Goal: Task Accomplishment & Management: Use online tool/utility

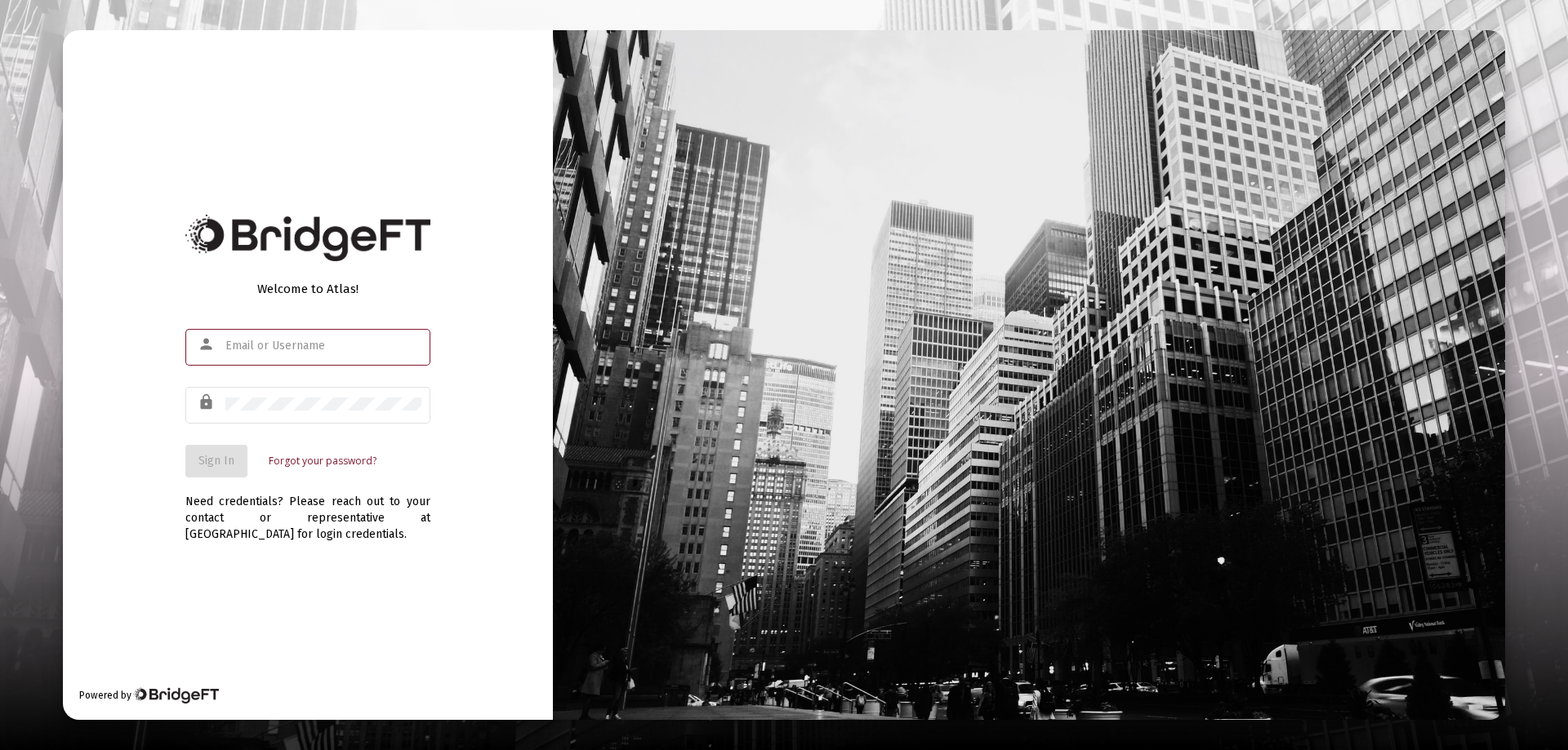
click at [271, 341] on input "text" at bounding box center [324, 346] width 196 height 13
type input "[PERSON_NAME][EMAIL_ADDRESS][DOMAIN_NAME]"
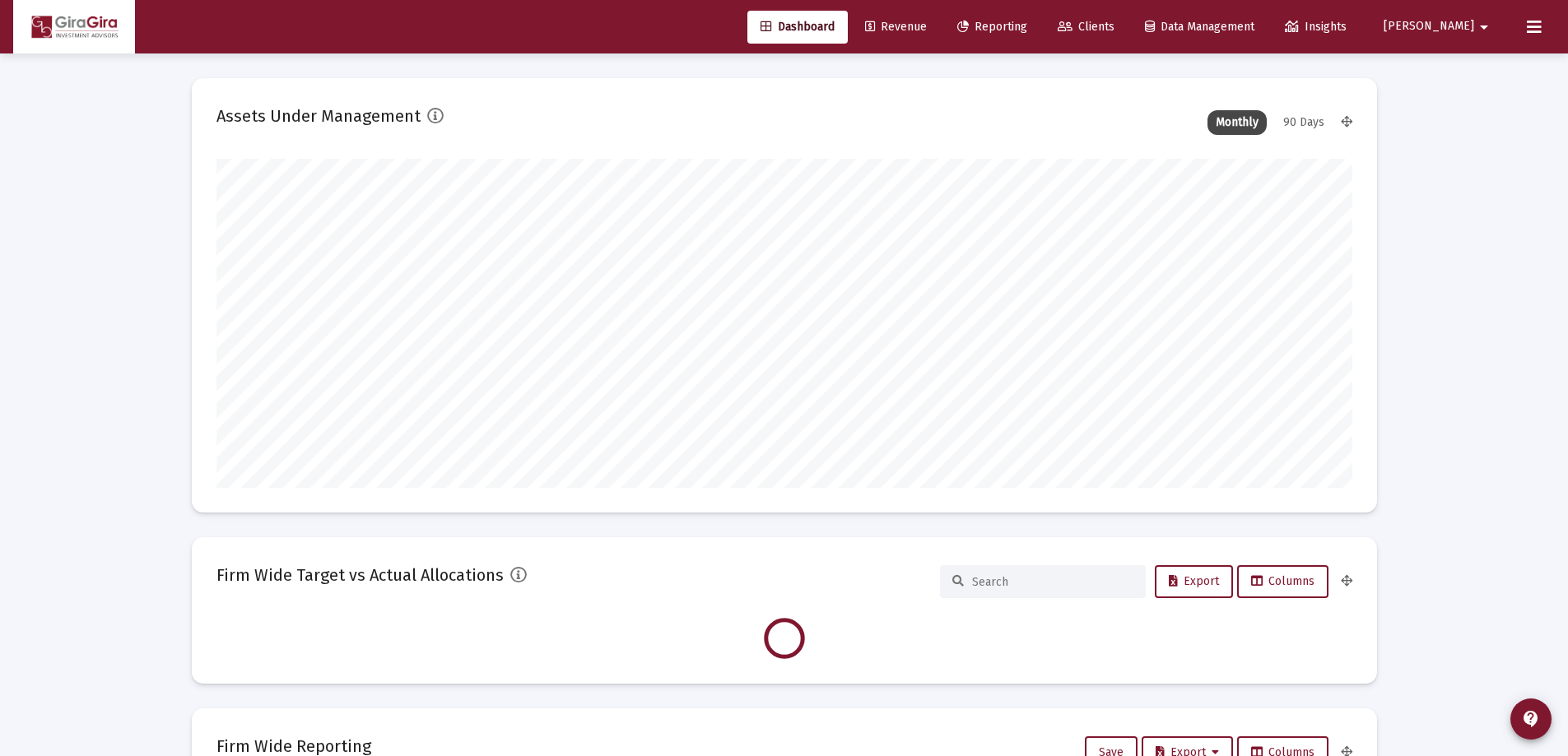
scroll to position [329, 612]
type input "[DATE]"
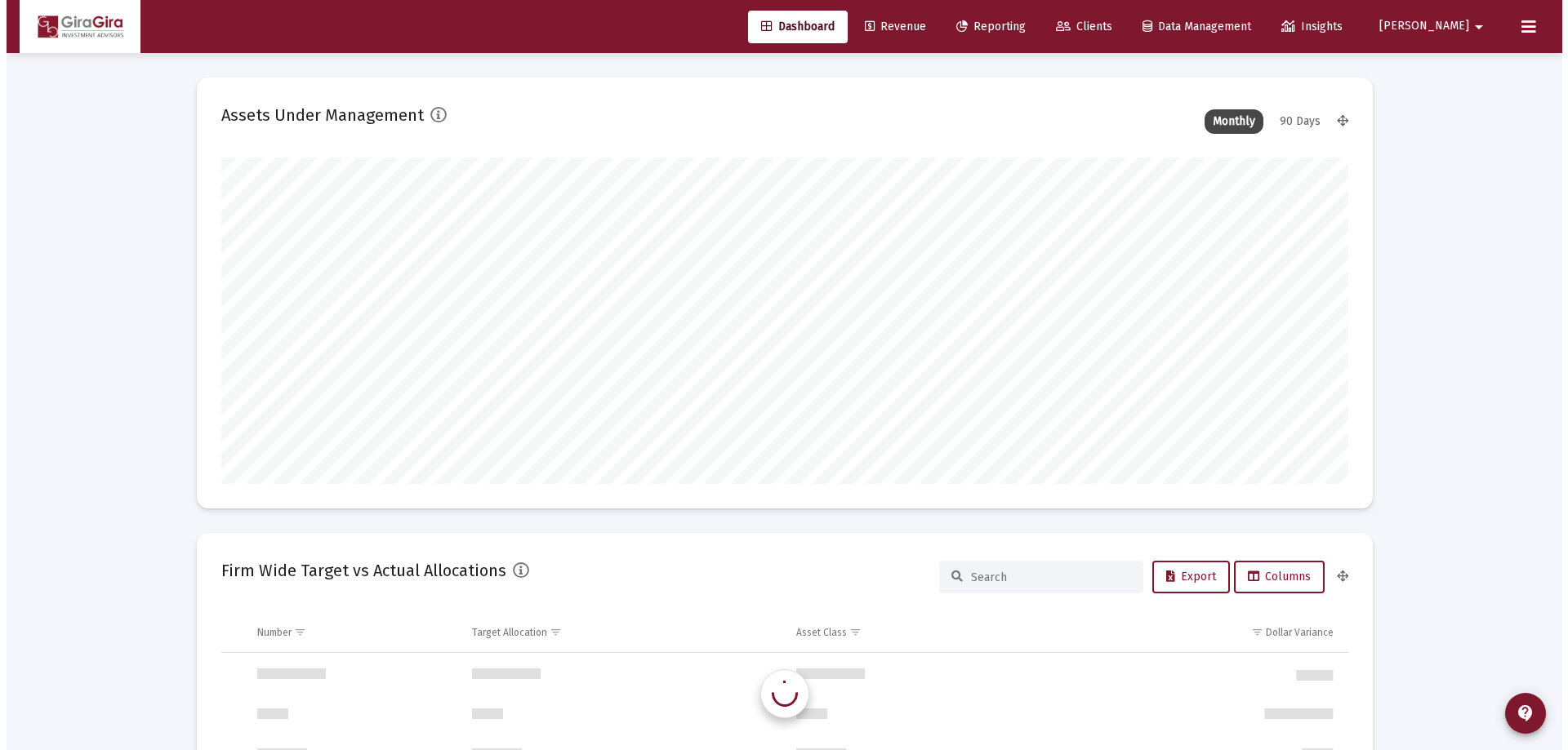
scroll to position [1567, 0]
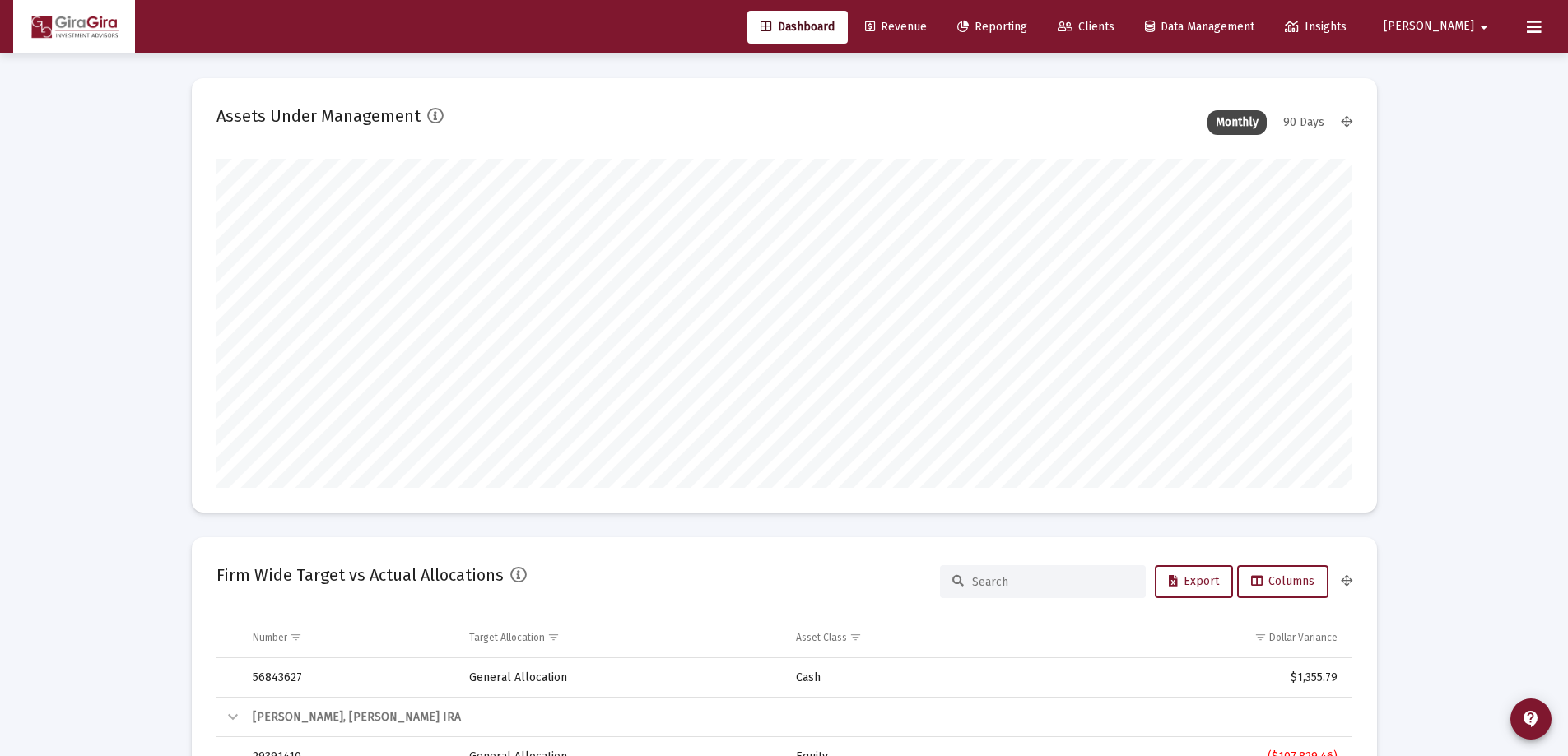
click at [1027, 24] on span "Reporting" at bounding box center [992, 26] width 70 height 14
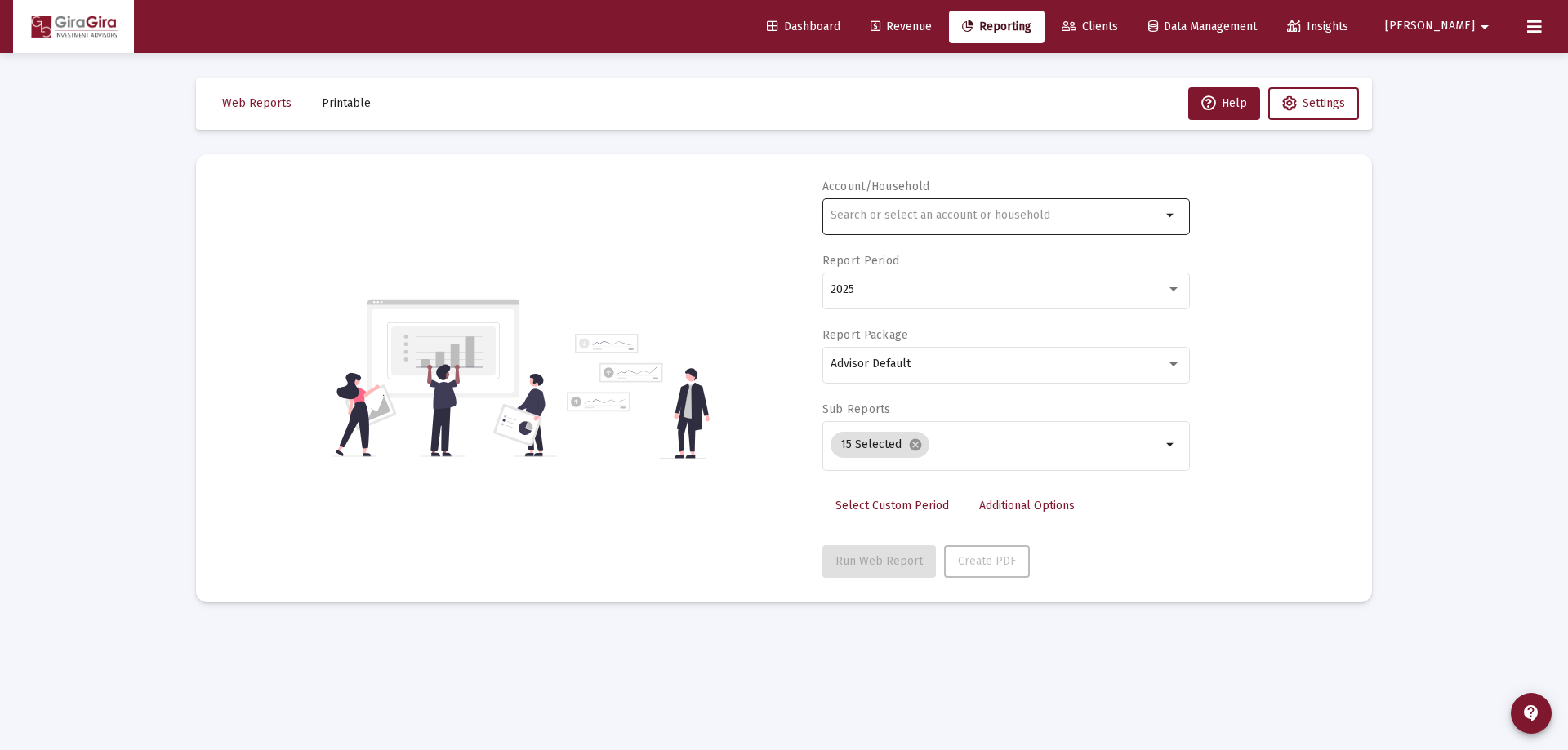
click at [886, 217] on input "text" at bounding box center [995, 216] width 331 height 13
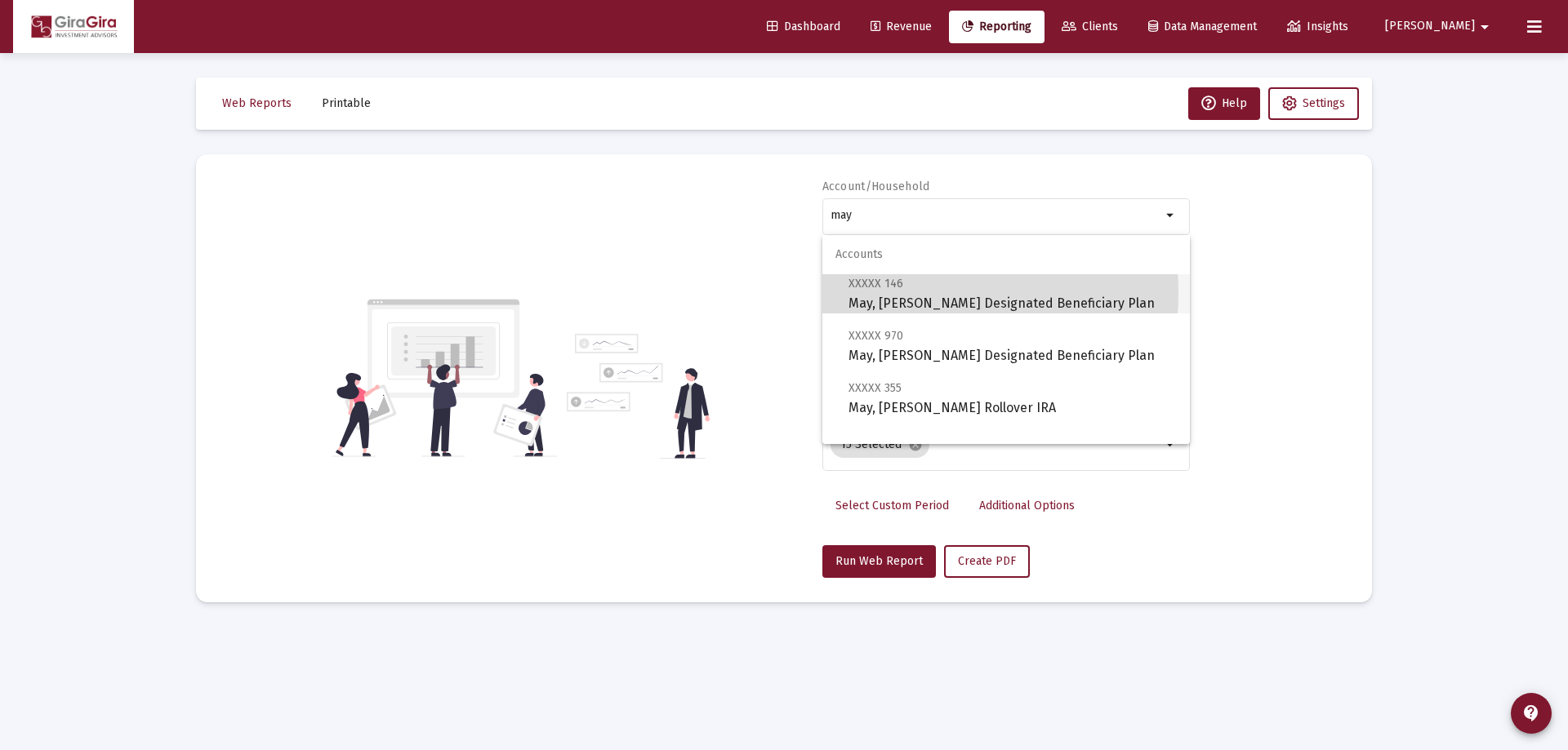
click at [907, 293] on span "XXXXX 146 May, [PERSON_NAME] Designated Beneficiary Plan" at bounding box center [1012, 293] width 328 height 40
type input "May, [PERSON_NAME] Designated Beneficiary Plan"
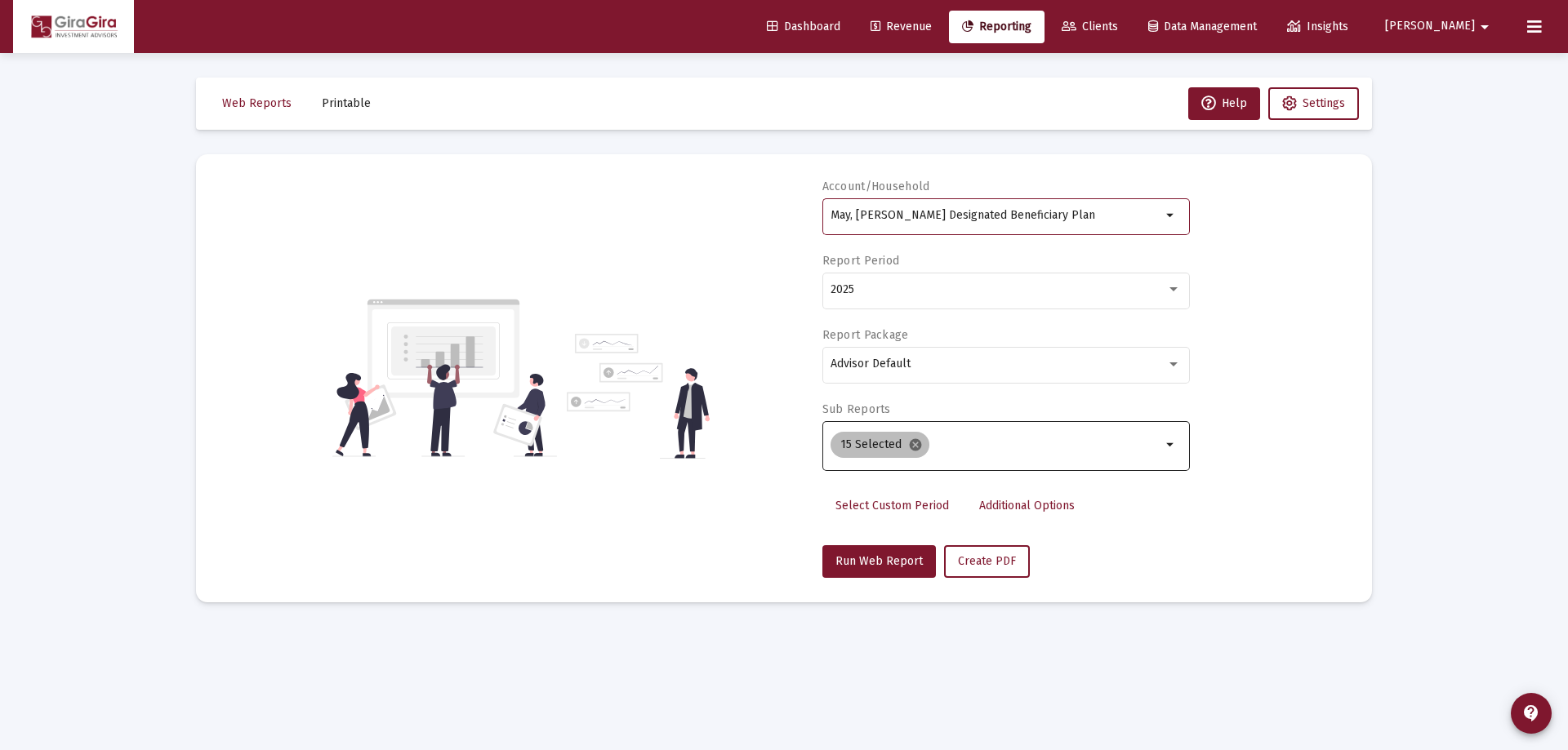
click at [912, 443] on mat-icon "cancel" at bounding box center [915, 445] width 15 height 14
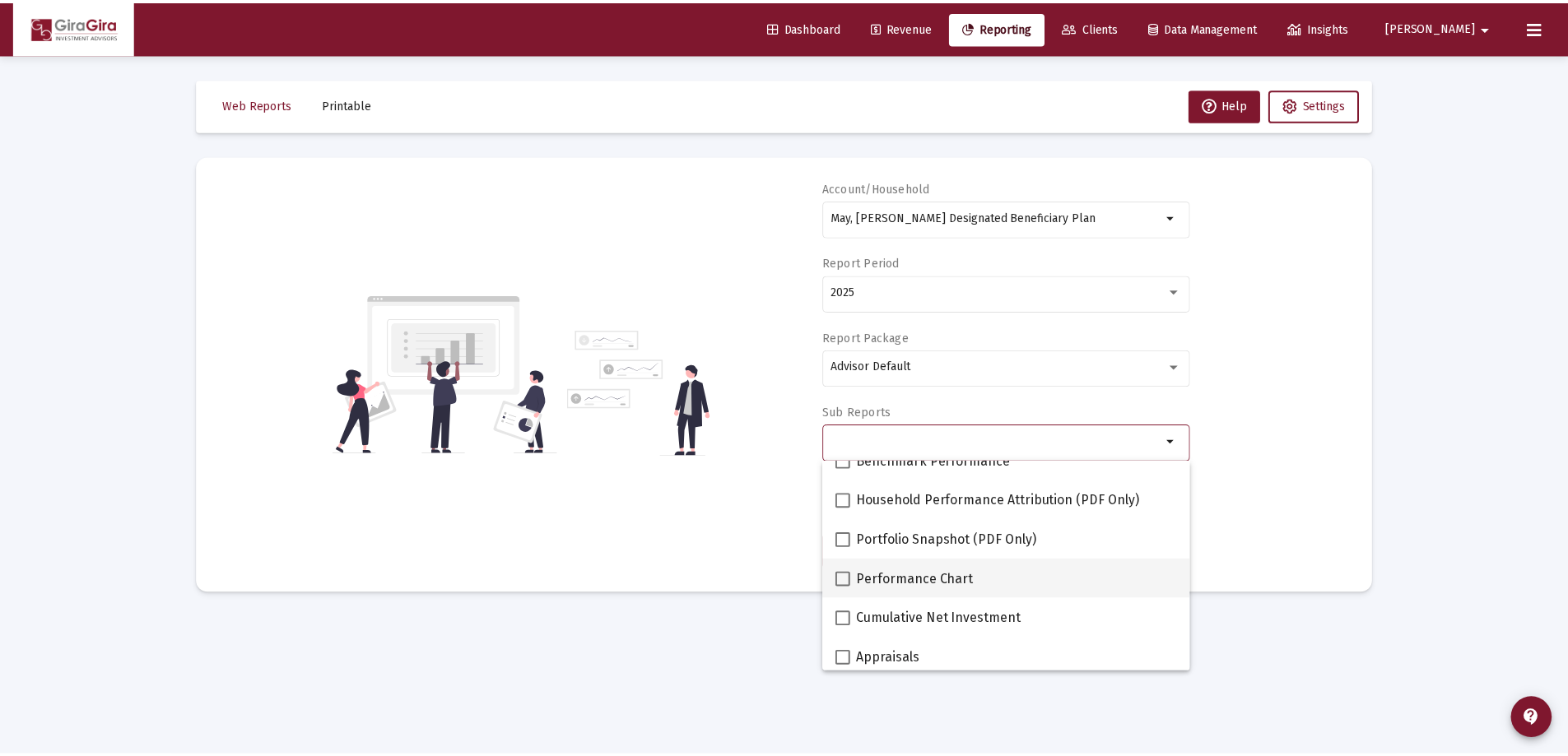
scroll to position [164, 0]
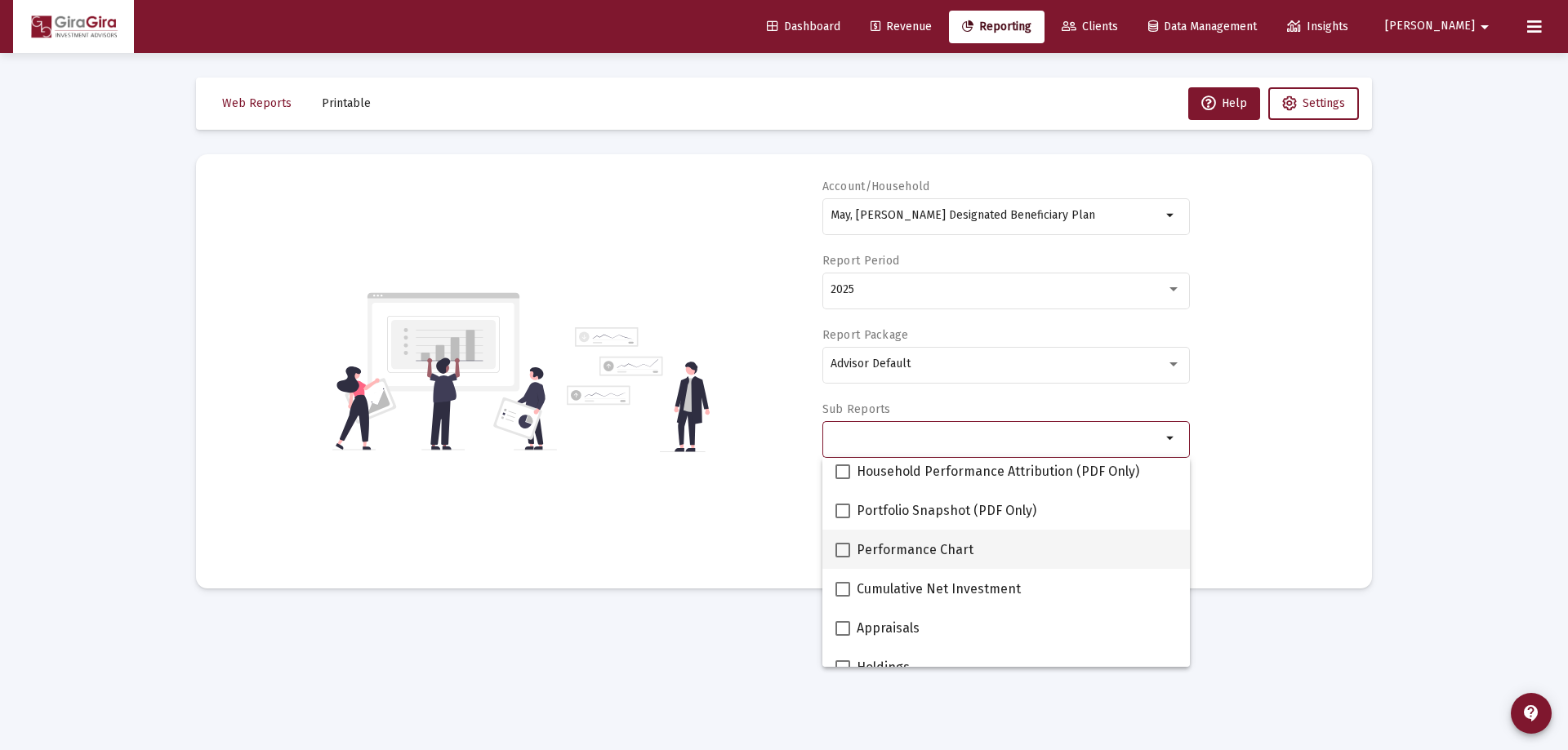
click at [842, 548] on span at bounding box center [843, 550] width 15 height 14
click at [842, 557] on input "Performance Chart" at bounding box center [842, 557] width 1 height 1
checkbox input "true"
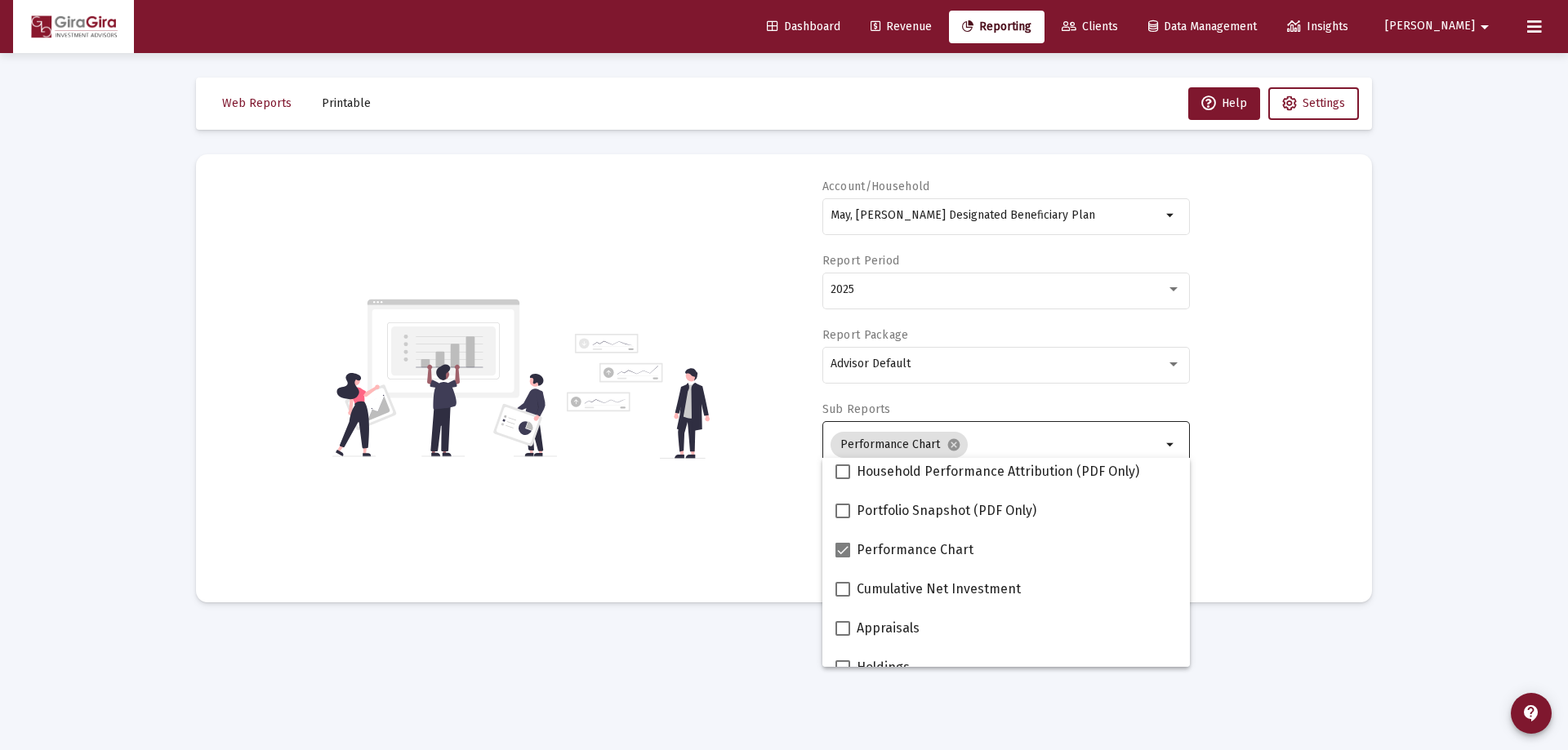
click at [1257, 538] on div "Account/Household May, [PERSON_NAME] Designated Beneficiary Plan arrow_drop_dow…" at bounding box center [784, 378] width 1128 height 399
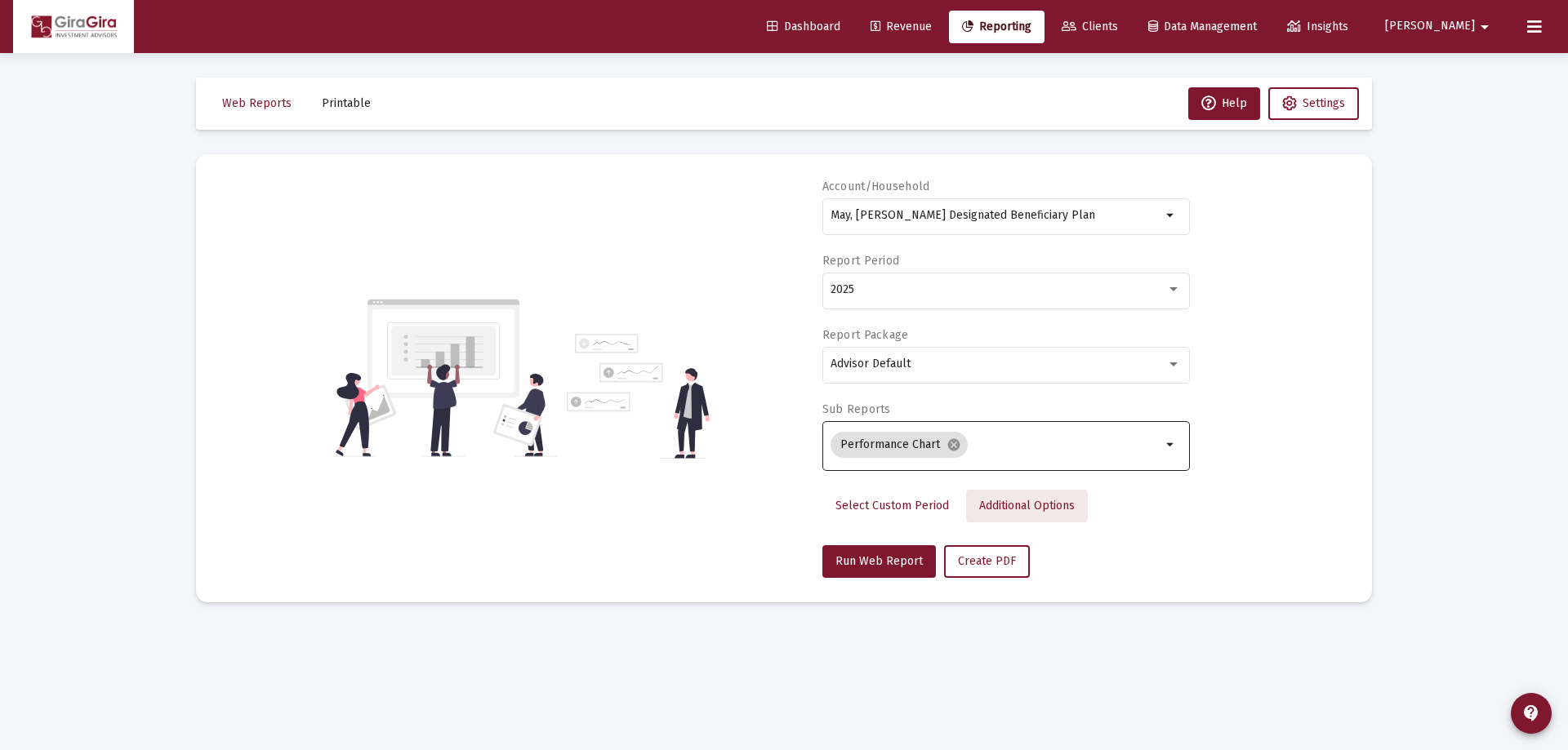
click at [985, 508] on span "Additional Options" at bounding box center [1026, 505] width 95 height 14
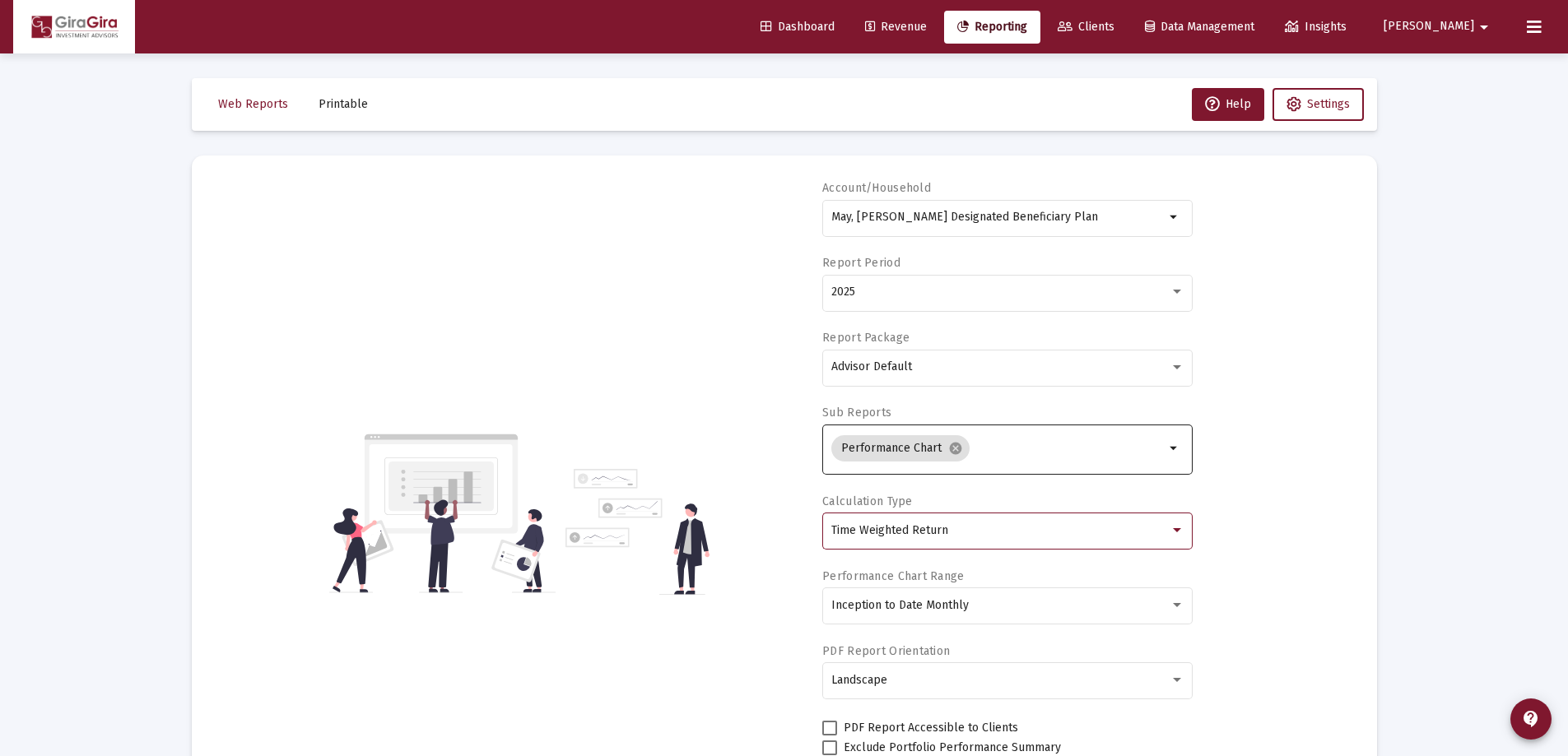
click at [904, 530] on span "Time Weighted Return" at bounding box center [889, 530] width 117 height 14
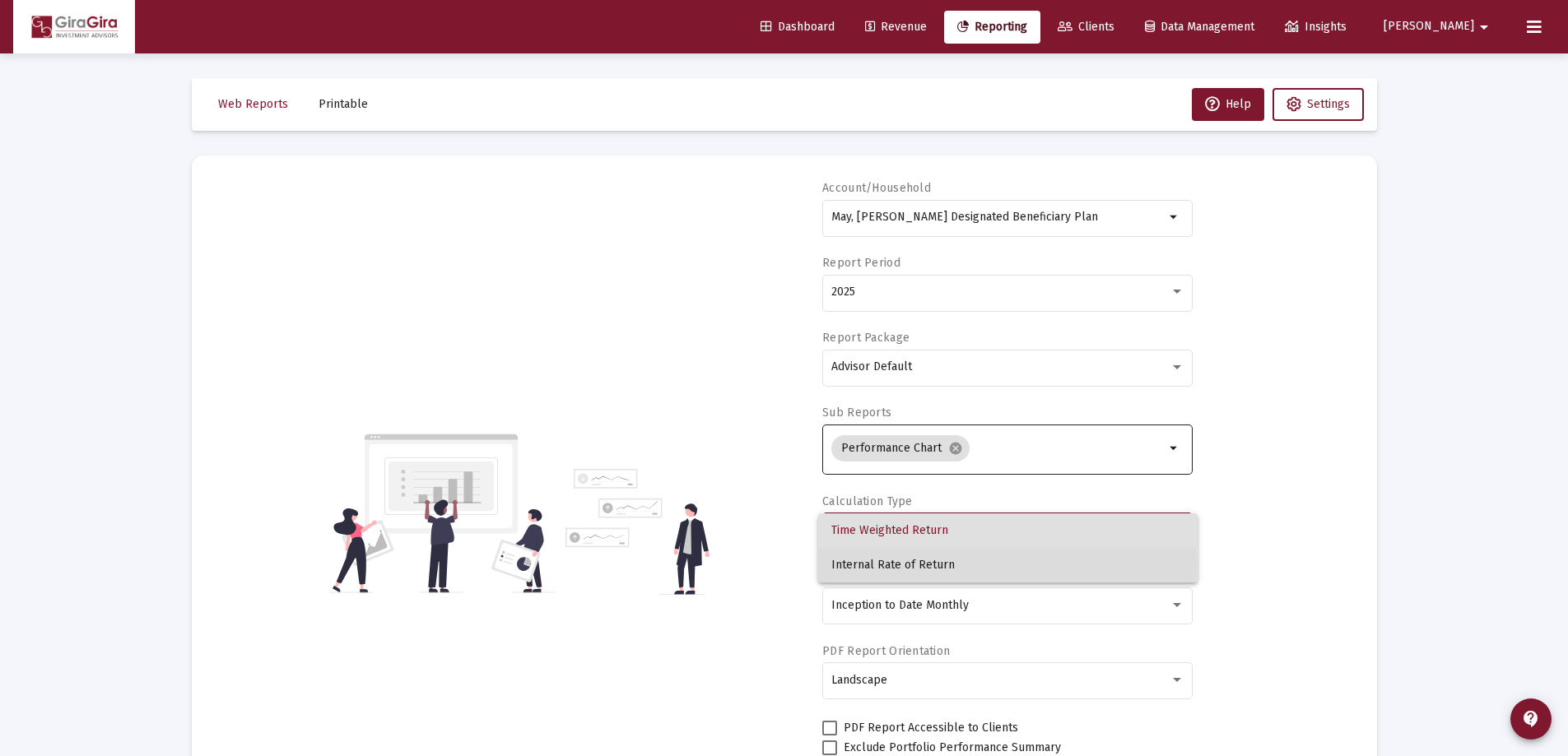
drag, startPoint x: 896, startPoint y: 566, endPoint x: 953, endPoint y: 573, distance: 57.4
click at [898, 564] on span "Internal Rate of Return" at bounding box center [1007, 565] width 353 height 35
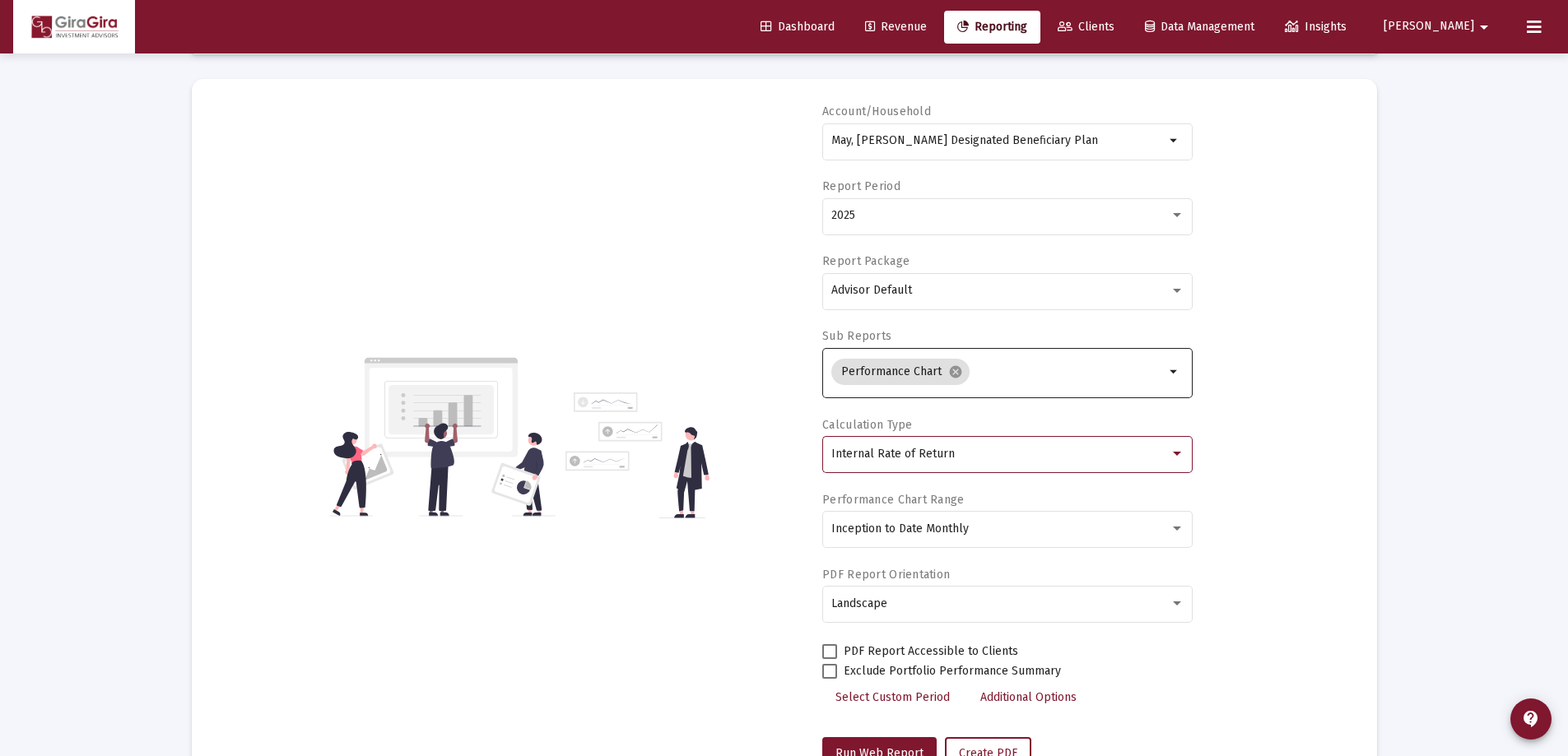
scroll to position [140, 0]
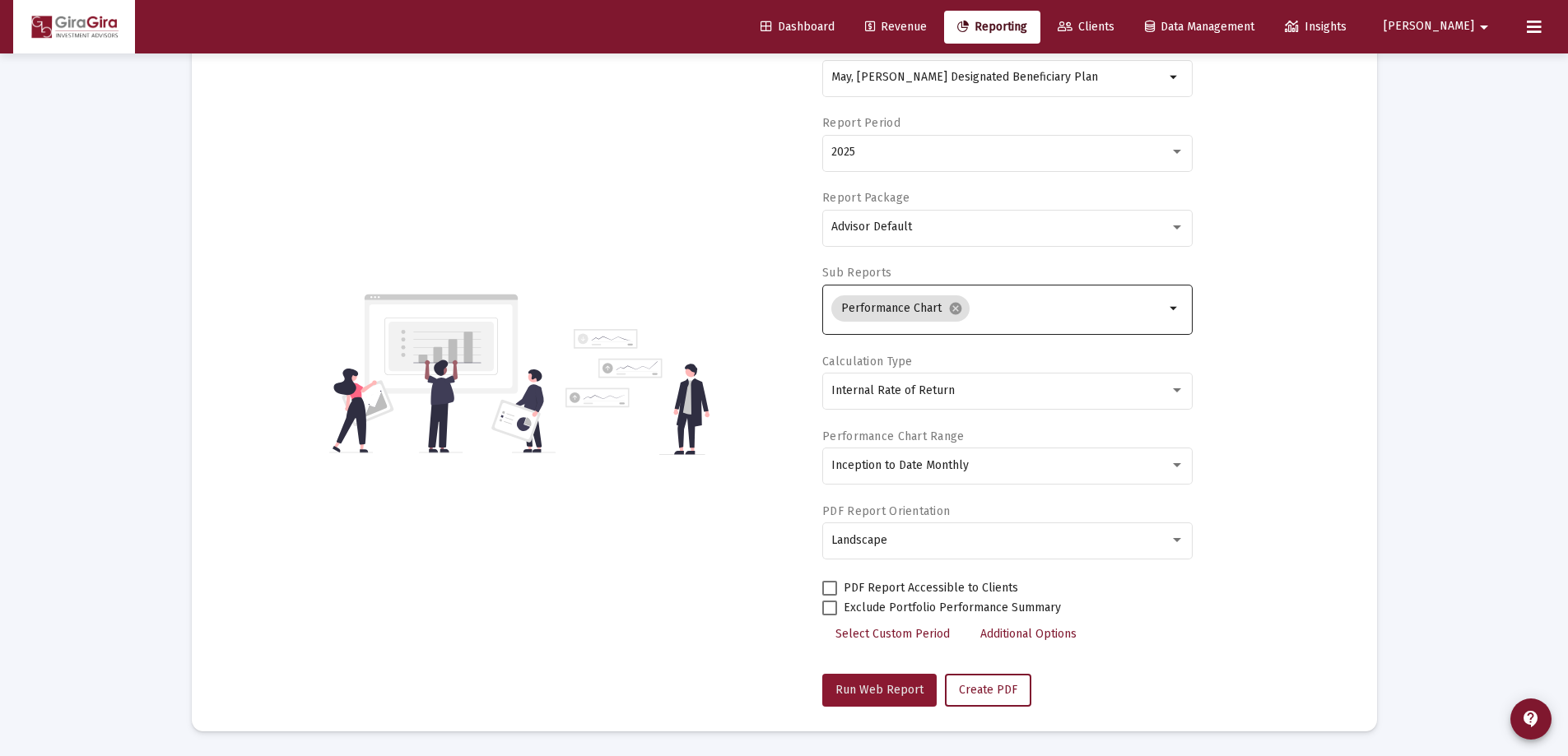
click at [881, 687] on span "Run Web Report" at bounding box center [879, 689] width 88 height 14
select select "View all"
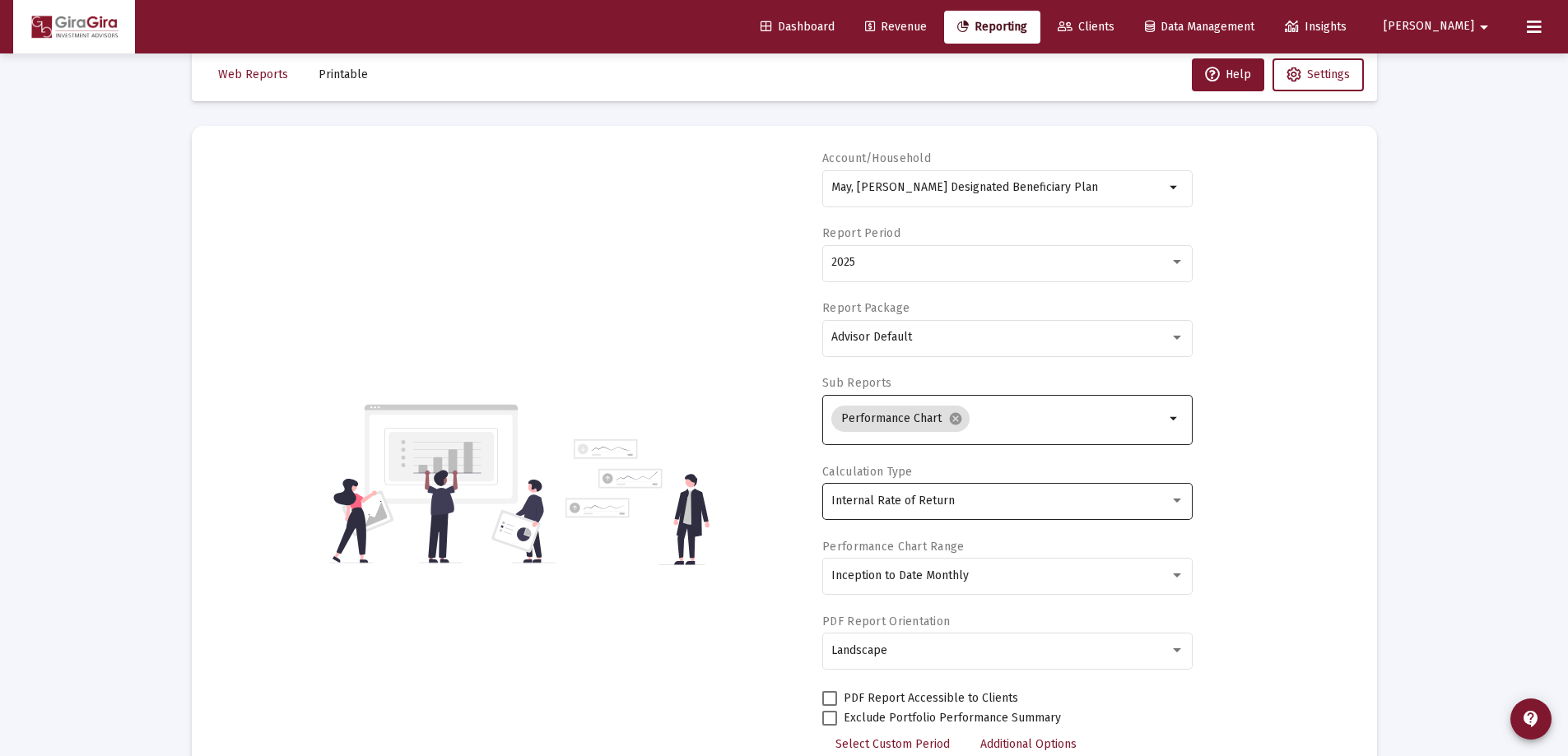
scroll to position [0, 0]
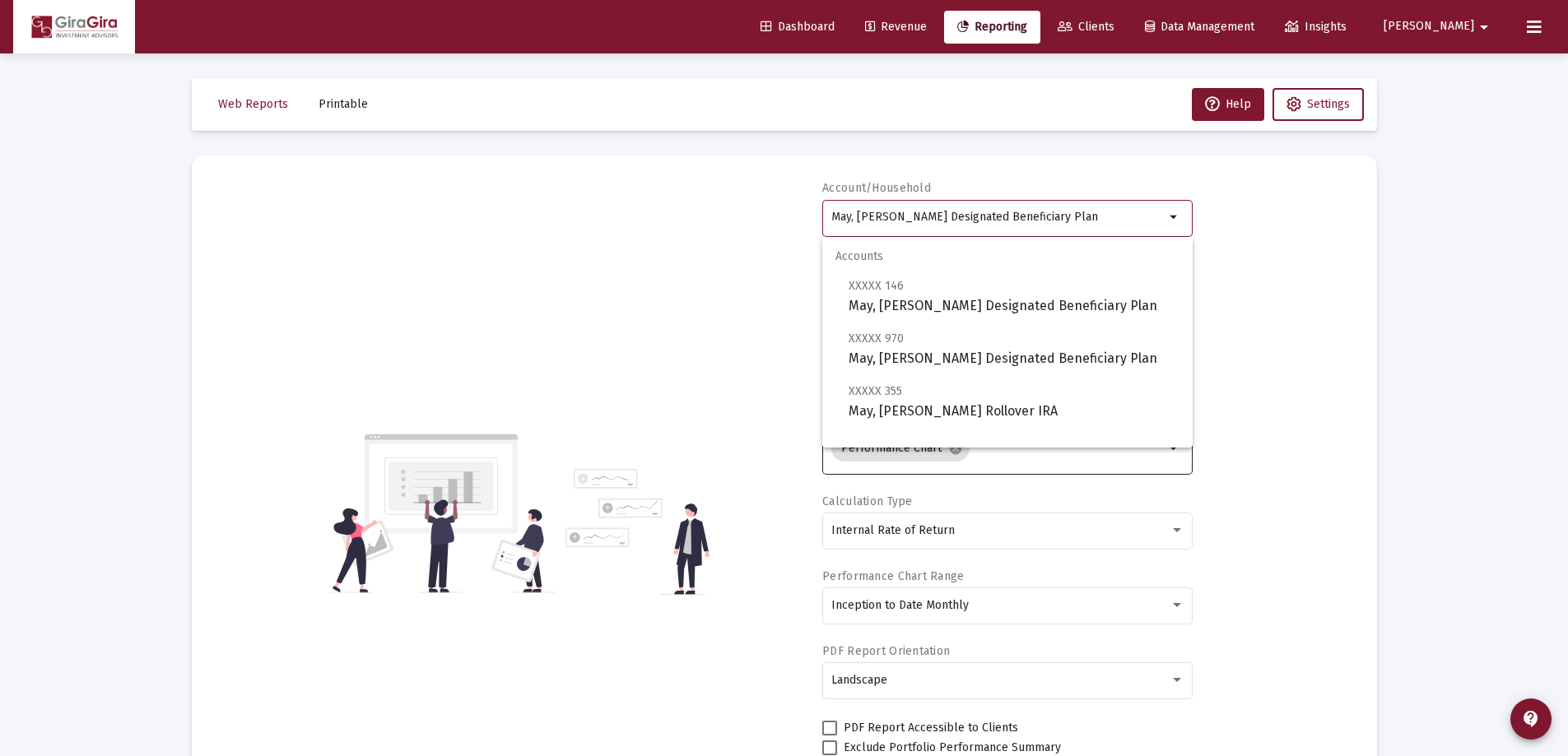
click at [868, 215] on input "May, [PERSON_NAME] Designated Beneficiary Plan" at bounding box center [997, 217] width 333 height 13
click at [940, 404] on span "XXXXX 355 May, [PERSON_NAME] Rollover IRA" at bounding box center [1014, 401] width 331 height 40
type input "May, [PERSON_NAME] Rollover IRA"
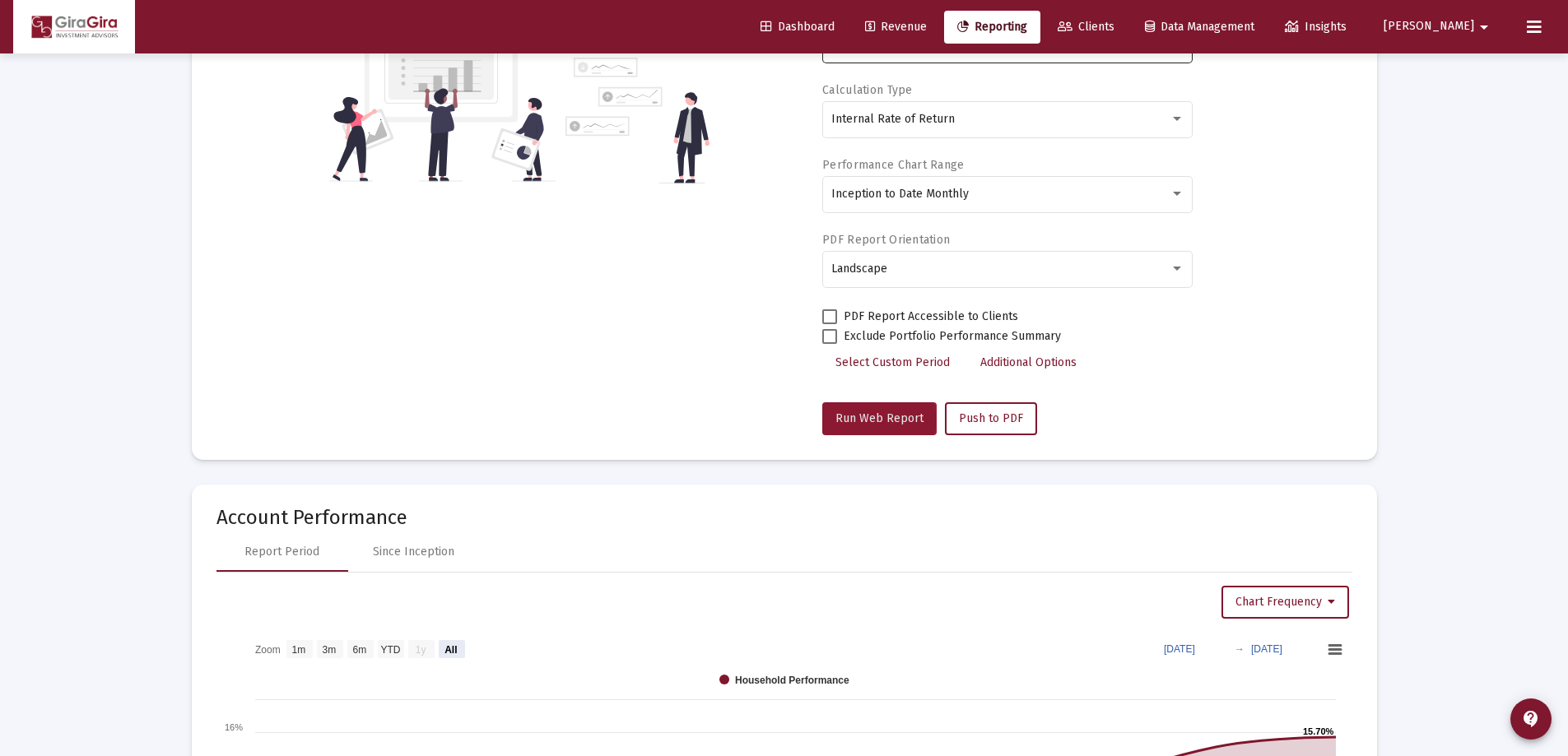
click at [873, 420] on span "Run Web Report" at bounding box center [879, 418] width 88 height 14
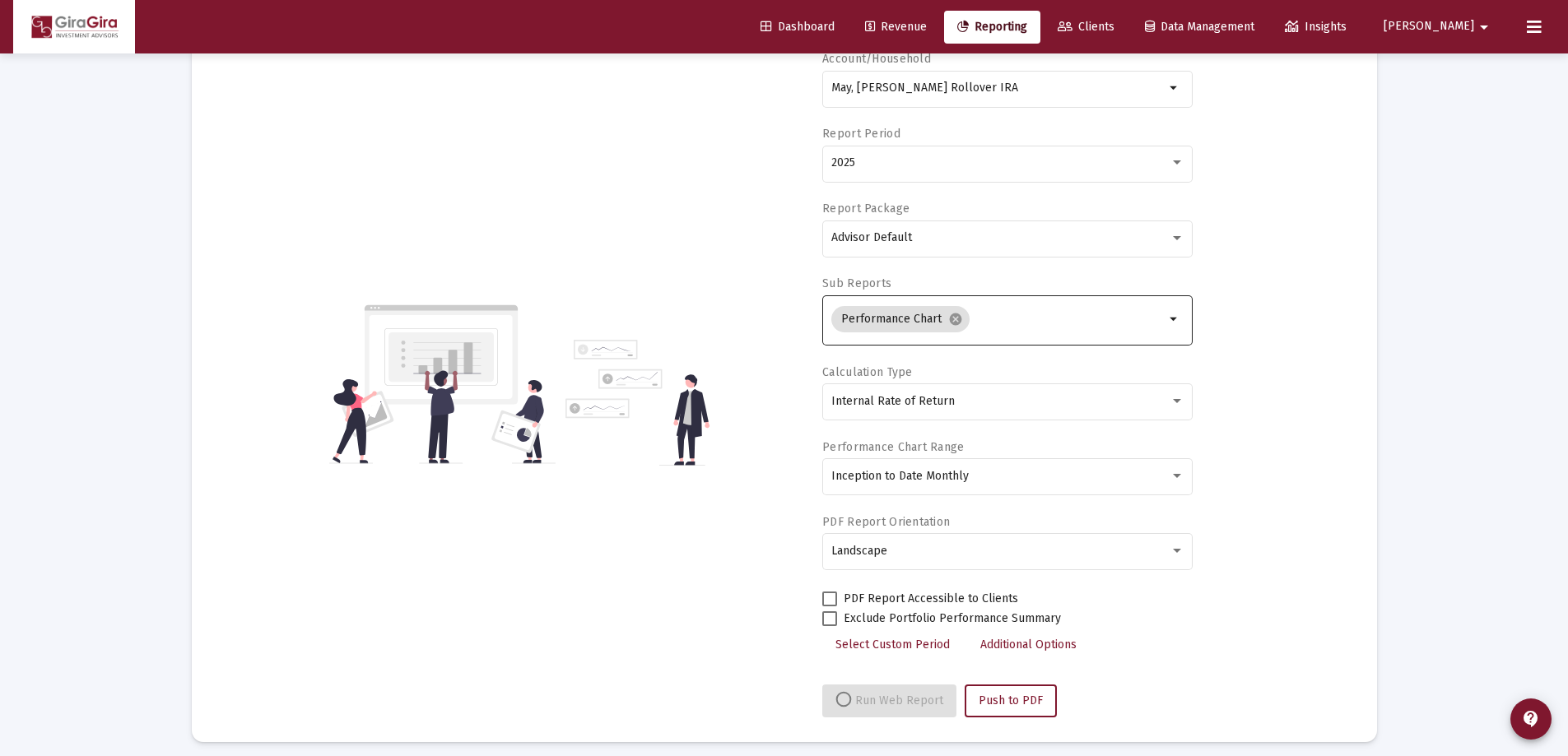
scroll to position [140, 0]
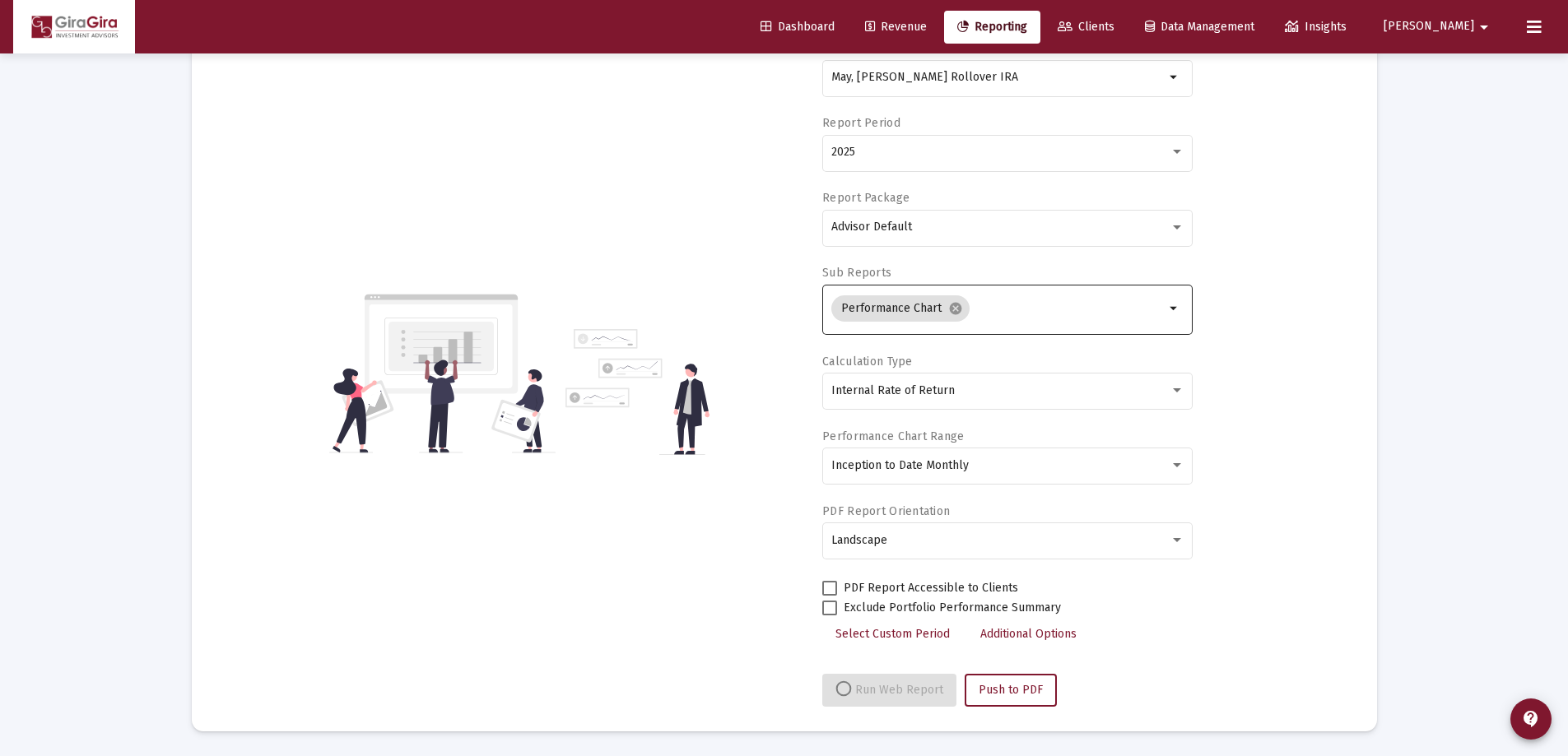
select select "View all"
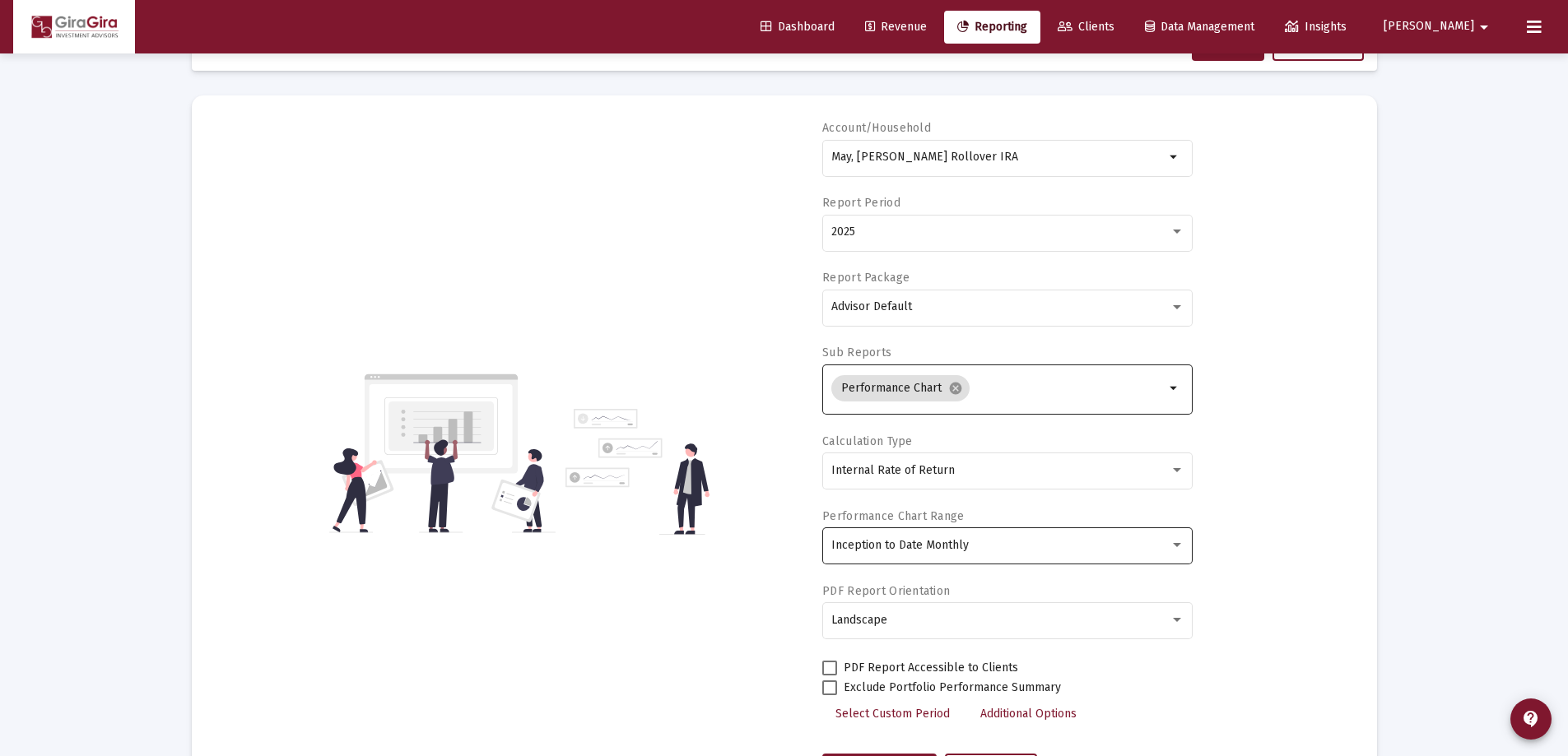
scroll to position [0, 0]
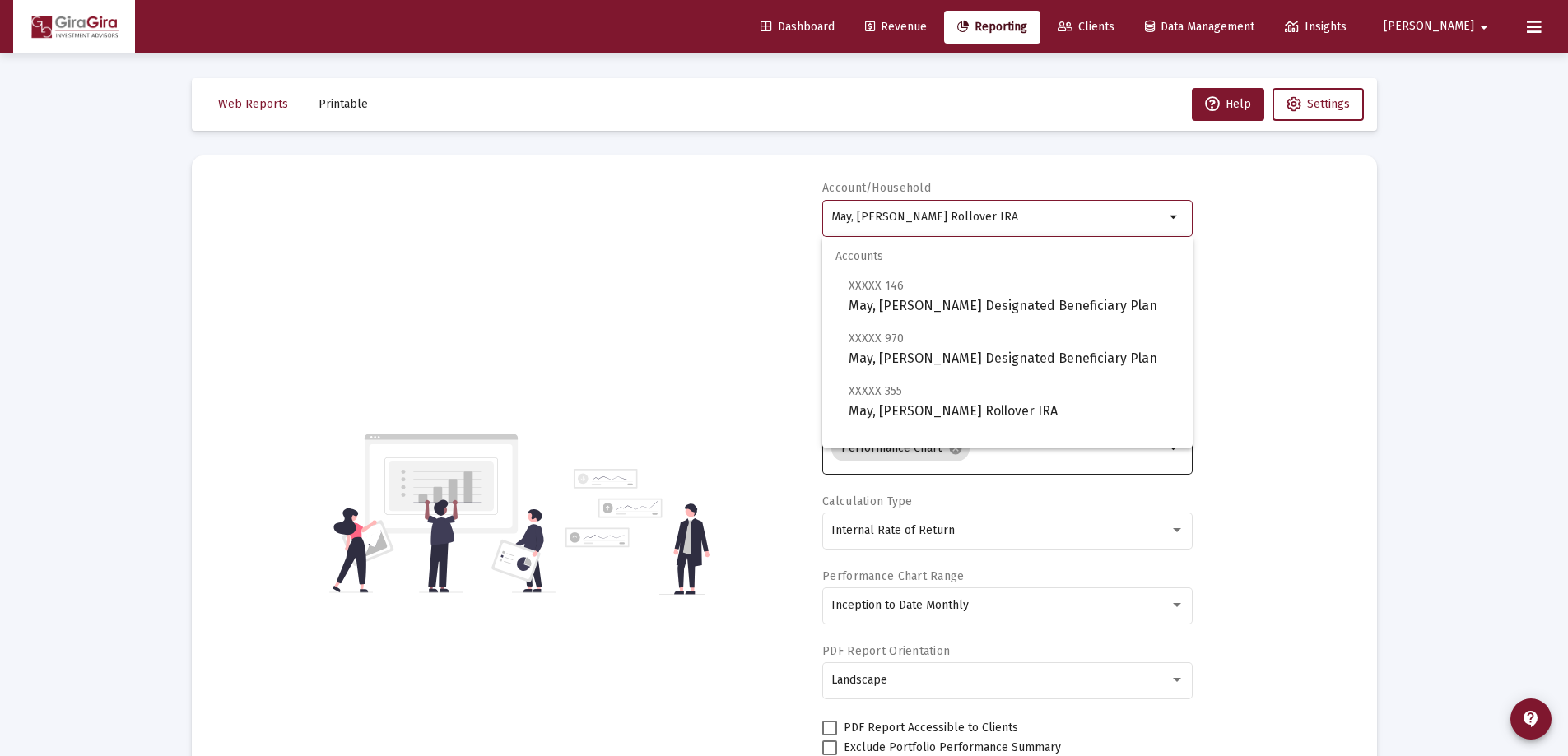
click at [881, 217] on input "May, [PERSON_NAME] Rollover IRA" at bounding box center [997, 217] width 333 height 13
click at [931, 346] on span "XXXXX 970 May, [PERSON_NAME] Designated Beneficiary Plan" at bounding box center [1014, 349] width 331 height 40
type input "May, [PERSON_NAME] Designated Beneficiary Plan"
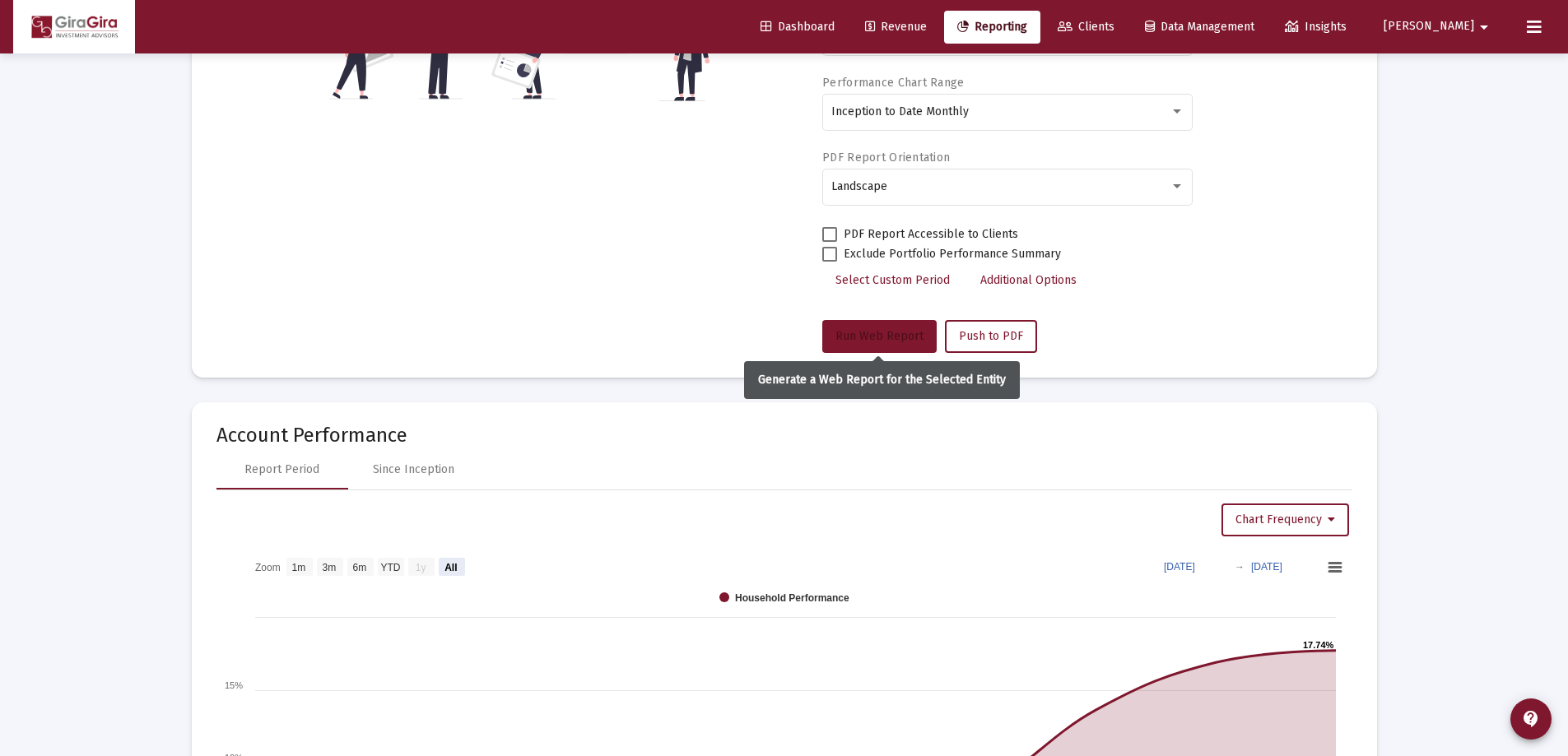
click at [867, 336] on span "Run Web Report" at bounding box center [879, 335] width 88 height 14
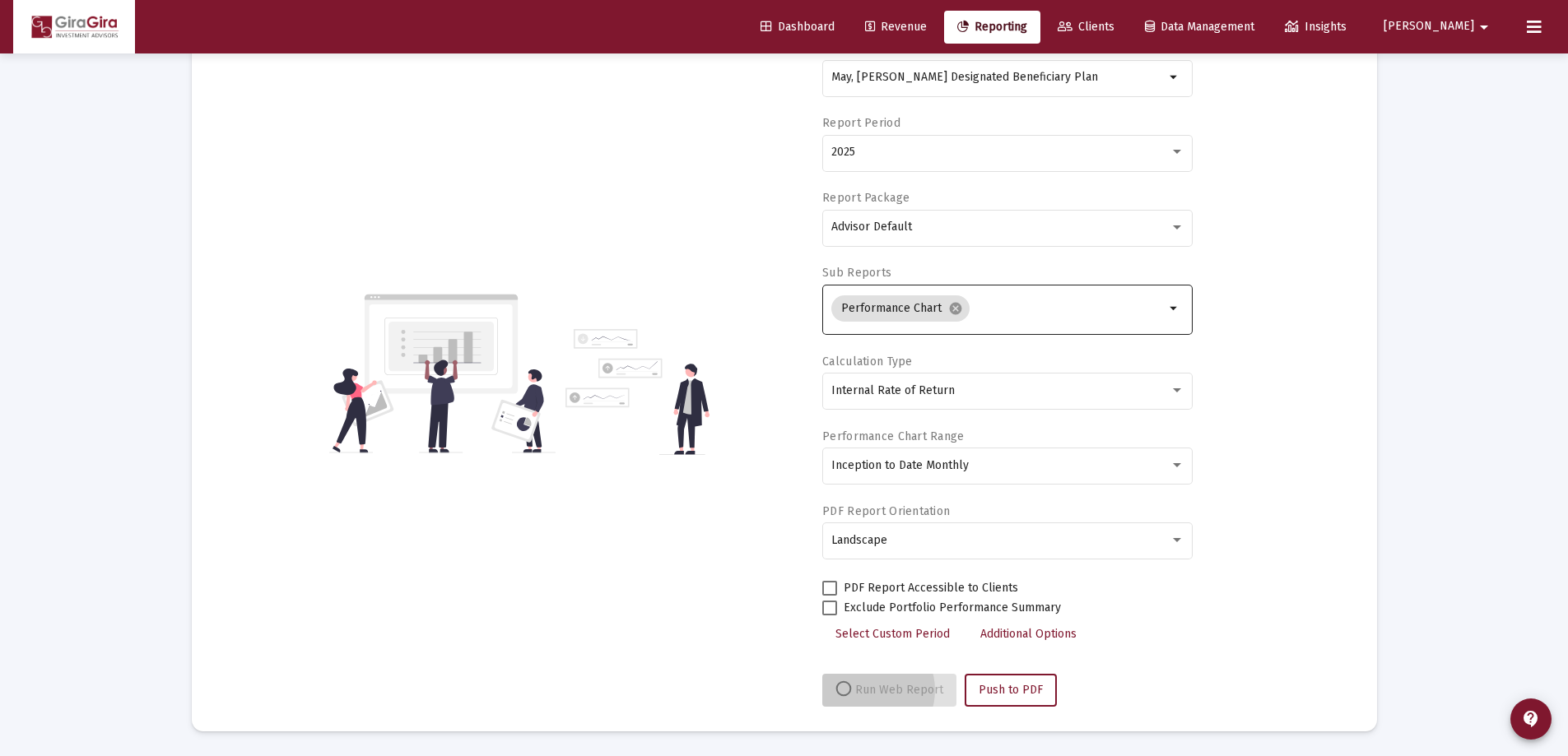
scroll to position [140, 0]
select select "View all"
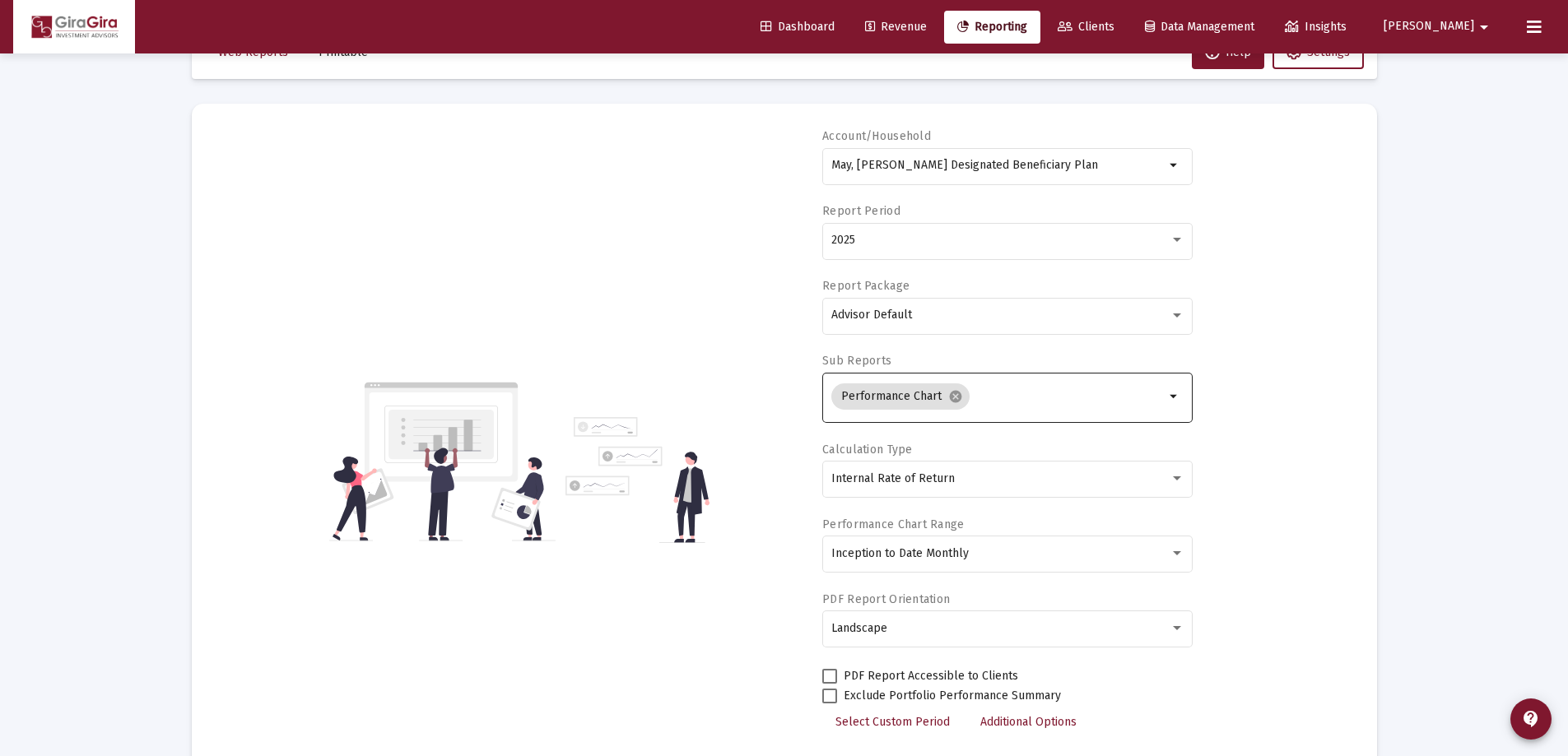
scroll to position [0, 0]
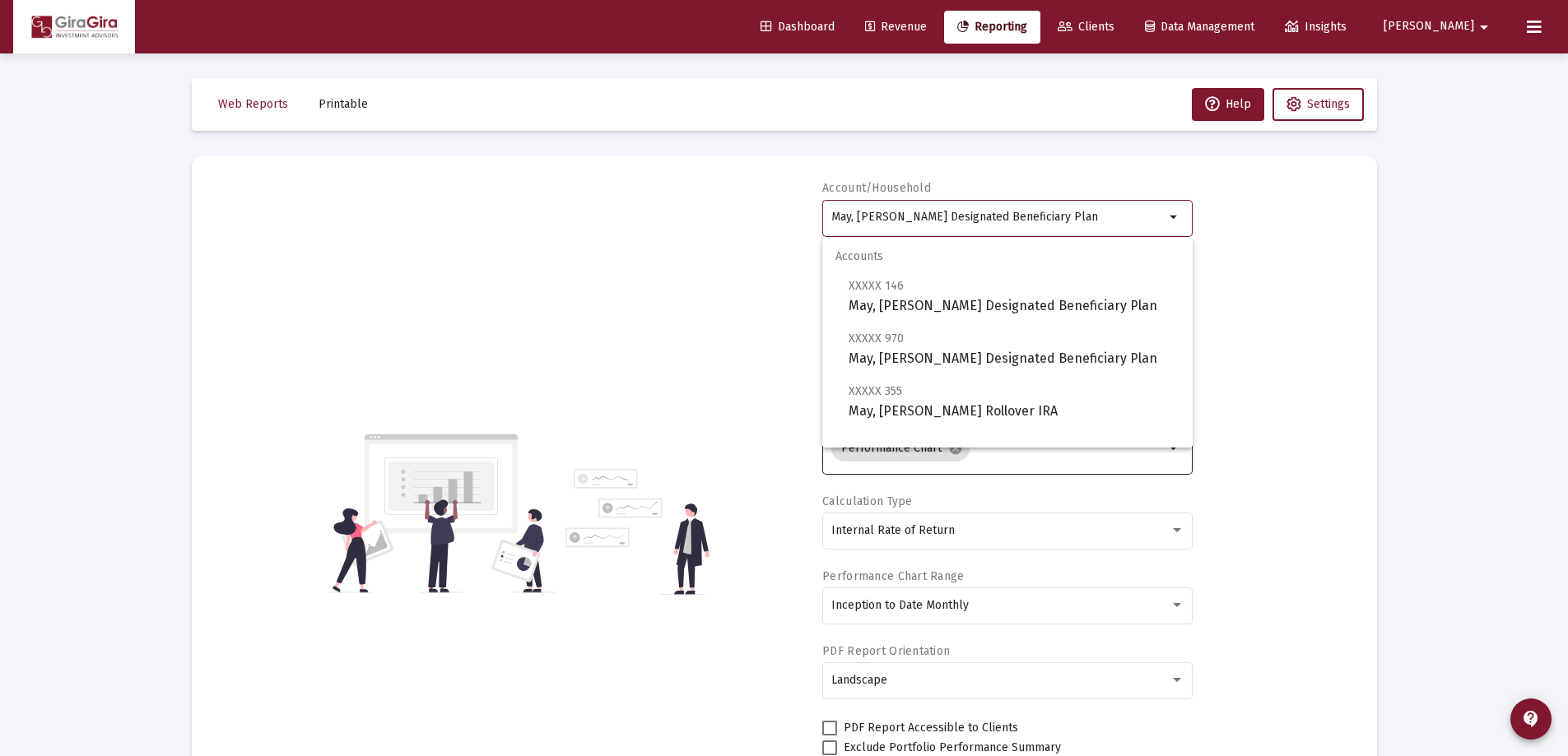
drag, startPoint x: 833, startPoint y: 212, endPoint x: 1558, endPoint y: 243, distance: 725.7
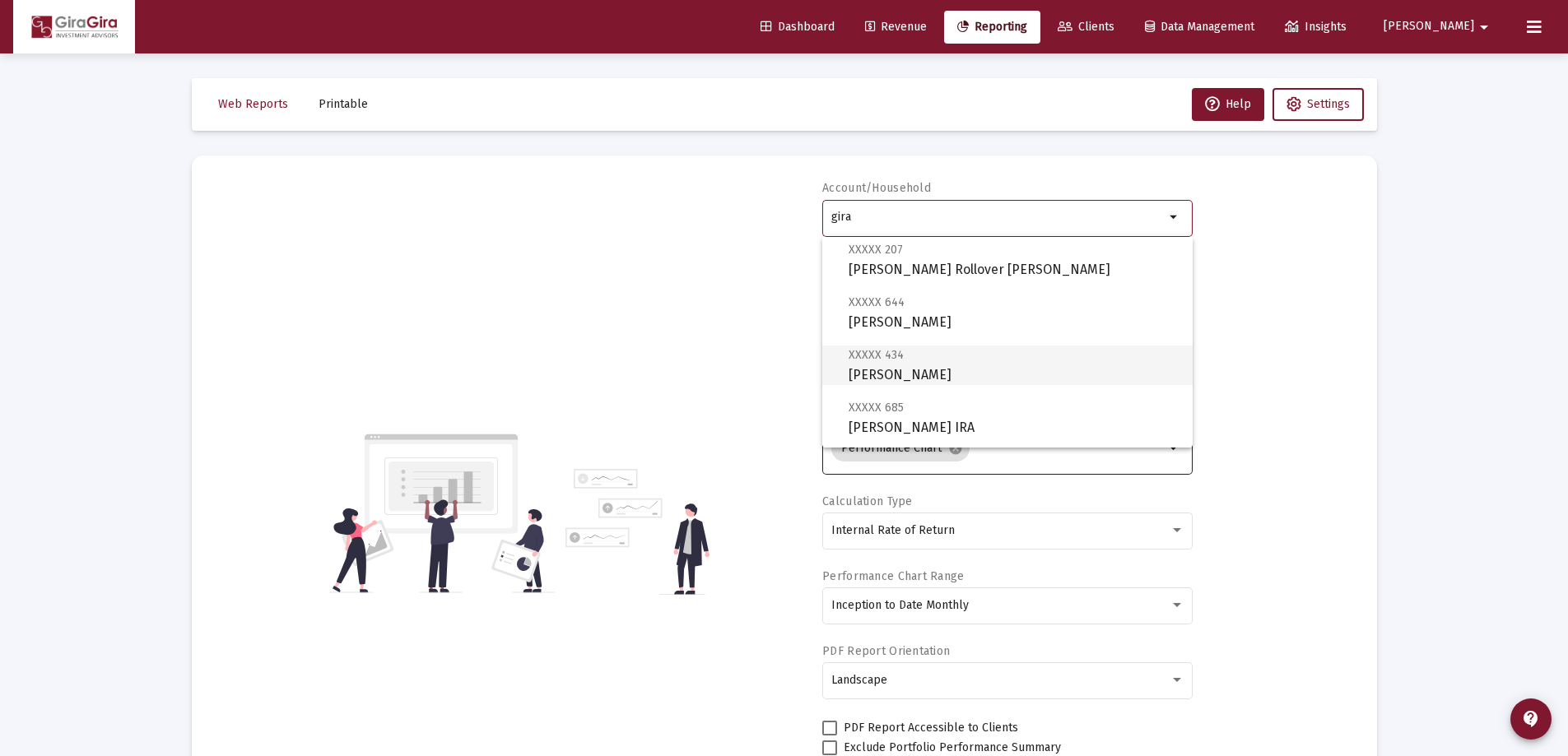
scroll to position [412, 0]
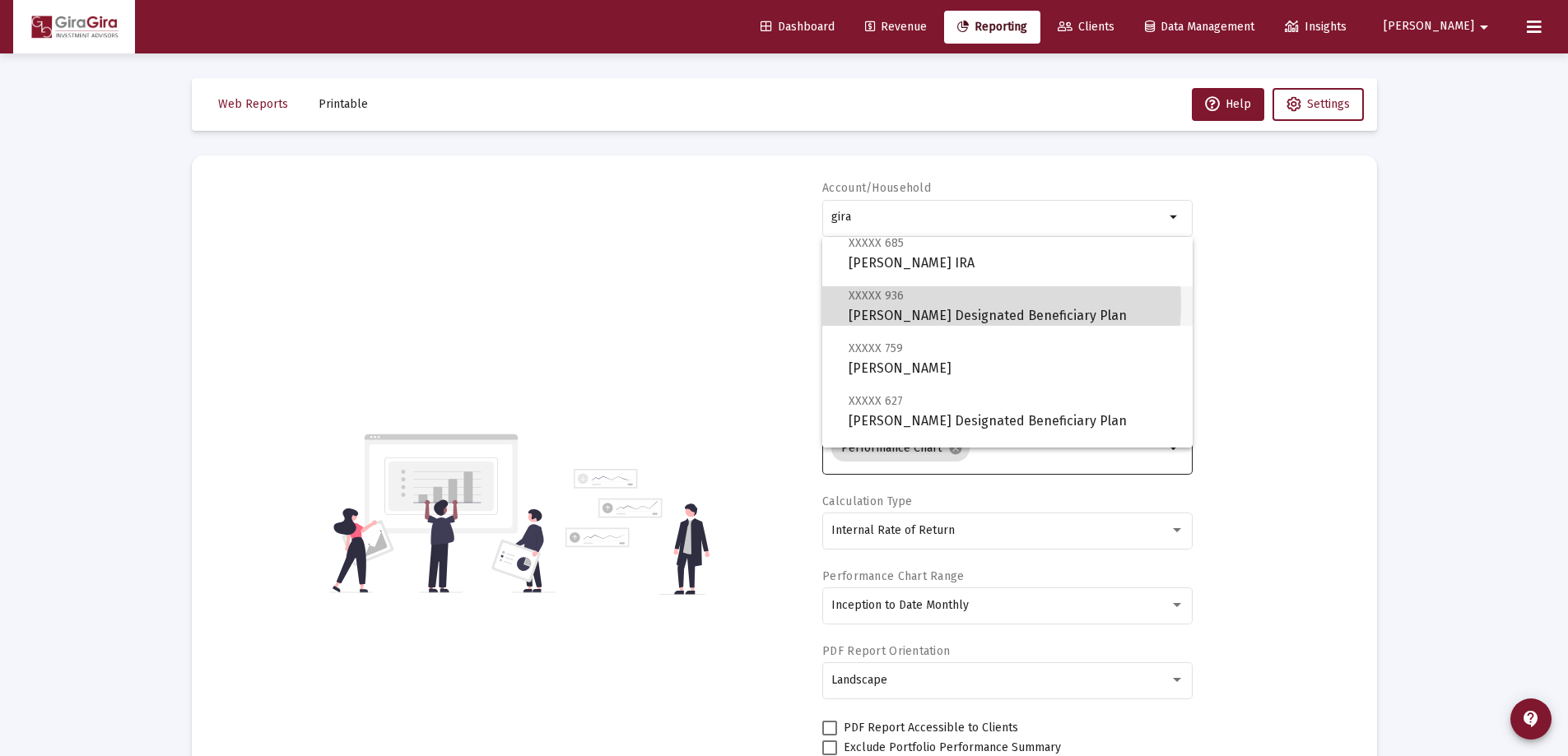
click at [933, 304] on span "XXXXX 936 [PERSON_NAME] Designated Beneficiary Plan" at bounding box center [1014, 306] width 331 height 40
type input "[PERSON_NAME] Designated Beneficiary Plan"
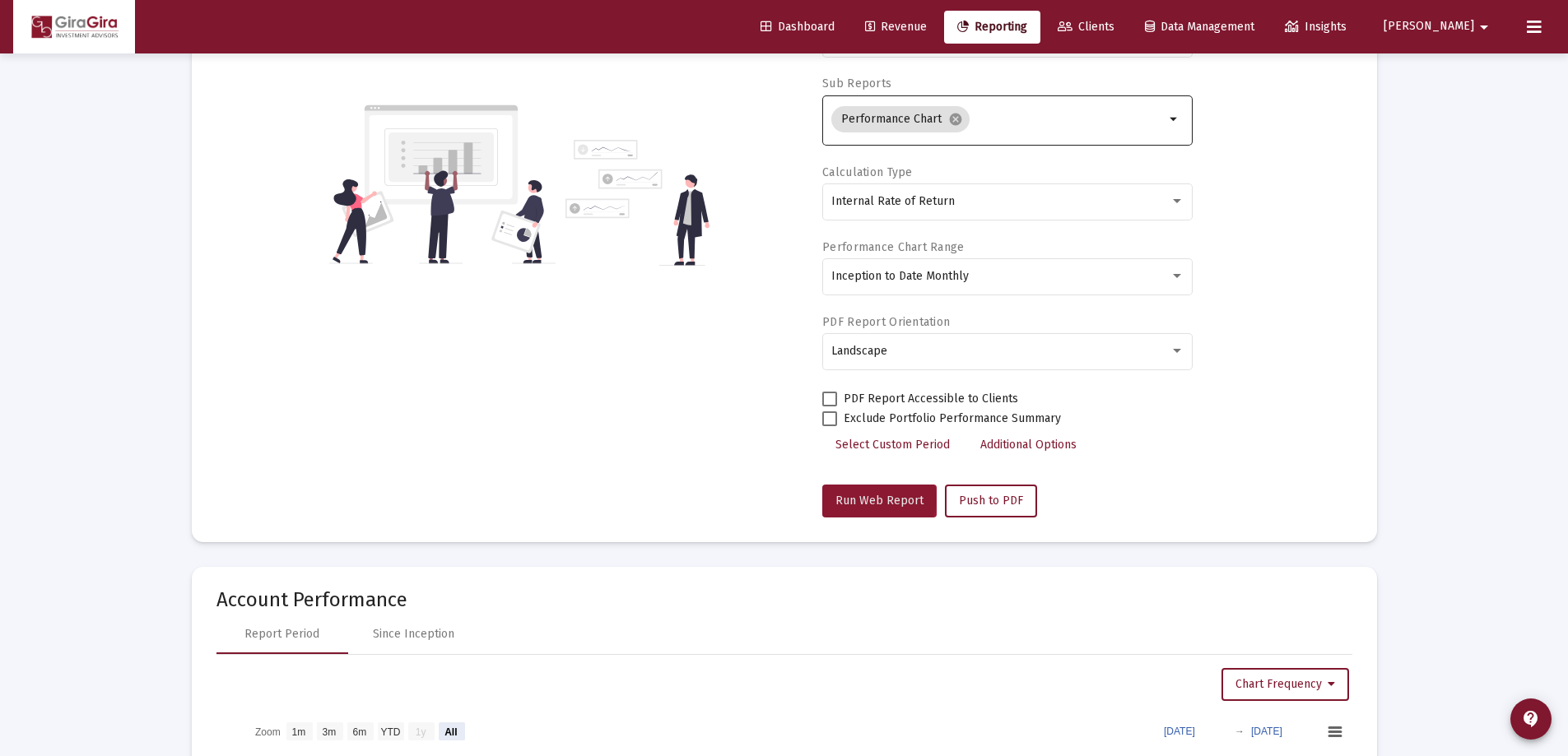
click at [868, 499] on span "Run Web Report" at bounding box center [879, 500] width 88 height 14
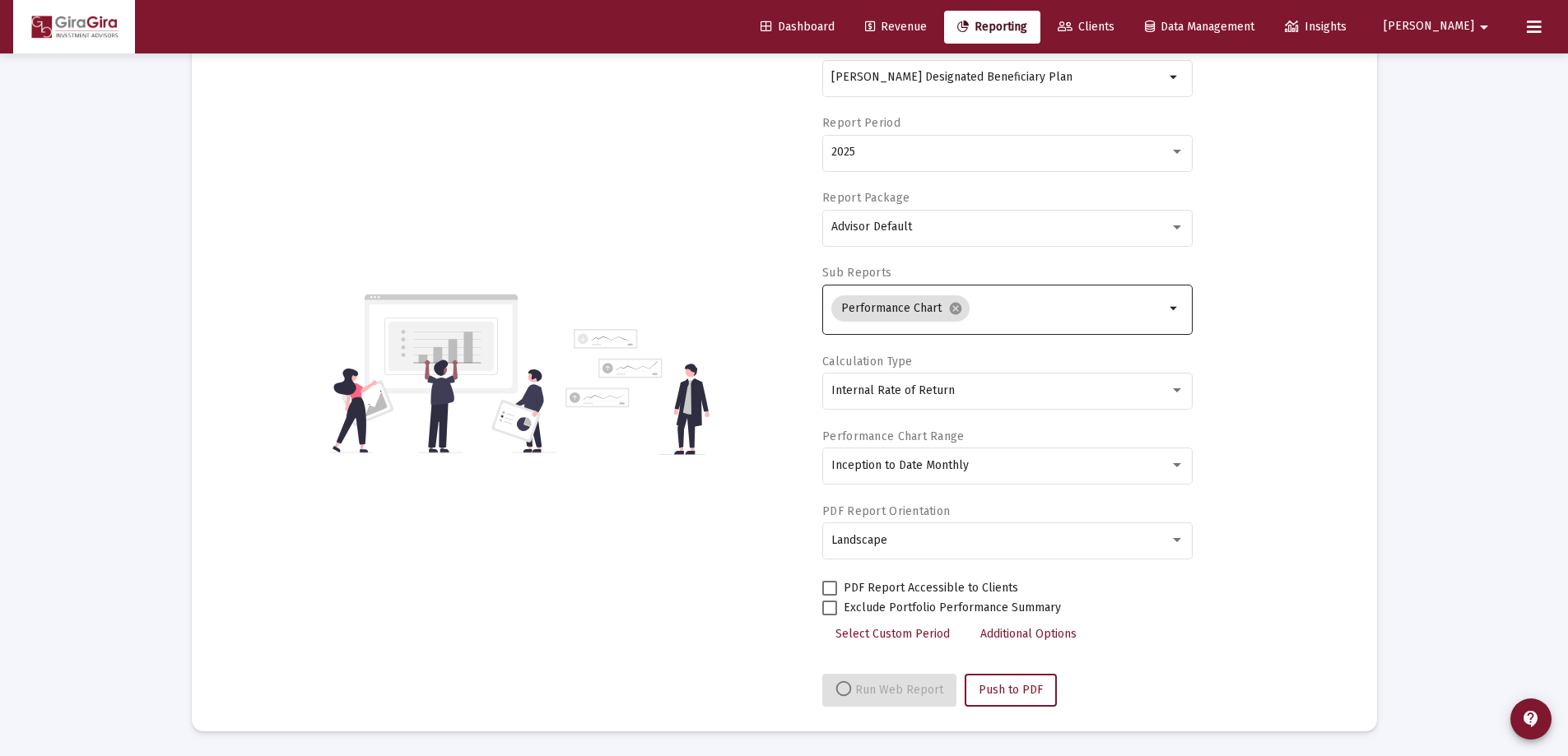
select select "View all"
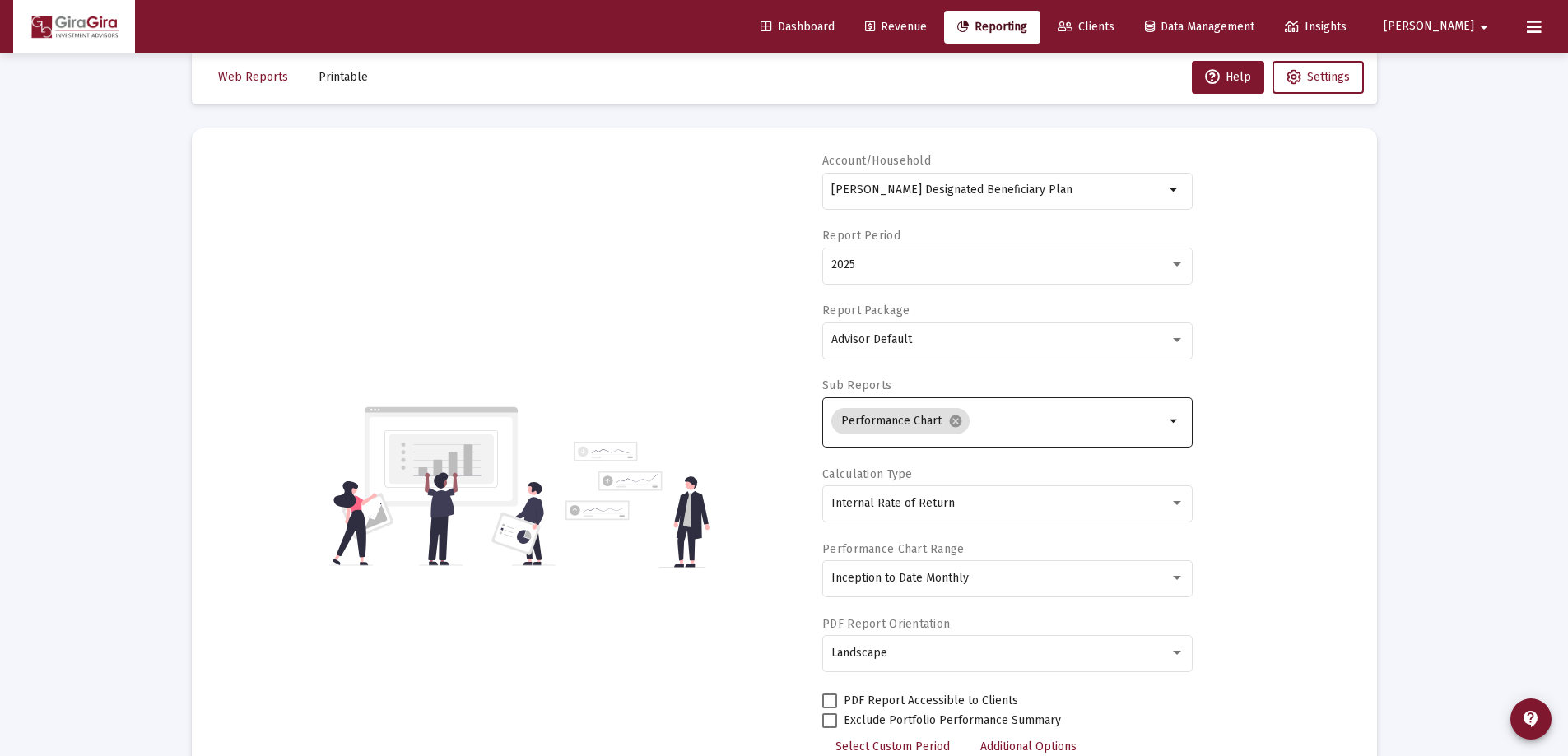
scroll to position [0, 0]
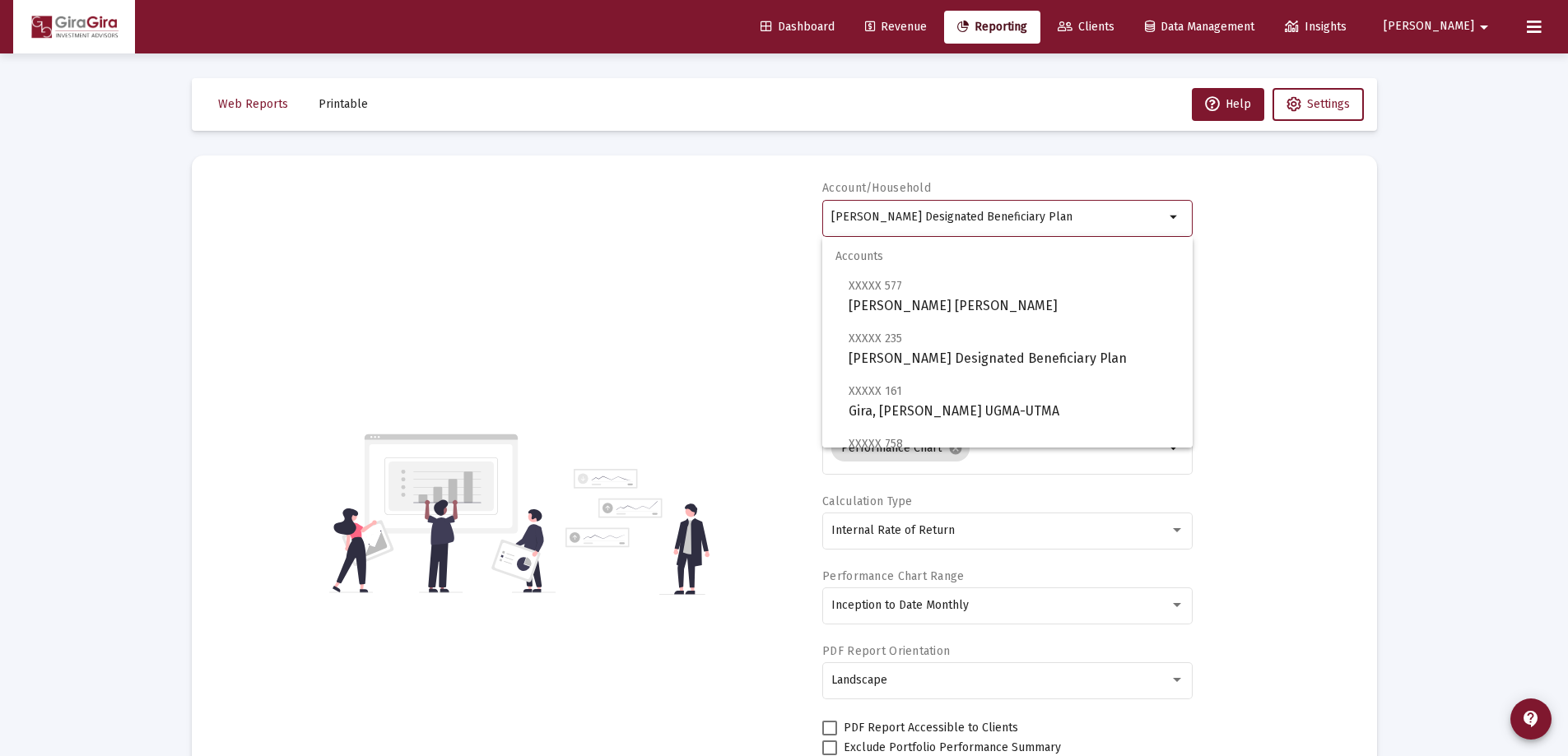
drag, startPoint x: 831, startPoint y: 214, endPoint x: 1579, endPoint y: 269, distance: 750.0
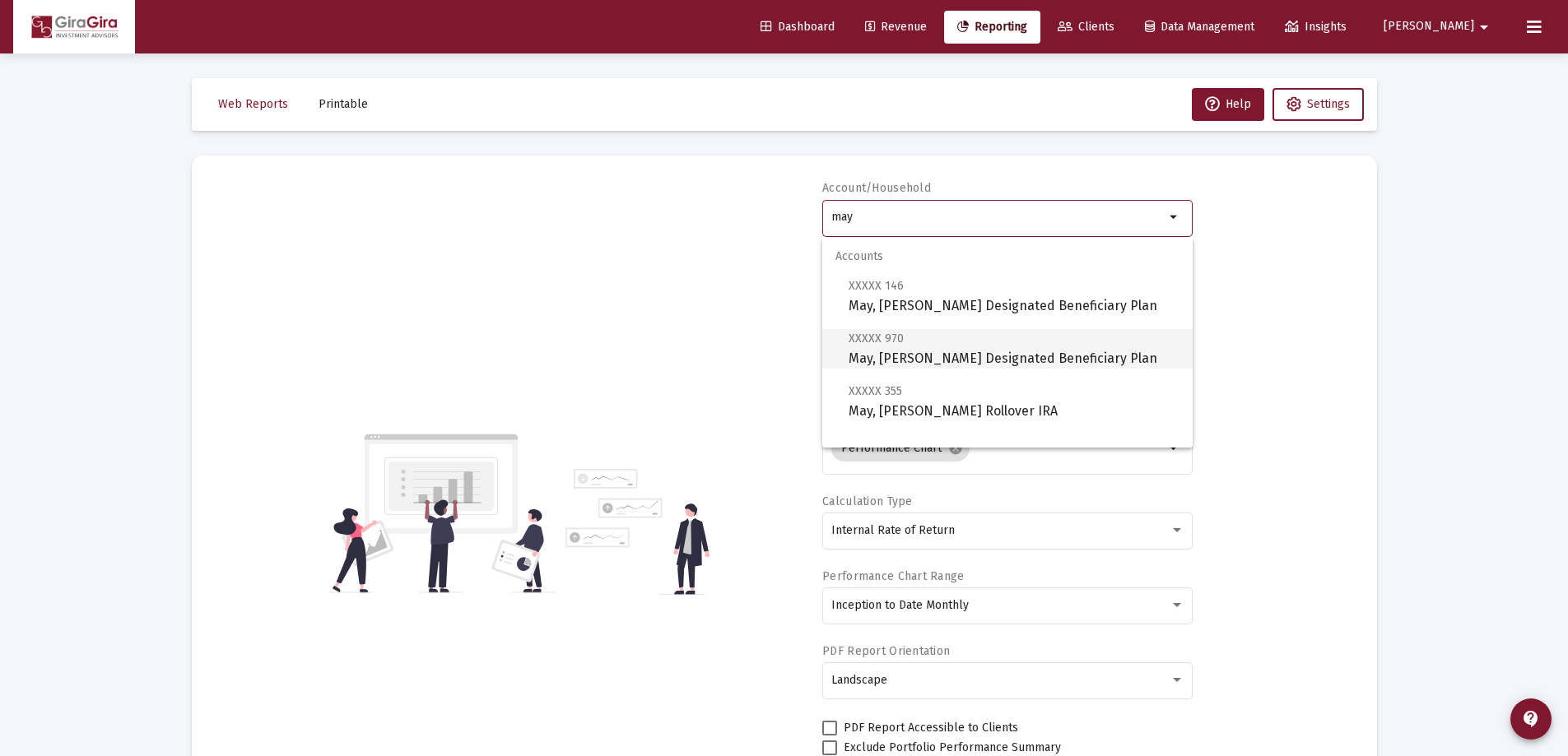
click at [935, 348] on span "XXXXX 970 May, [PERSON_NAME] Designated Beneficiary Plan" at bounding box center [1014, 349] width 331 height 40
type input "May, [PERSON_NAME] Designated Beneficiary Plan"
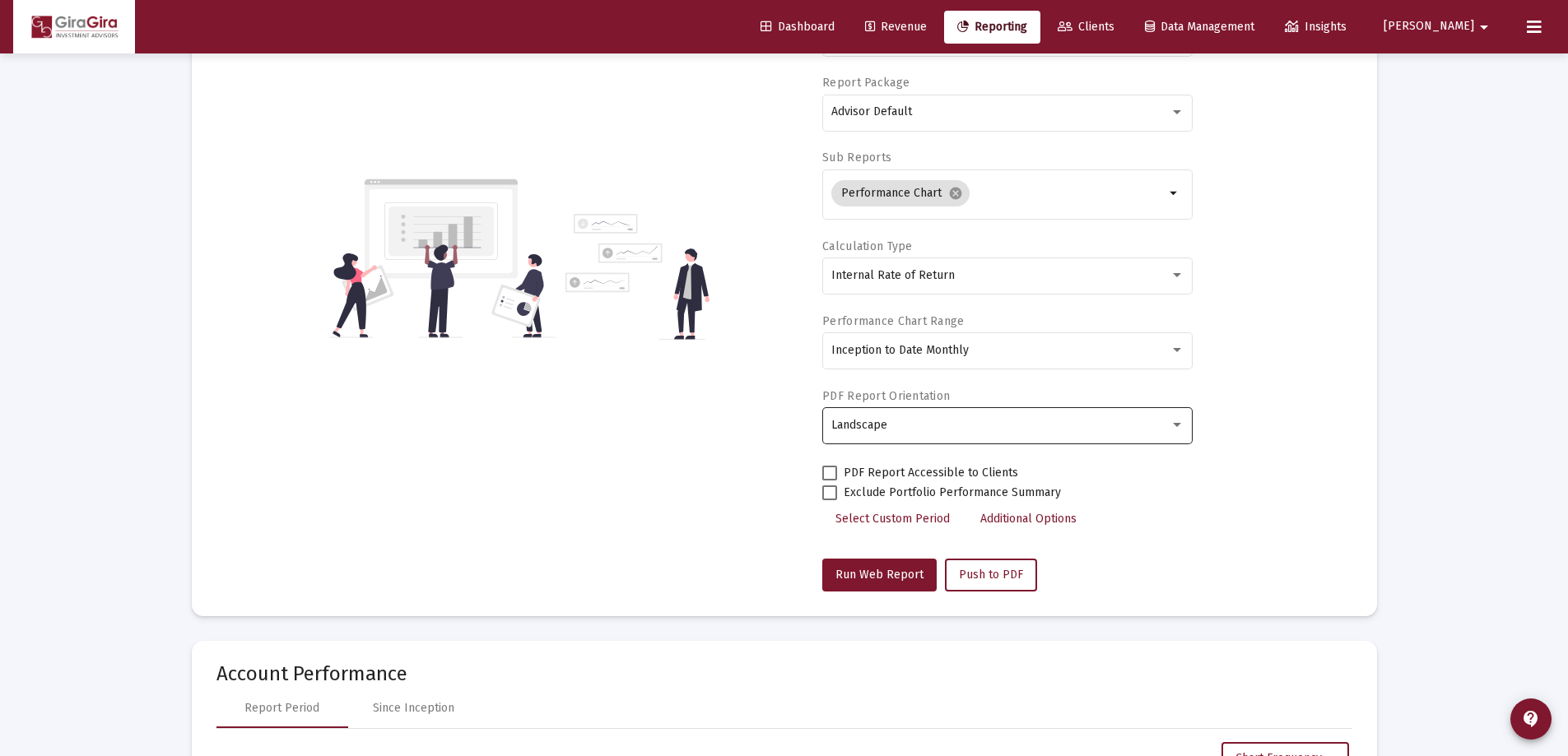
scroll to position [329, 0]
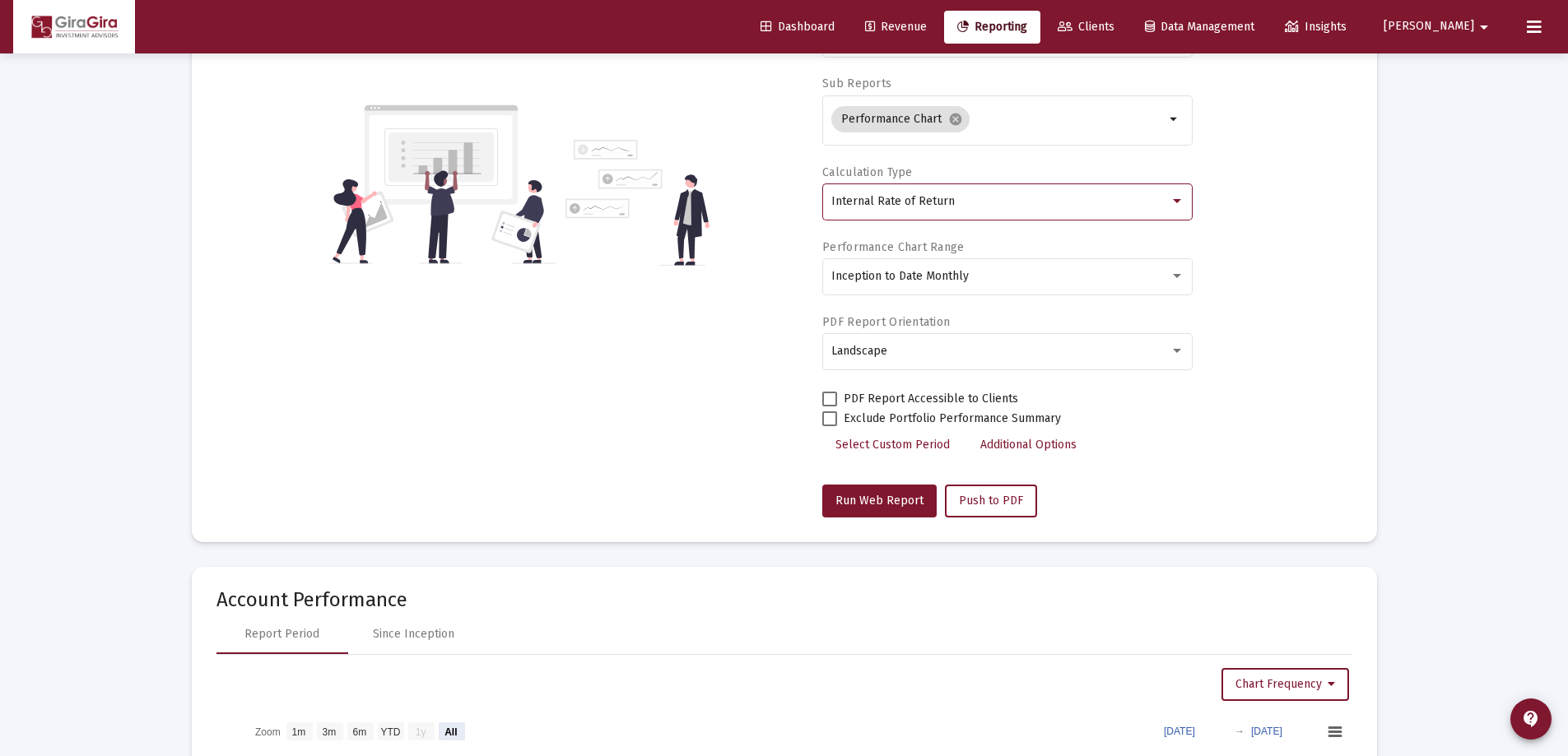
click at [944, 205] on span "Internal Rate of Return" at bounding box center [892, 201] width 123 height 14
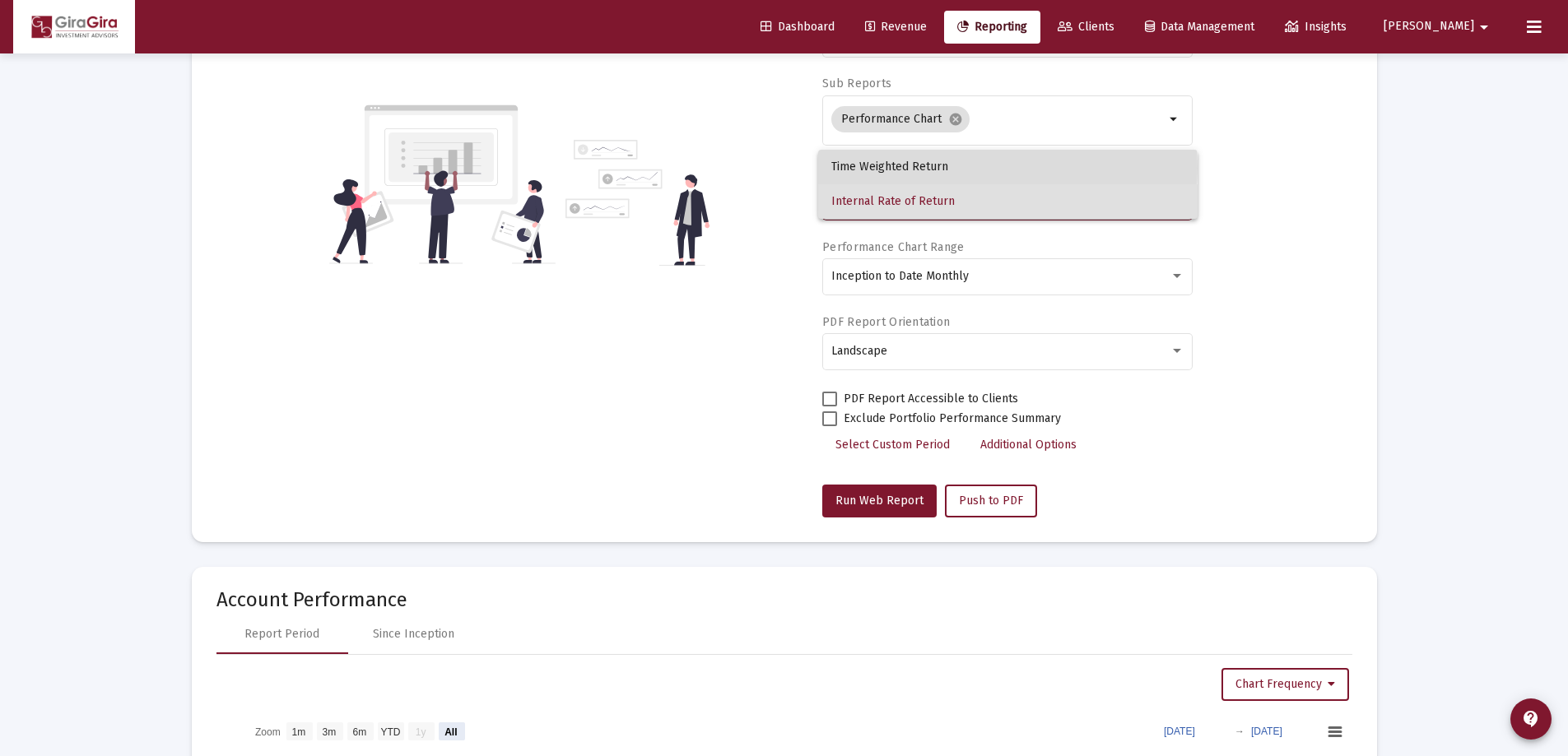
click at [915, 168] on span "Time Weighted Return" at bounding box center [1007, 167] width 353 height 35
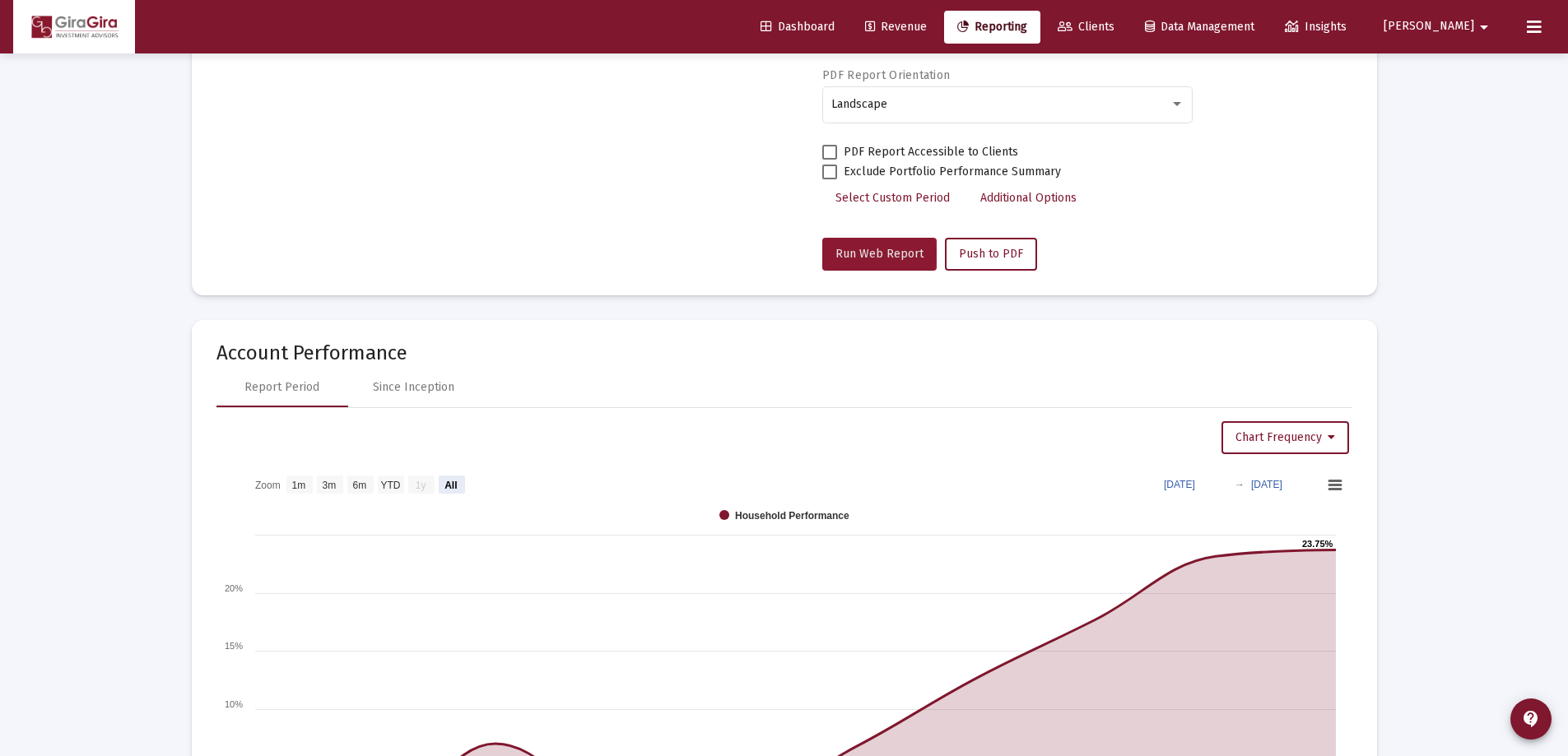
click at [876, 254] on span "Run Web Report" at bounding box center [879, 253] width 88 height 14
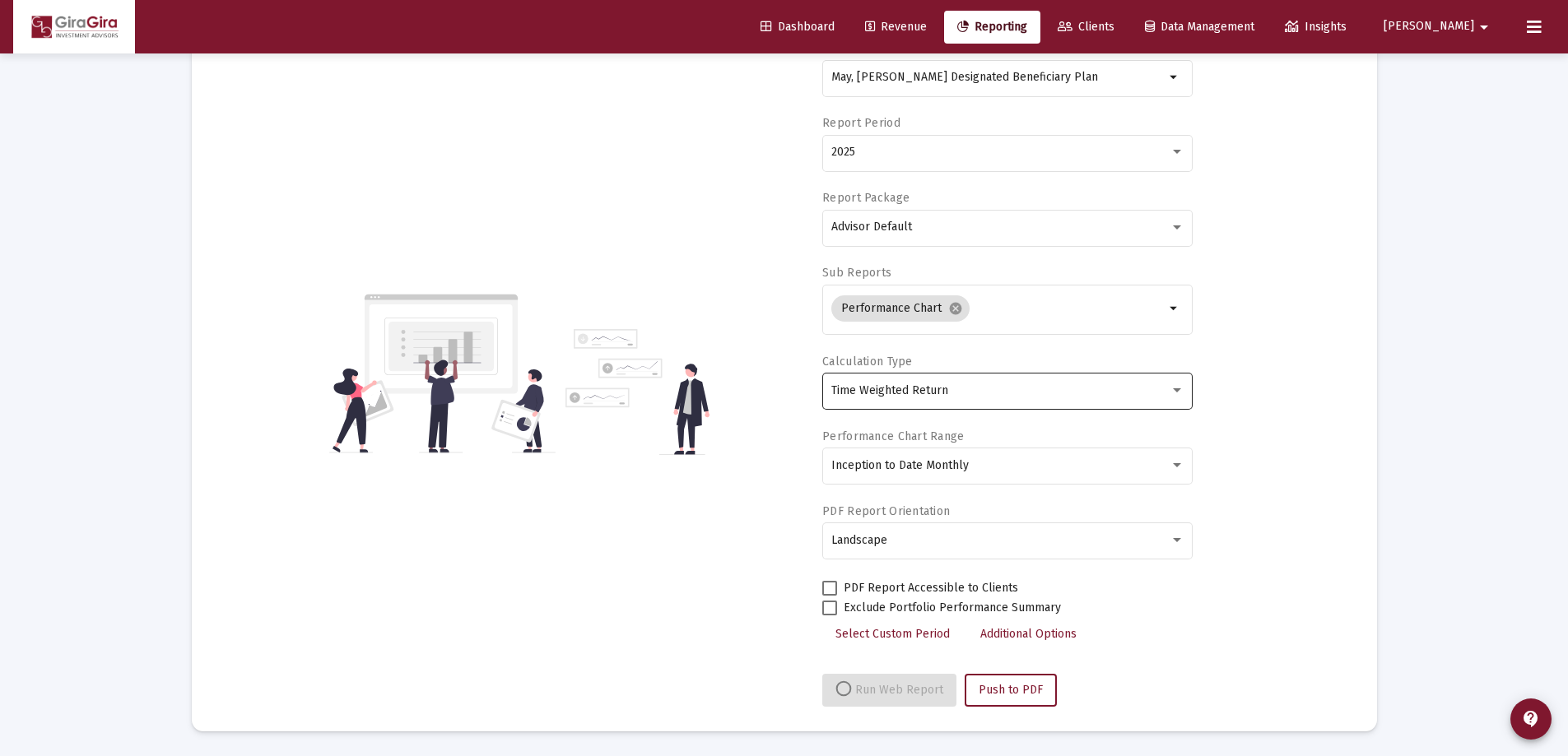
select select "View all"
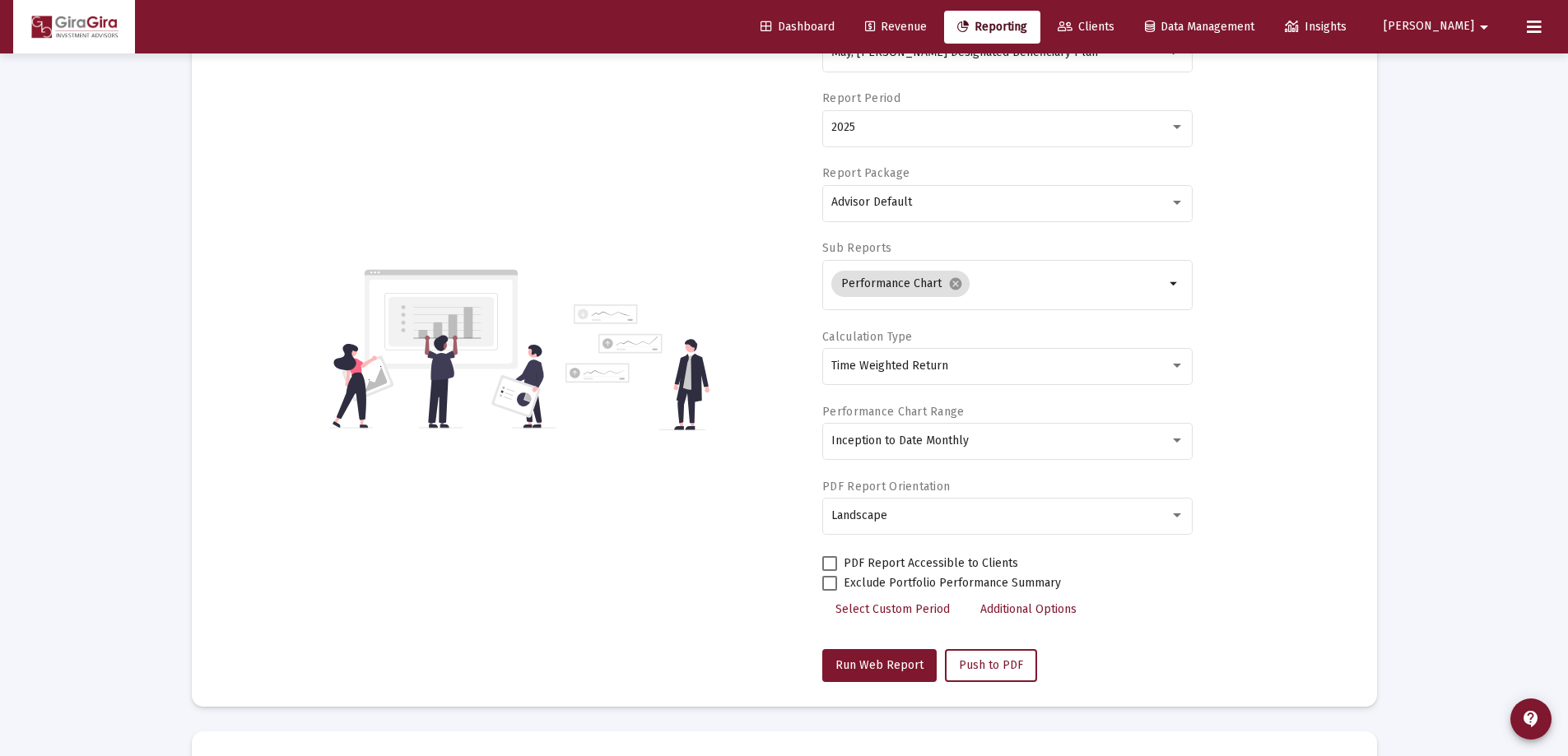
scroll to position [0, 0]
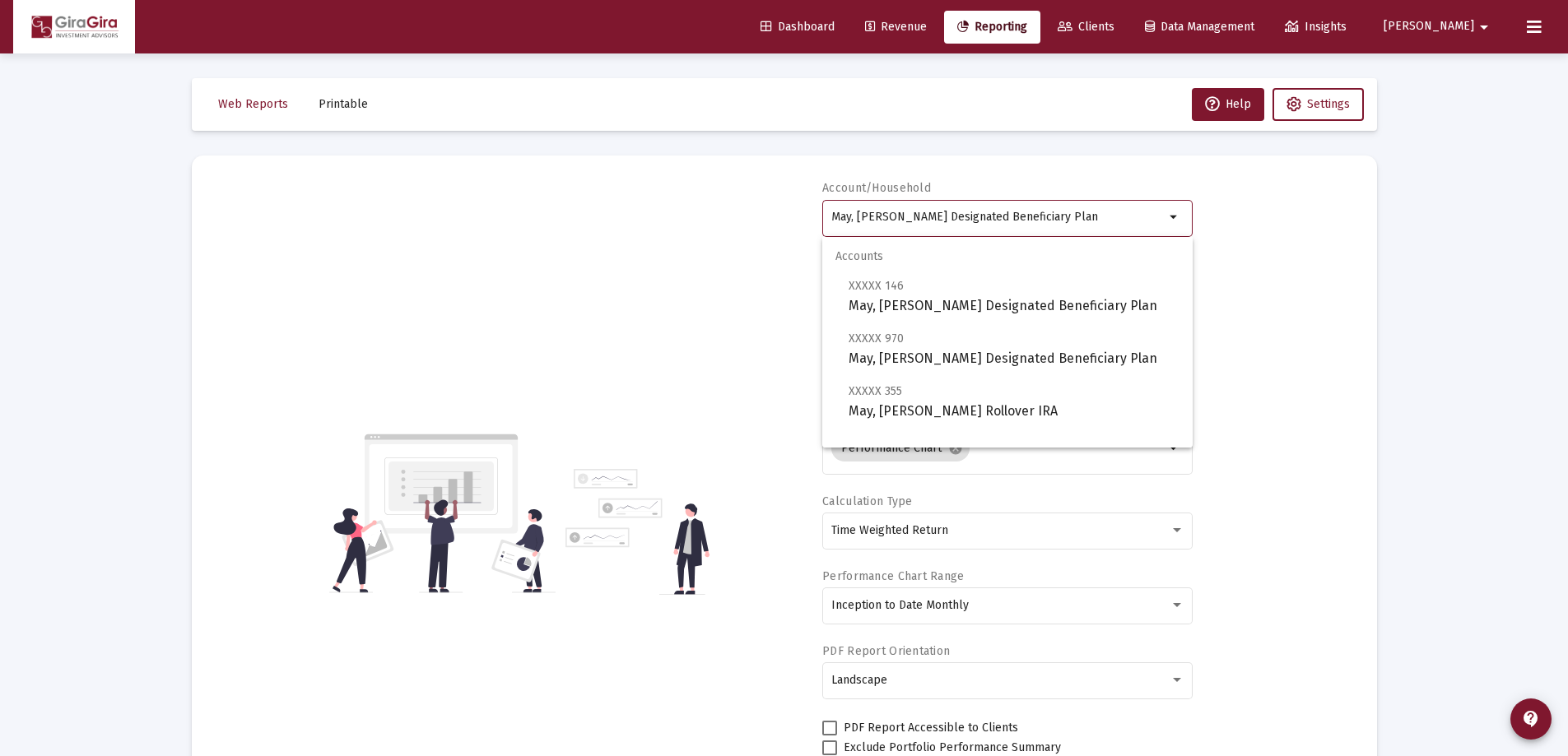
drag, startPoint x: 834, startPoint y: 214, endPoint x: 1793, endPoint y: 305, distance: 963.3
click at [1568, 305] on html "Dashboard Revenue Reporting Clients Data Management Insights [PERSON_NAME] Inte…" at bounding box center [784, 378] width 1568 height 756
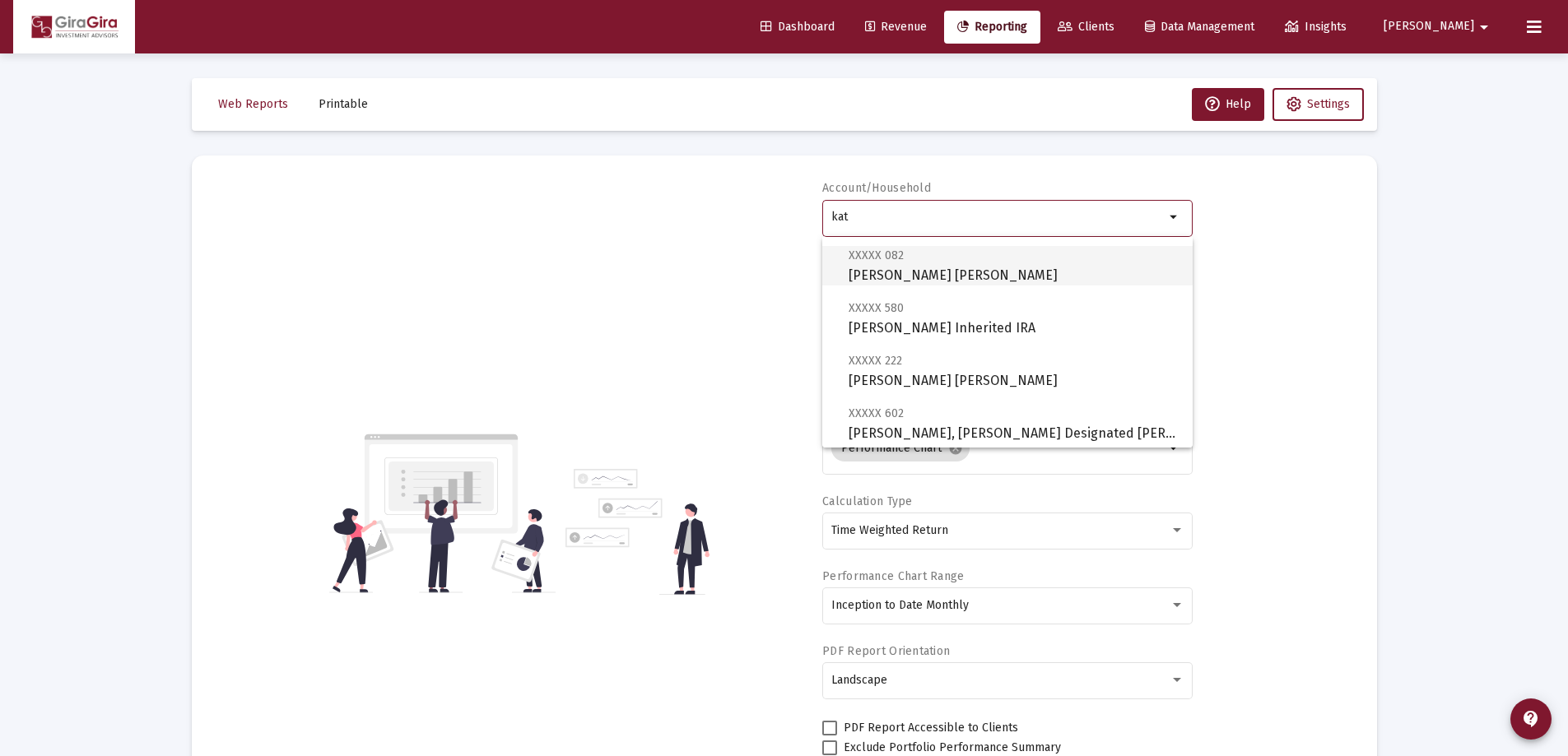
scroll to position [247, 0]
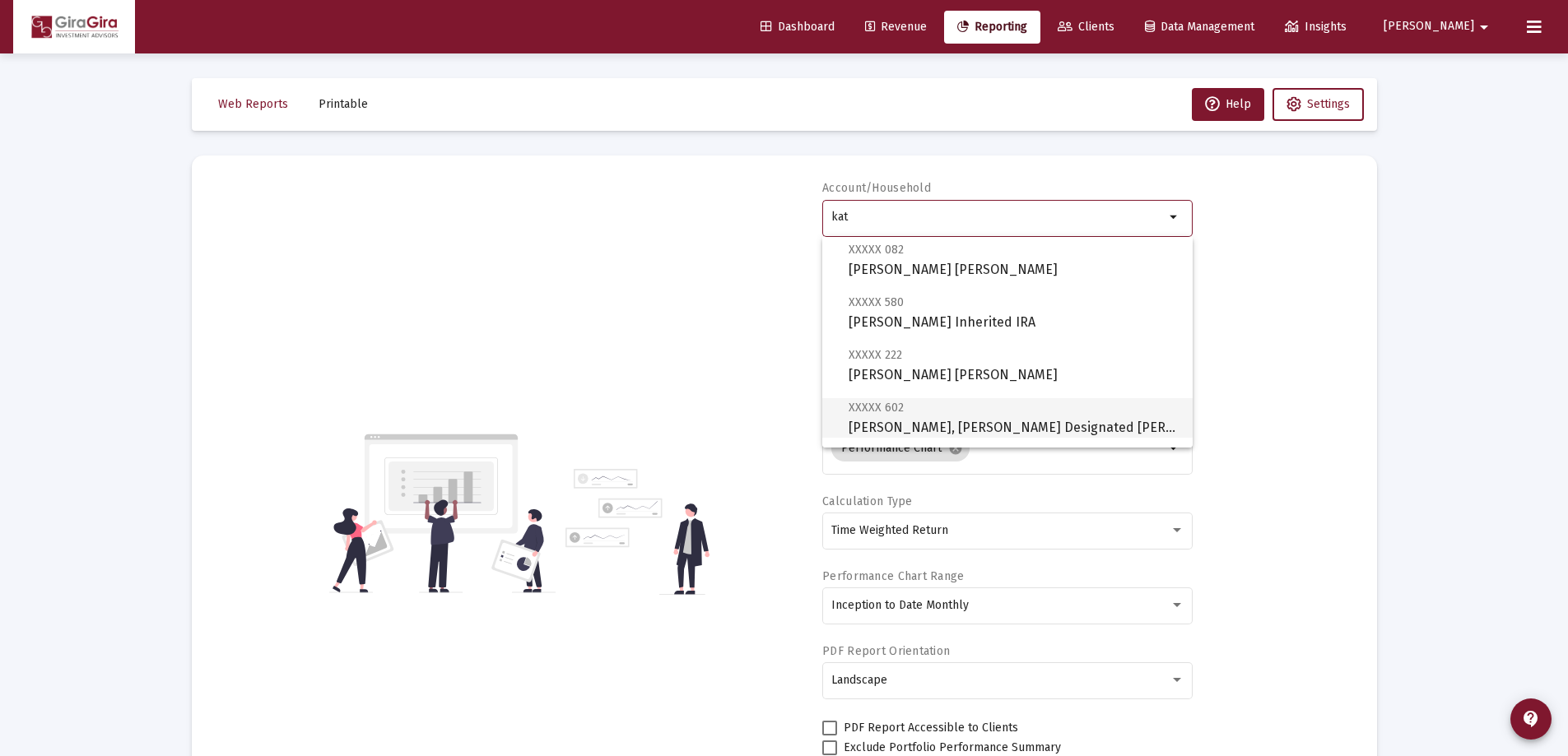
click at [894, 415] on span "XXXXX 602" at bounding box center [876, 407] width 55 height 14
type input "[PERSON_NAME], [PERSON_NAME] Designated [PERSON_NAME]"
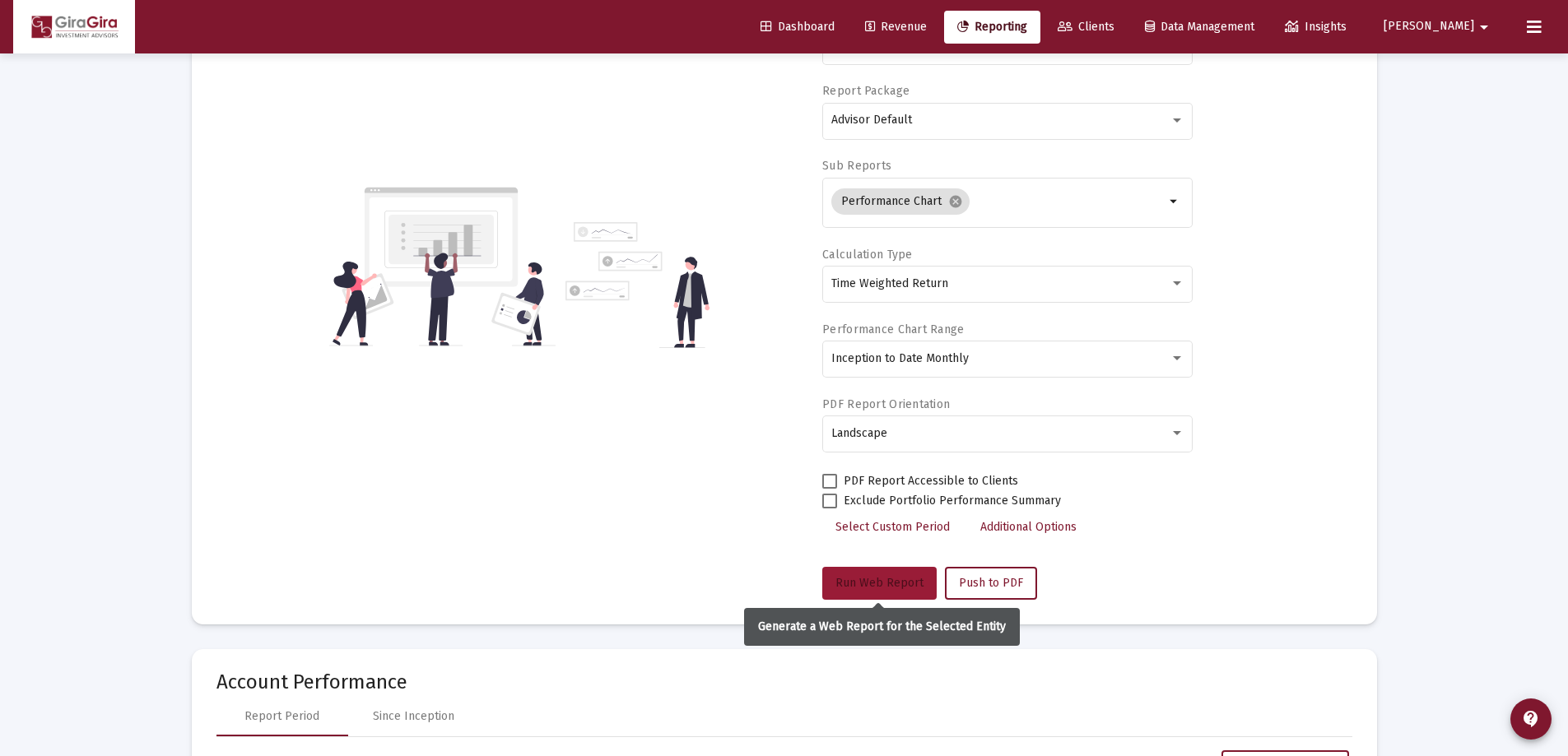
click at [888, 578] on span "Run Web Report" at bounding box center [879, 583] width 88 height 14
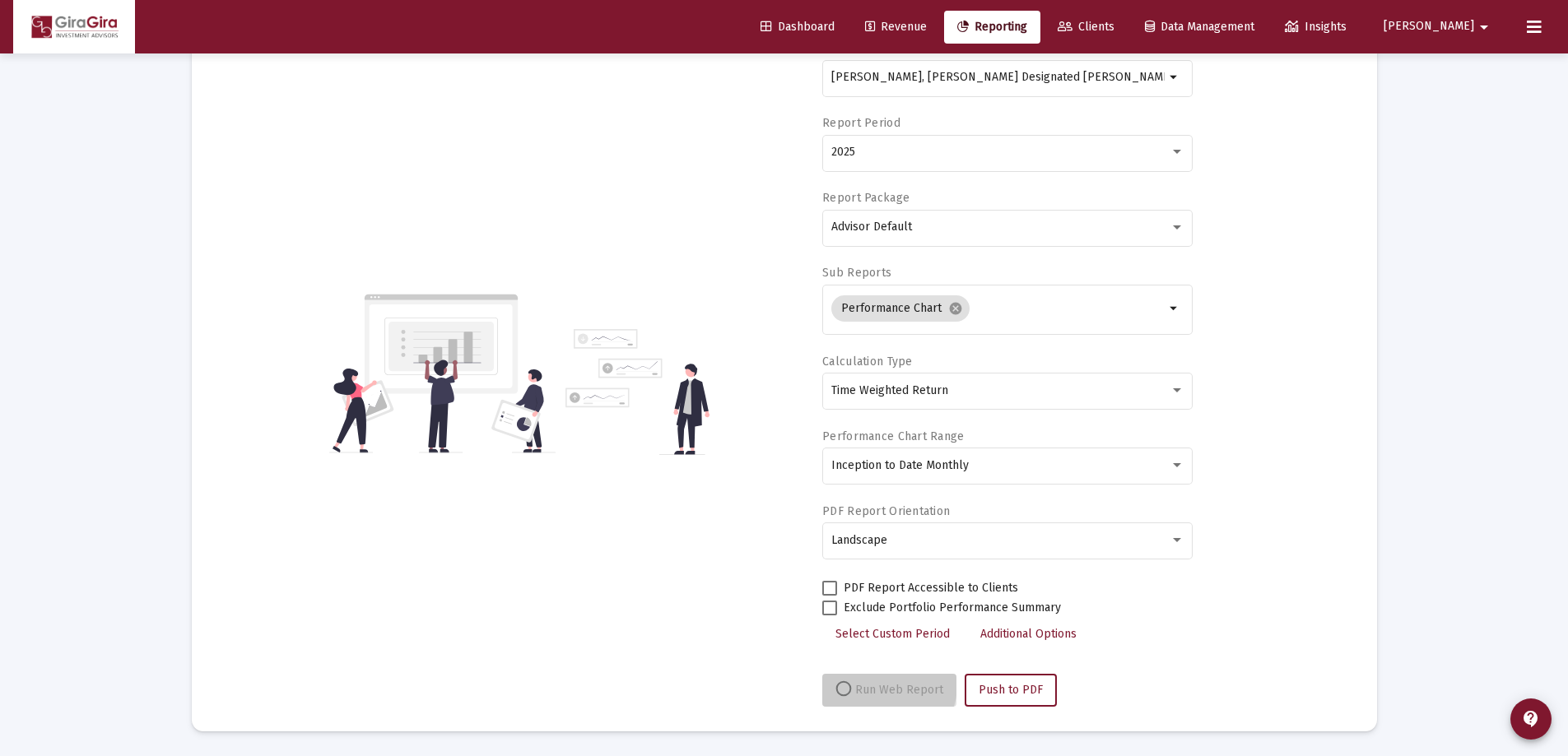
scroll to position [140, 0]
select select "View all"
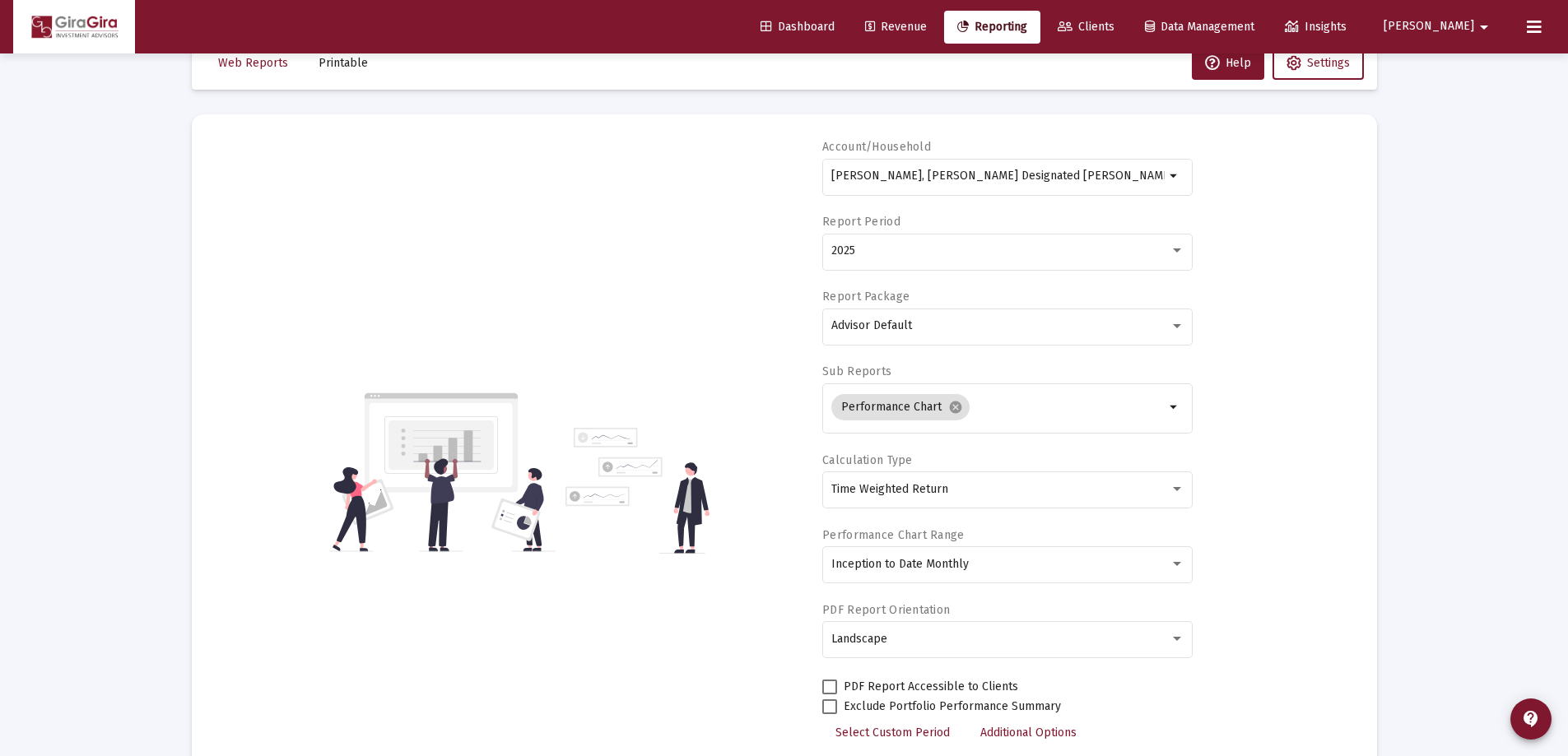
scroll to position [0, 0]
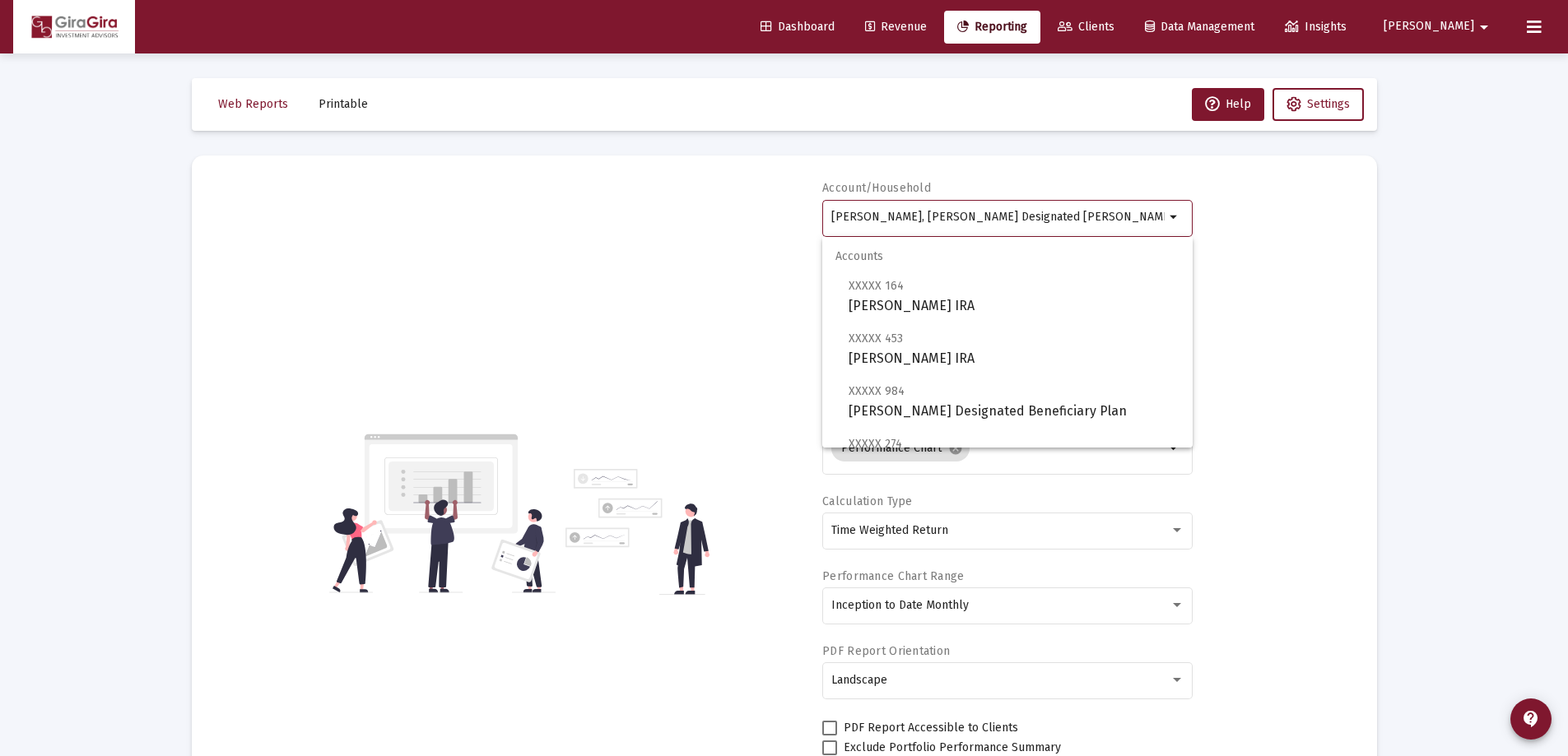
drag, startPoint x: 830, startPoint y: 212, endPoint x: 1752, endPoint y: 266, distance: 923.6
click at [1568, 266] on html "Dashboard Revenue Reporting Clients Data Management Insights [PERSON_NAME] Inte…" at bounding box center [784, 378] width 1568 height 756
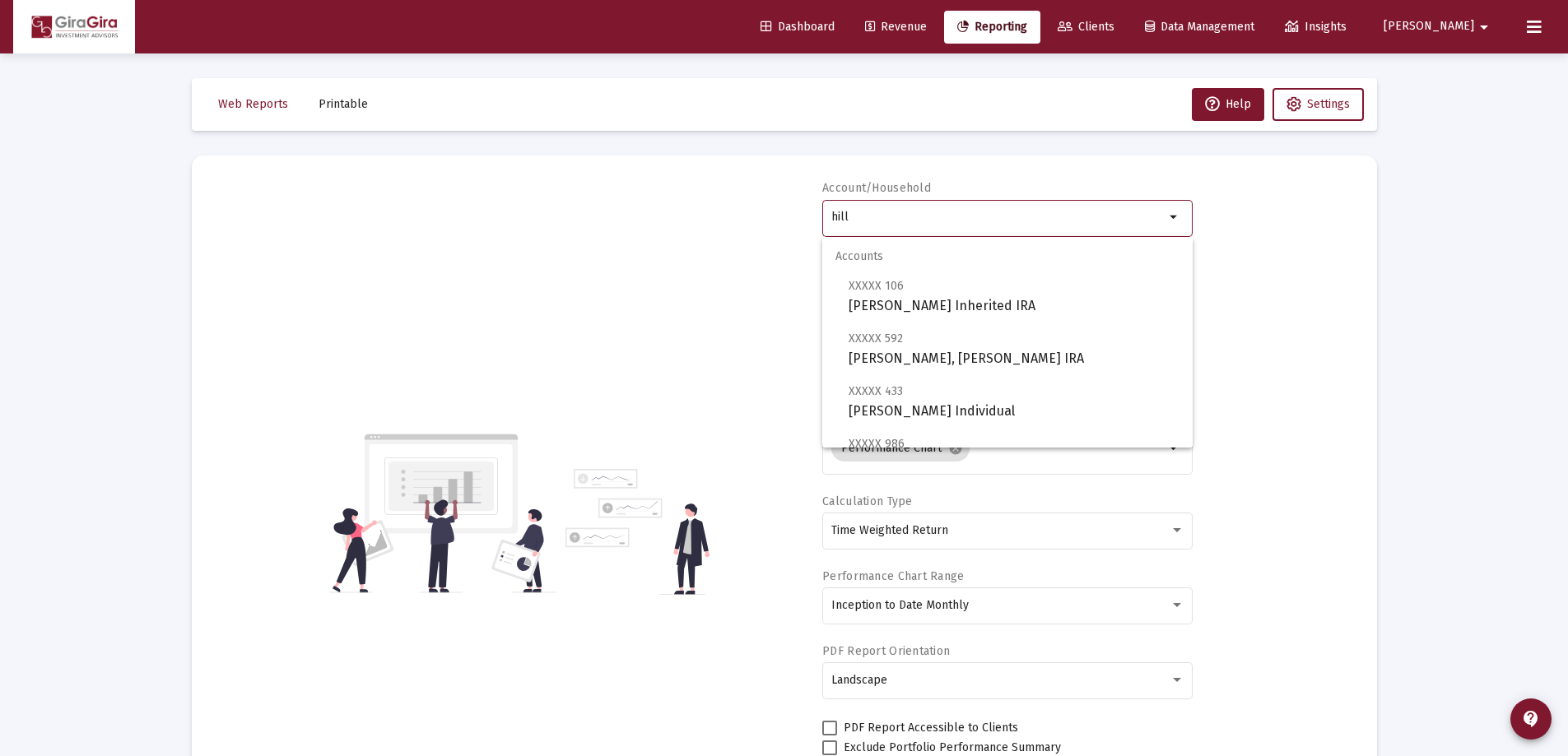
click at [833, 210] on div "hill" at bounding box center [997, 216] width 333 height 40
drag, startPoint x: 831, startPoint y: 213, endPoint x: 963, endPoint y: 198, distance: 132.8
click at [935, 204] on div "hill" at bounding box center [997, 216] width 333 height 40
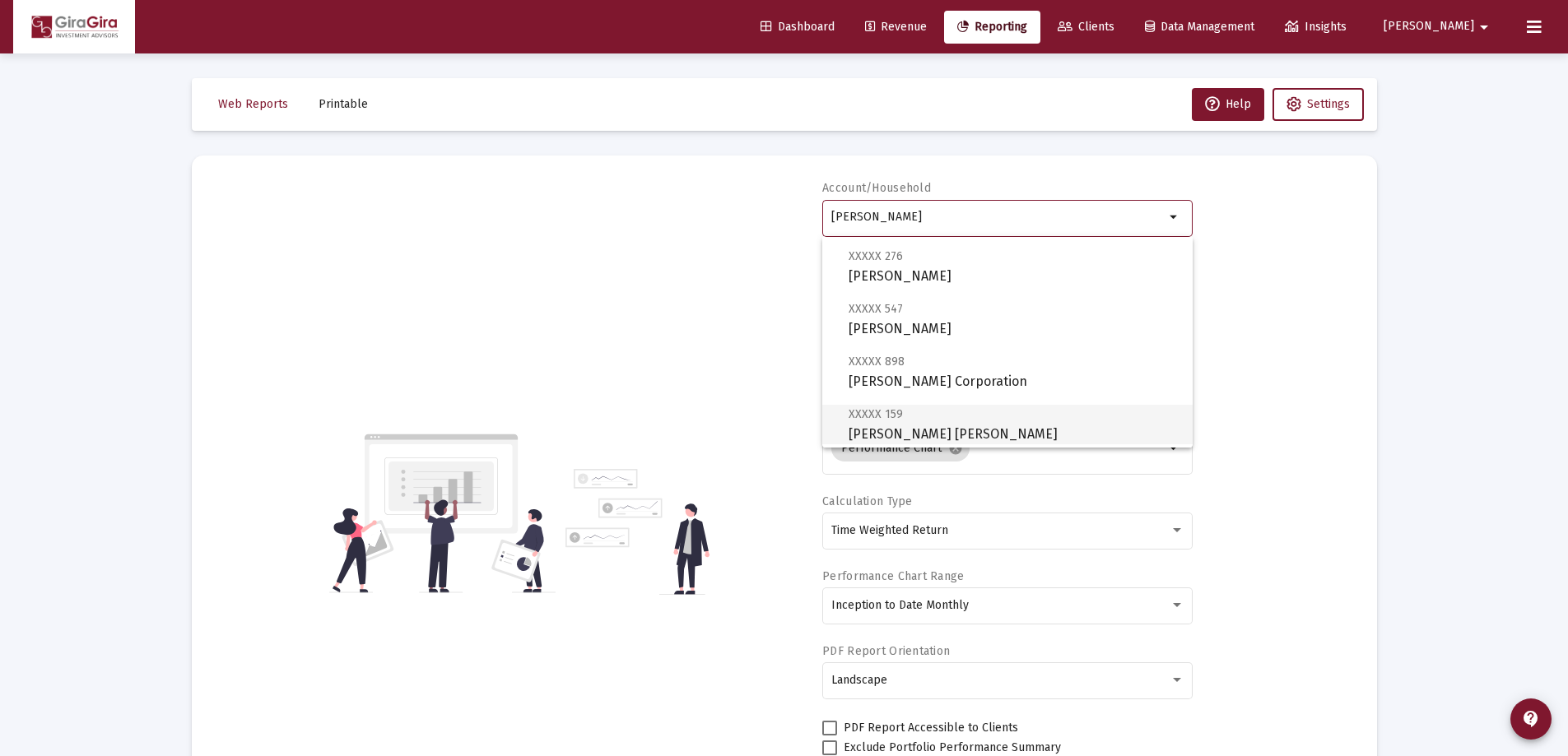
scroll to position [164, 0]
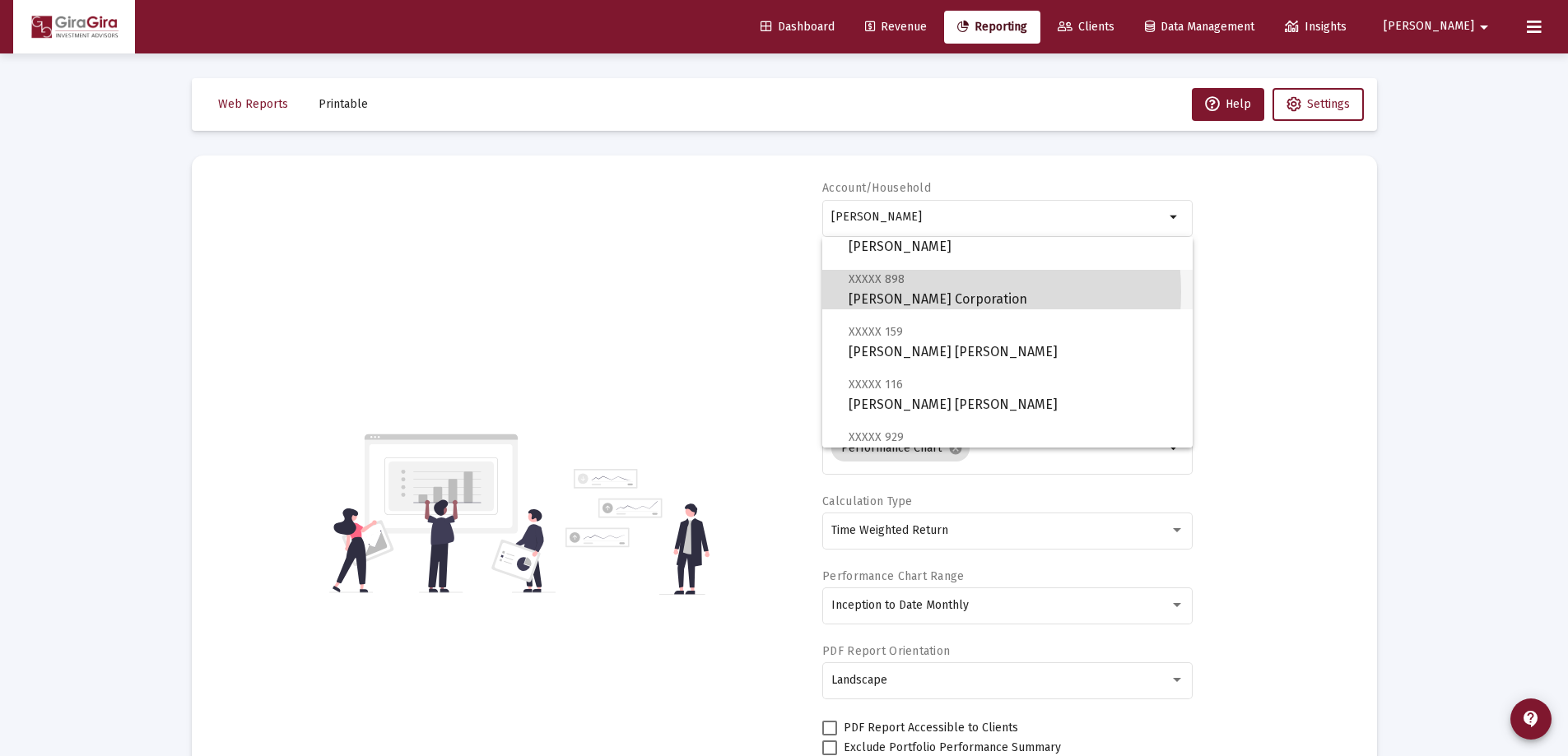
click at [915, 291] on span "XXXXX 898 [PERSON_NAME] Corporation" at bounding box center [1014, 289] width 331 height 40
type input "[PERSON_NAME] Corporation"
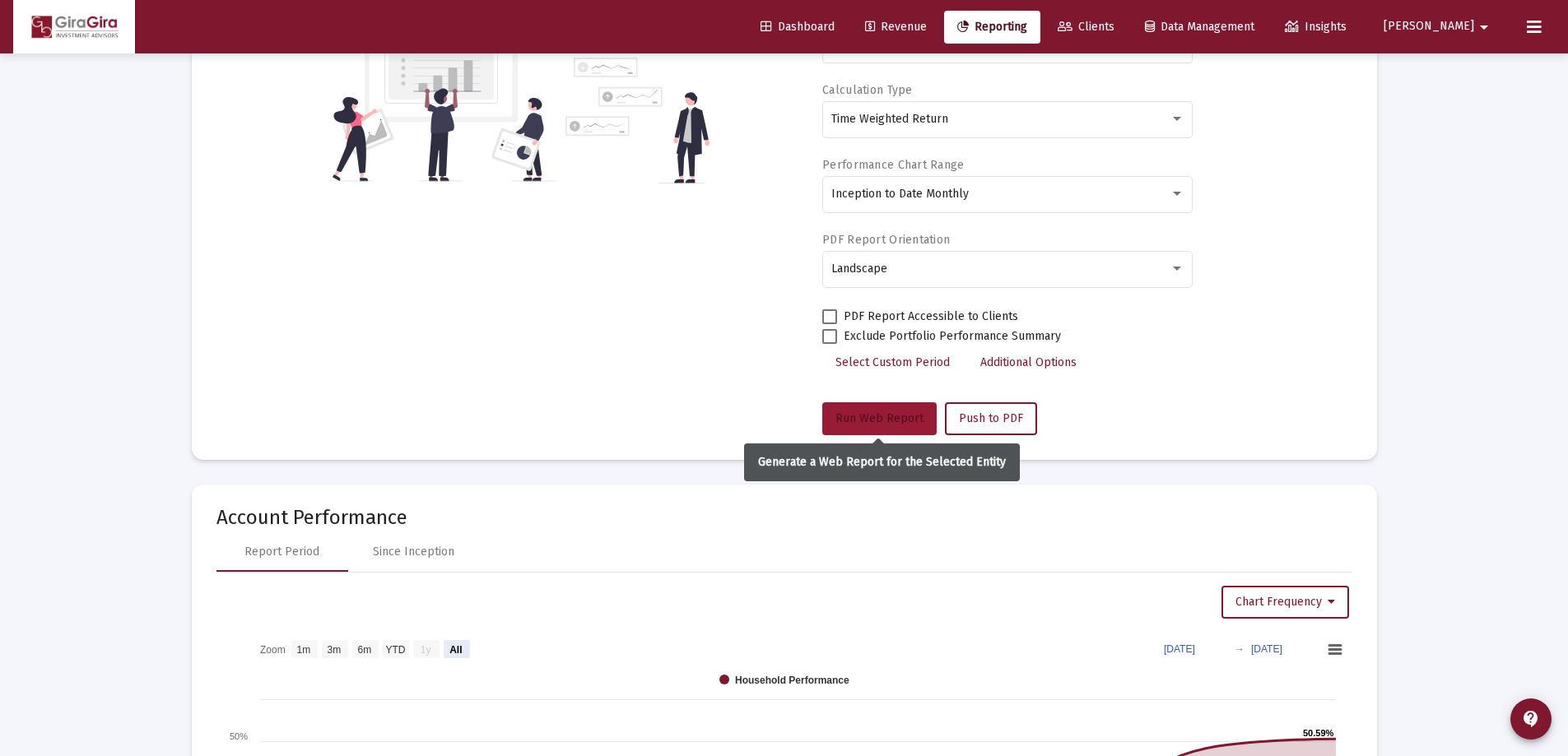
click at [868, 417] on span "Run Web Report" at bounding box center [879, 418] width 88 height 14
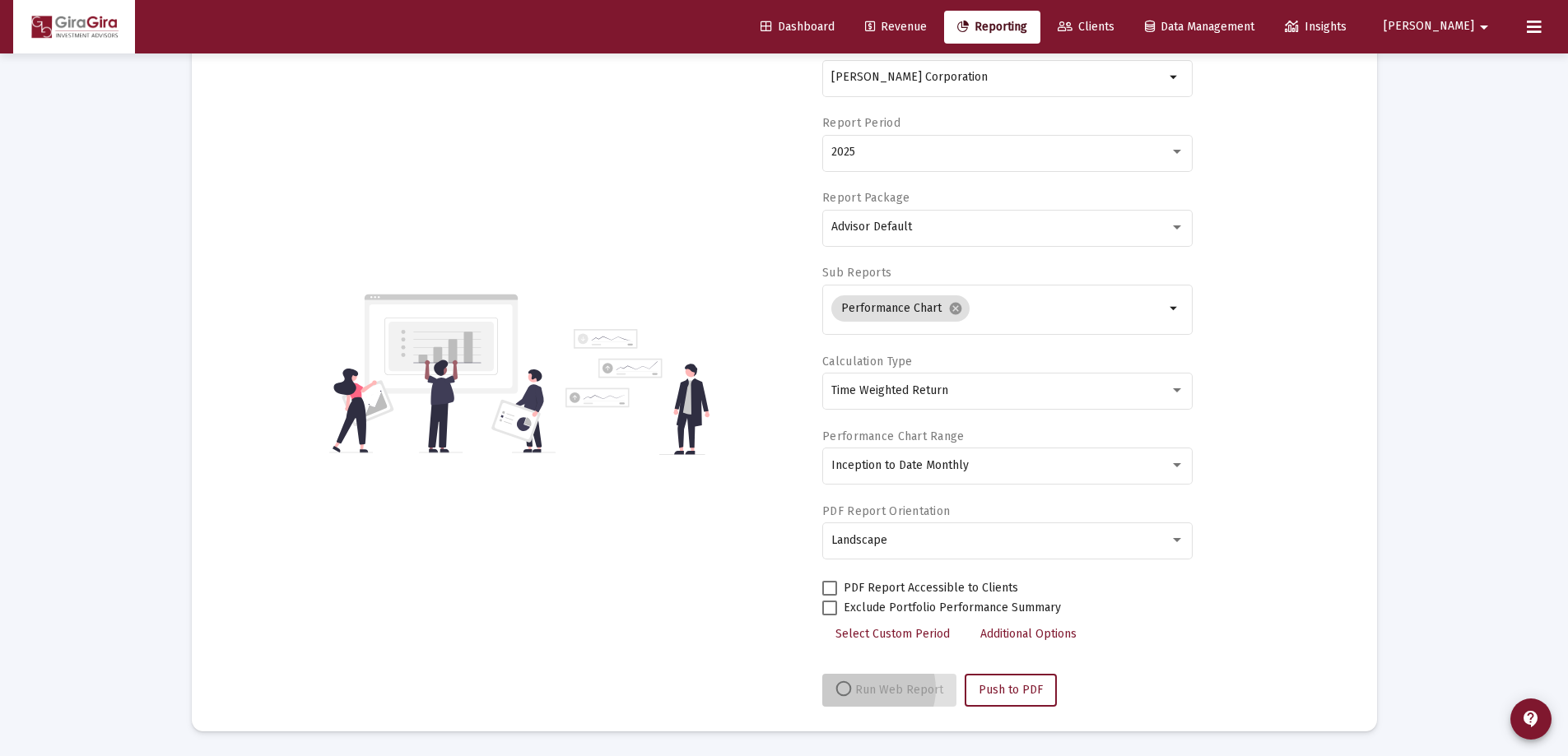
scroll to position [140, 0]
select select "View all"
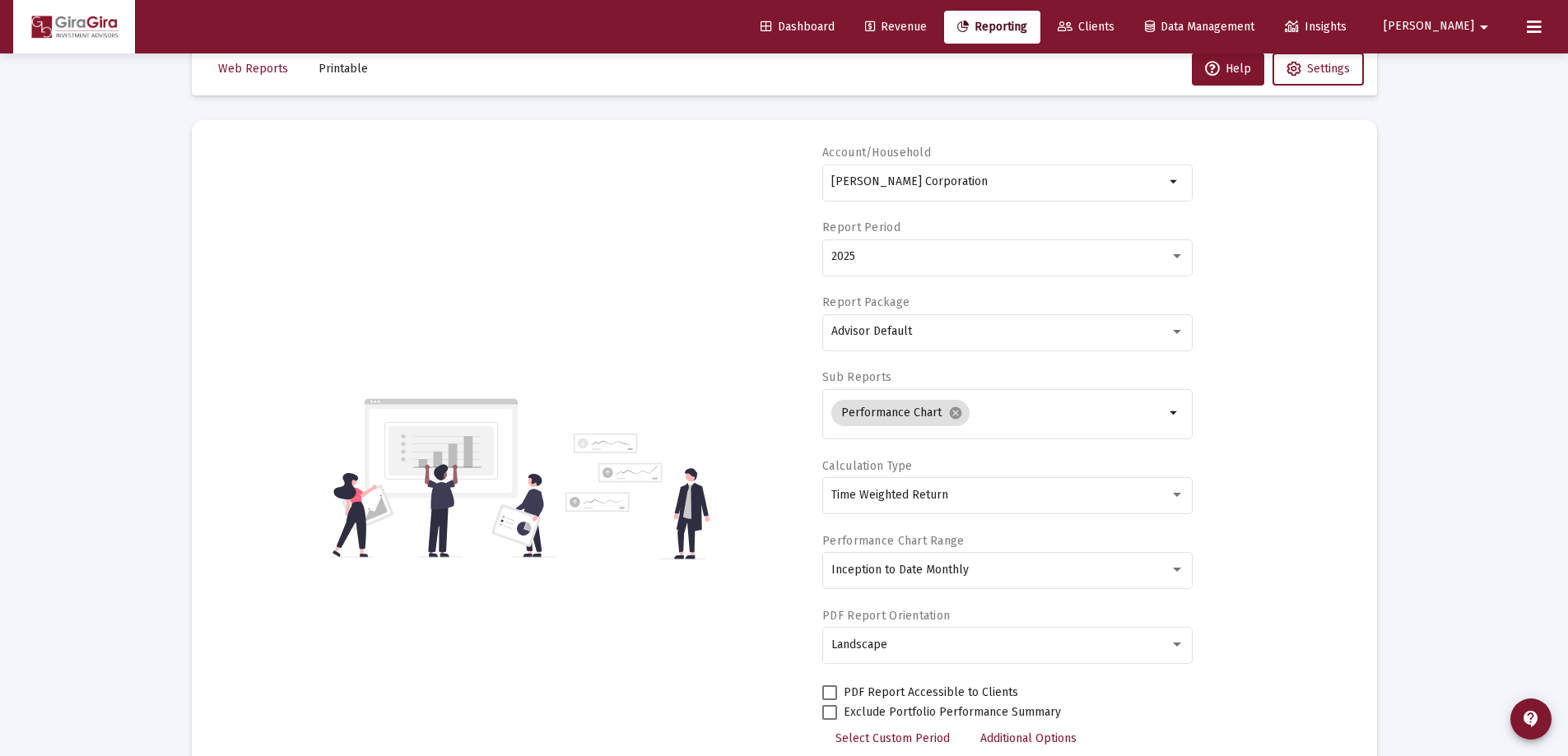
scroll to position [0, 0]
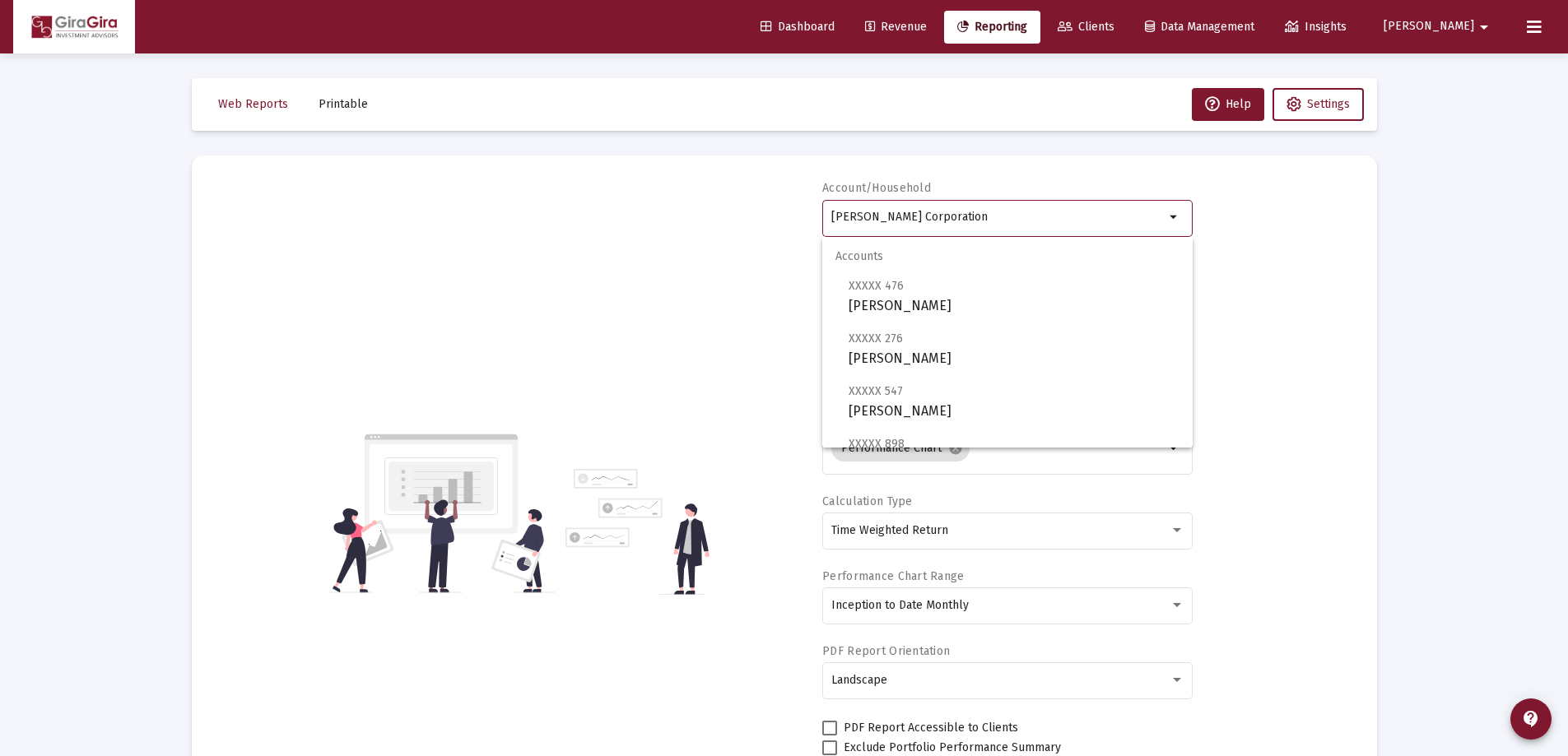
drag, startPoint x: 832, startPoint y: 214, endPoint x: 1597, endPoint y: 208, distance: 765.0
click at [1568, 208] on html "Dashboard Revenue Reporting Clients Data Management Insights [PERSON_NAME] Inte…" at bounding box center [784, 378] width 1568 height 756
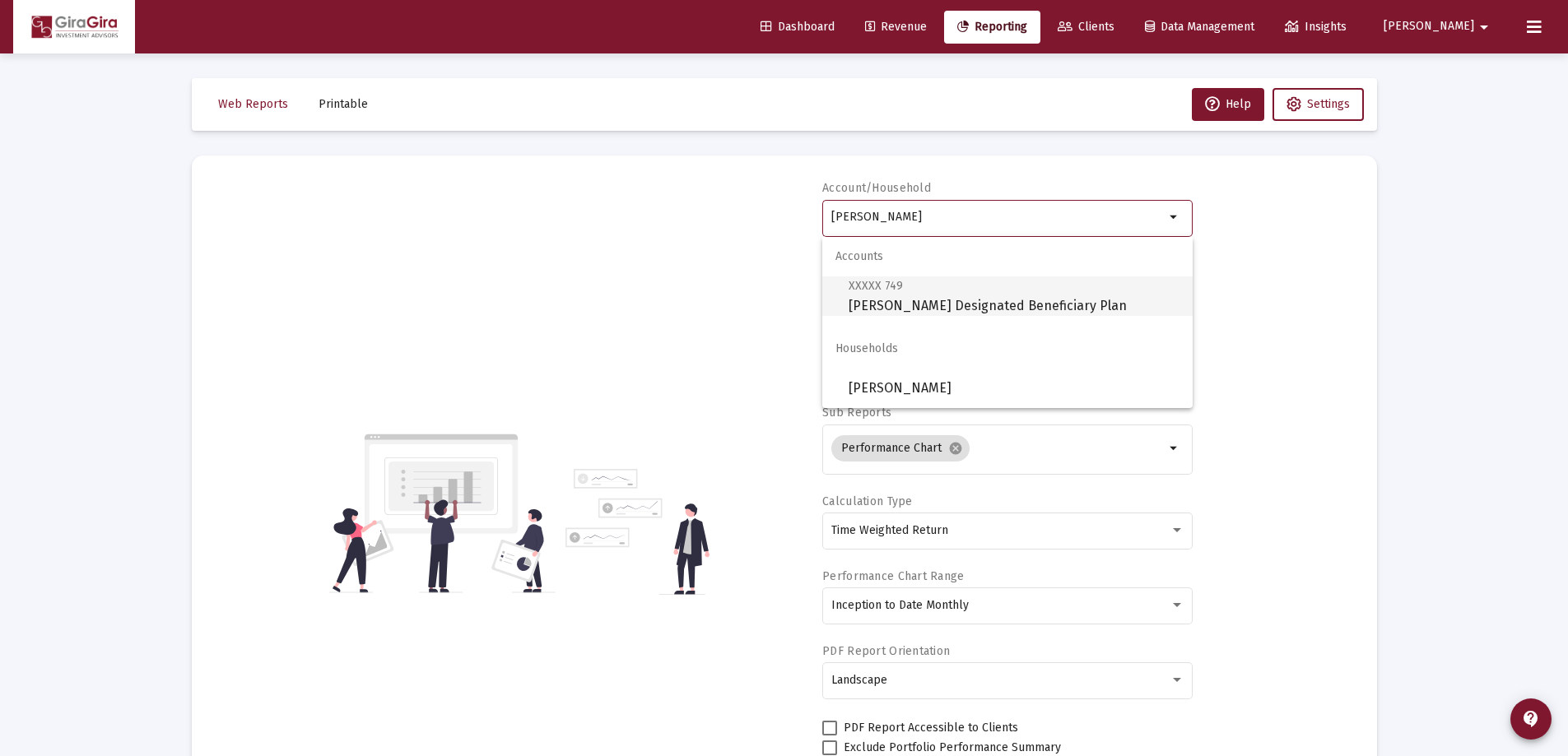
click at [872, 303] on span "XXXXX 749 [PERSON_NAME] Designated Beneficiary Plan" at bounding box center [1014, 296] width 331 height 40
type input "[PERSON_NAME] Designated Beneficiary Plan"
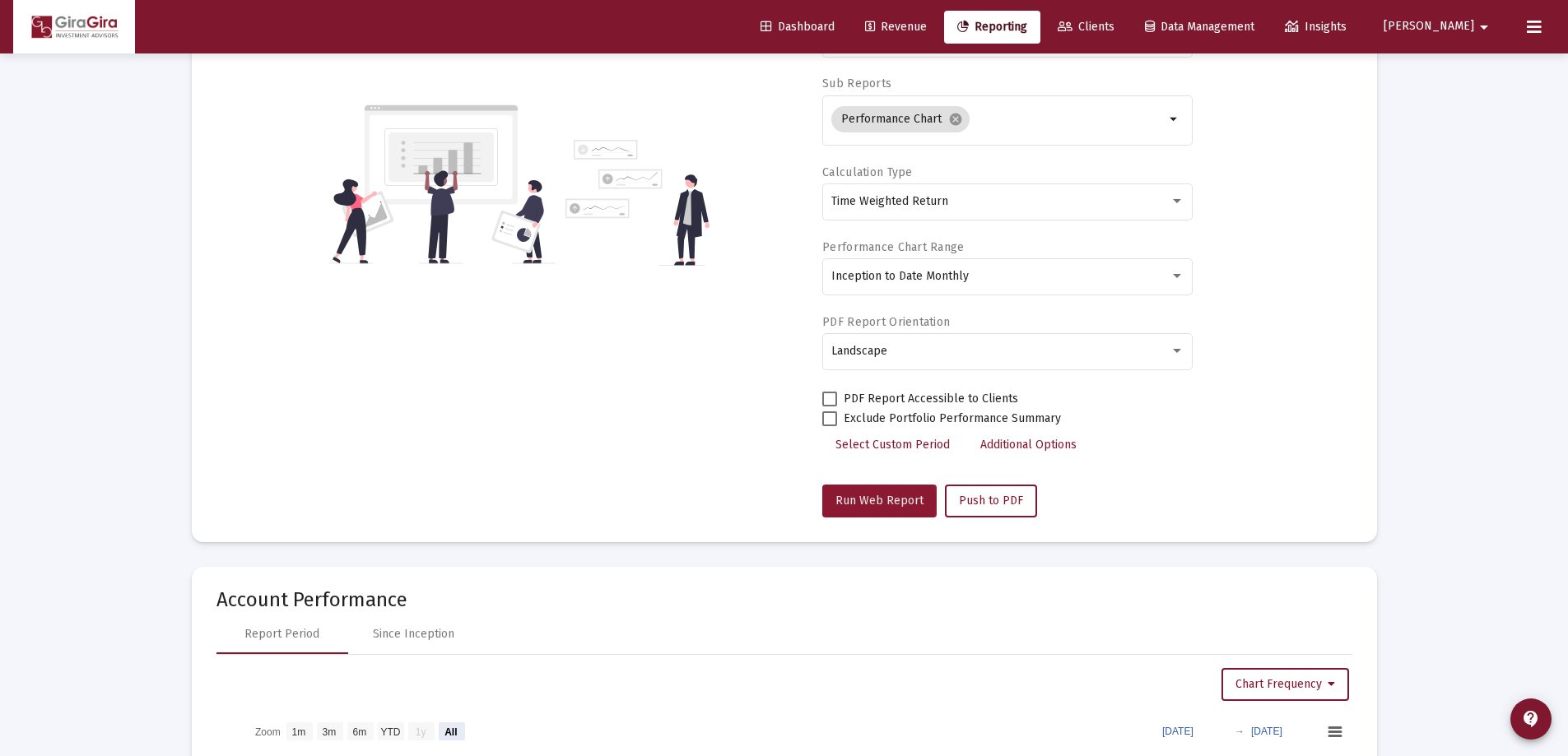
click at [877, 502] on span "Run Web Report" at bounding box center [879, 500] width 88 height 14
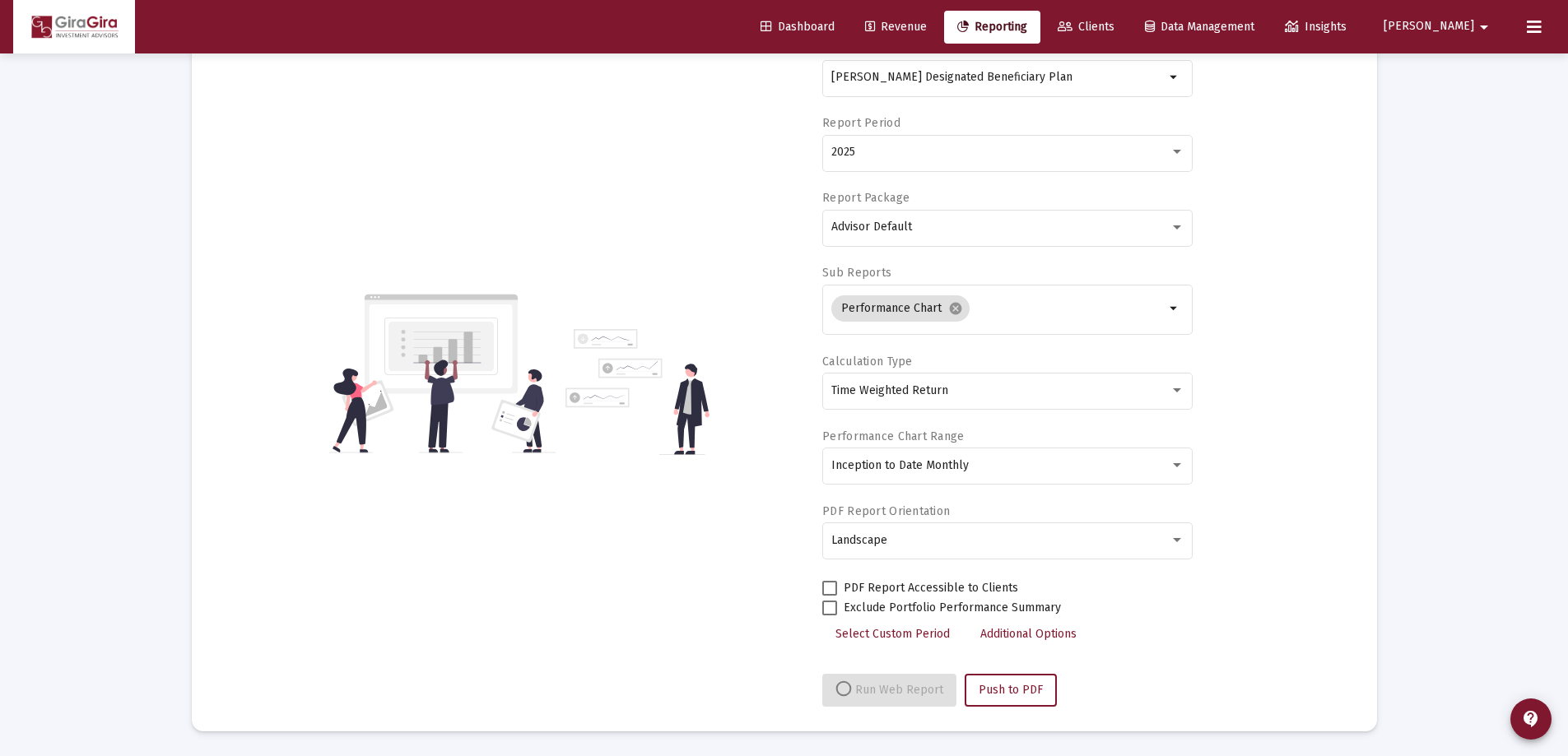
select select "View all"
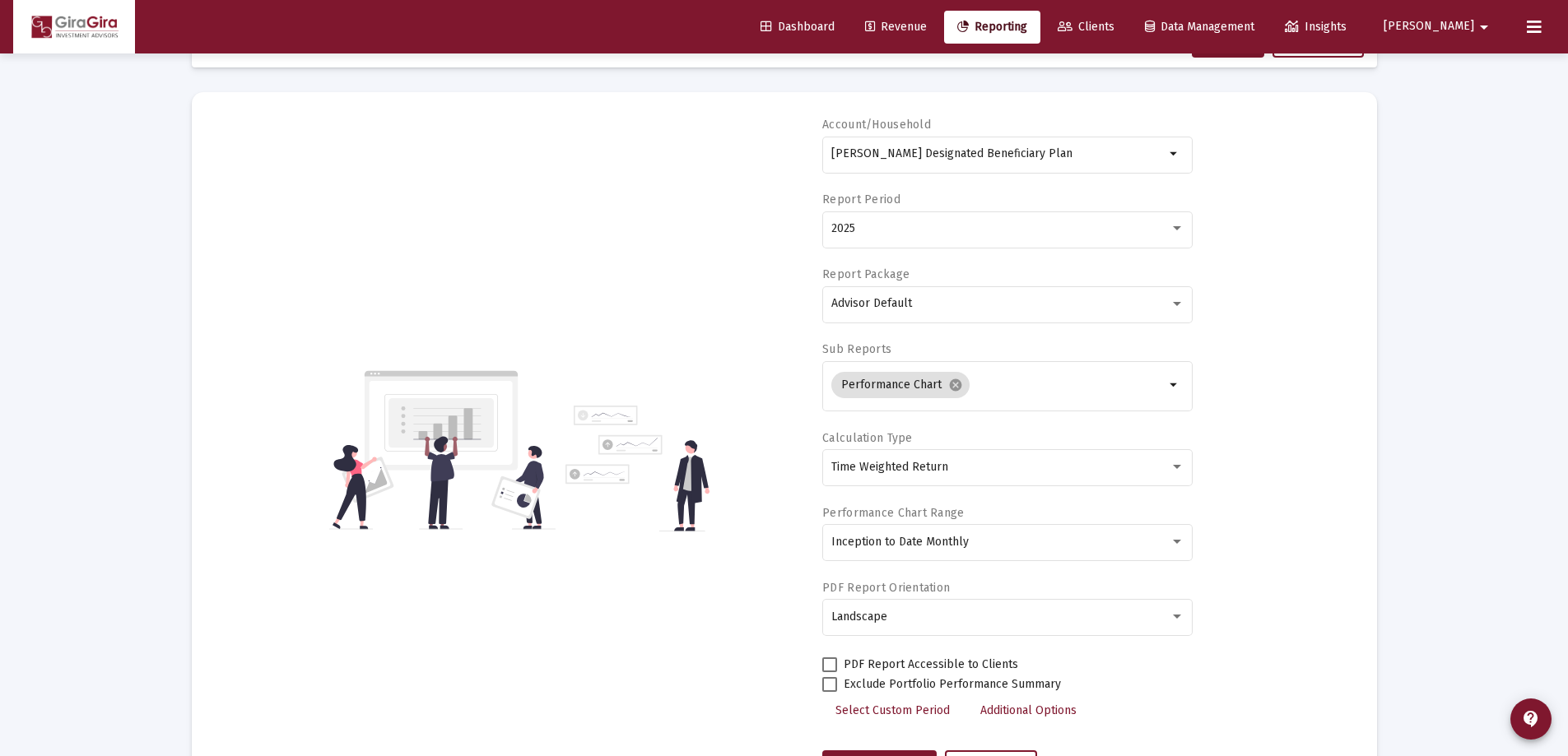
scroll to position [0, 0]
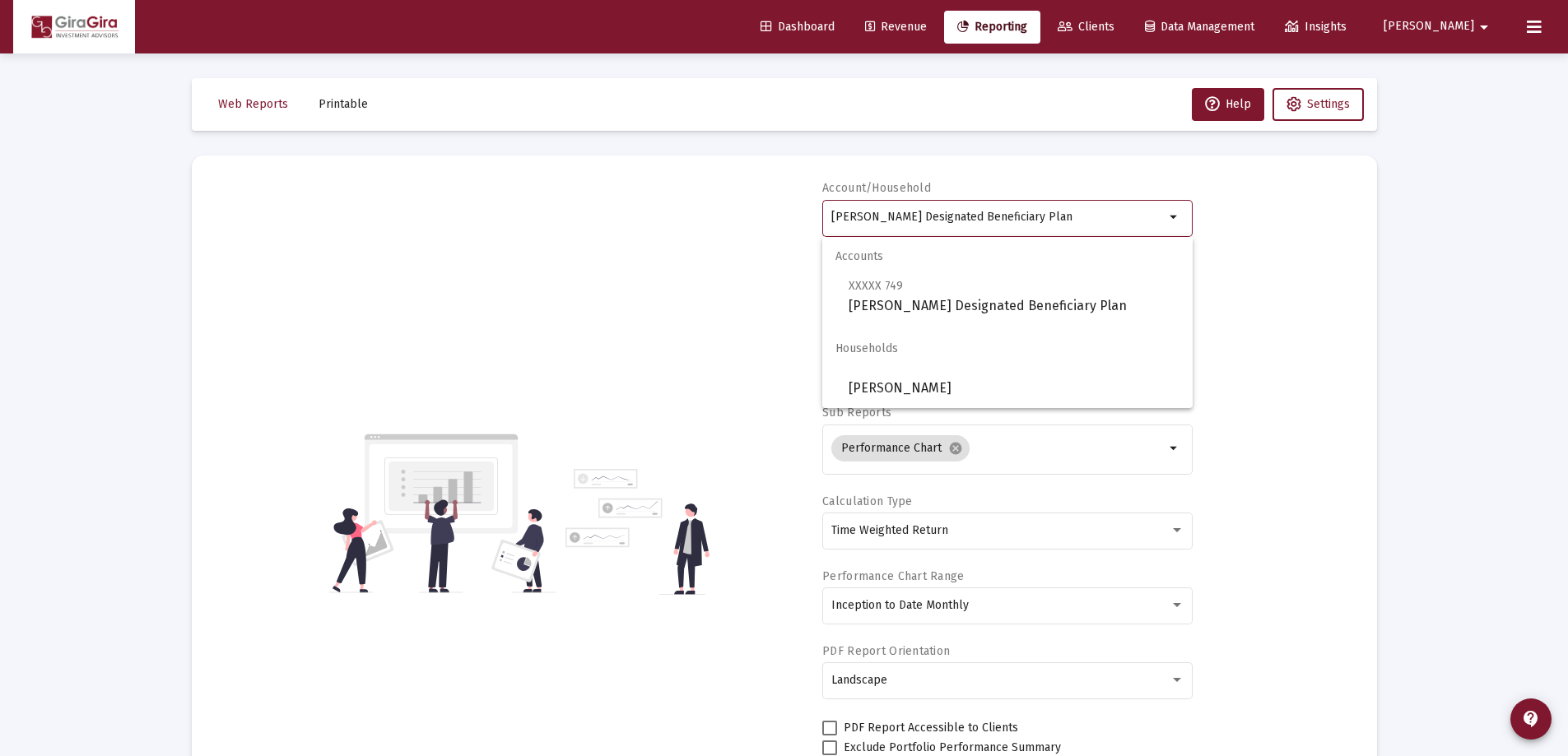
drag, startPoint x: 833, startPoint y: 211, endPoint x: 1974, endPoint y: 206, distance: 1141.0
click at [1568, 206] on html "Dashboard Revenue Reporting Clients Data Management Insights [PERSON_NAME] Inte…" at bounding box center [784, 378] width 1568 height 756
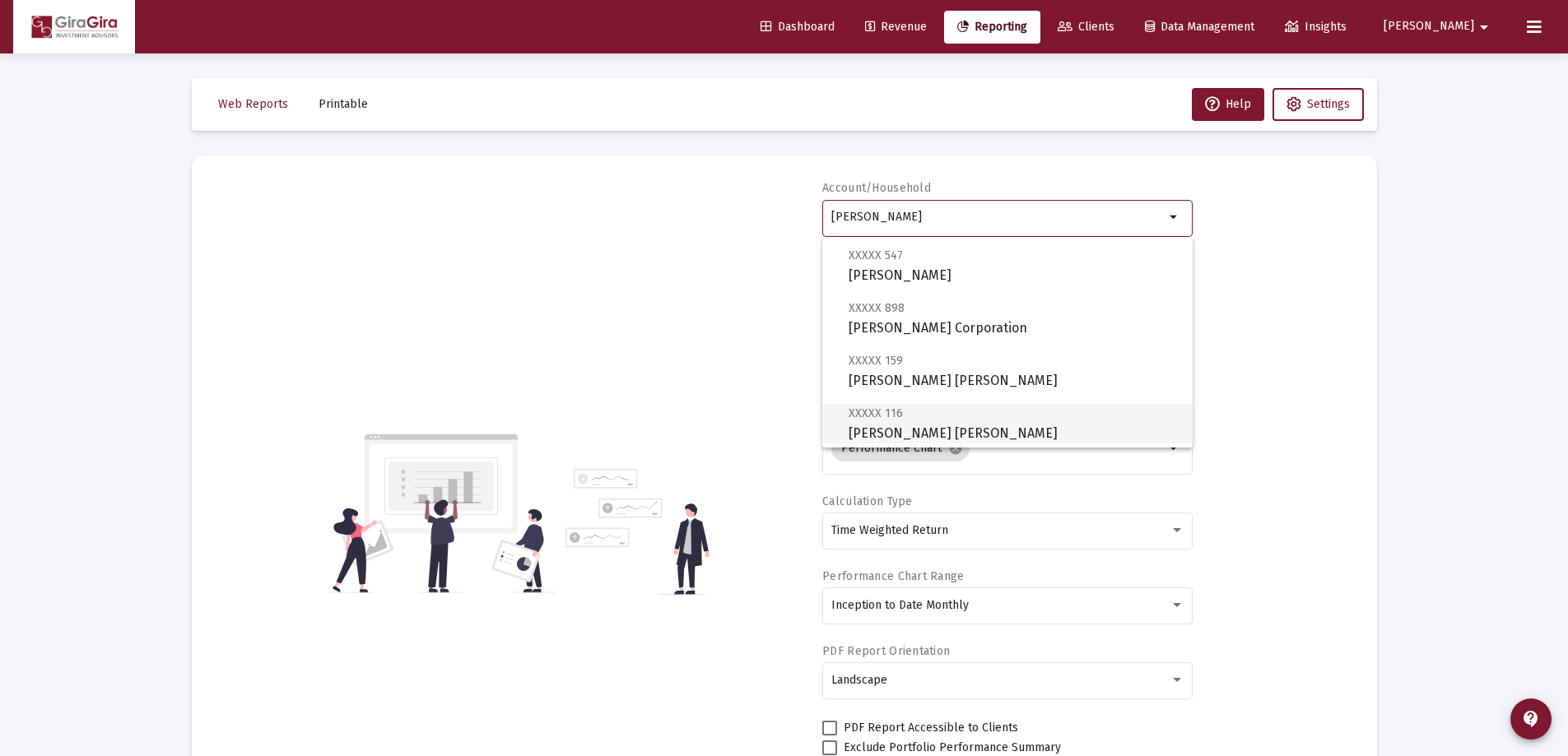
scroll to position [164, 0]
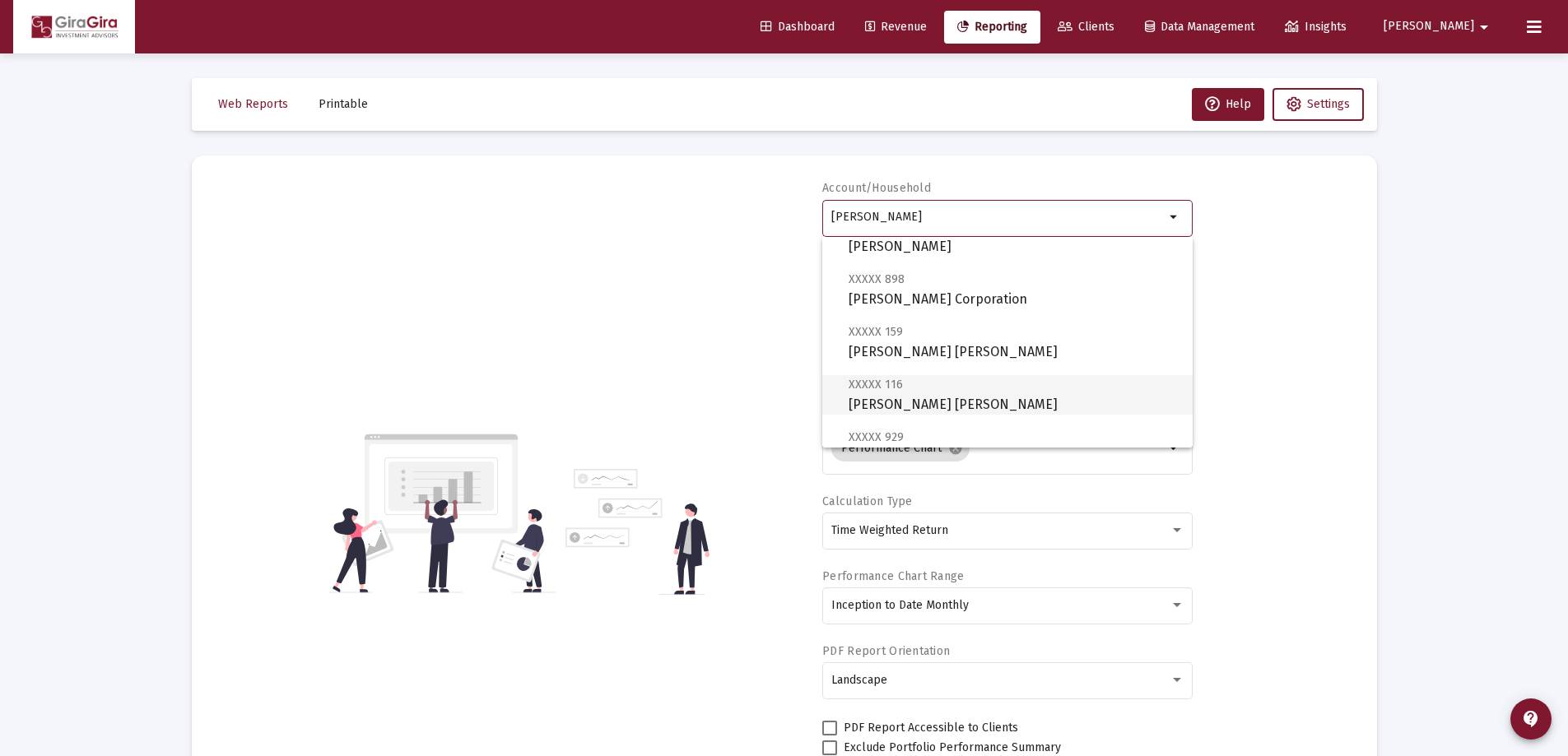
click at [934, 395] on span "XXXXX 116 [PERSON_NAME] [PERSON_NAME]" at bounding box center [1014, 394] width 331 height 40
type input "[PERSON_NAME] [PERSON_NAME]"
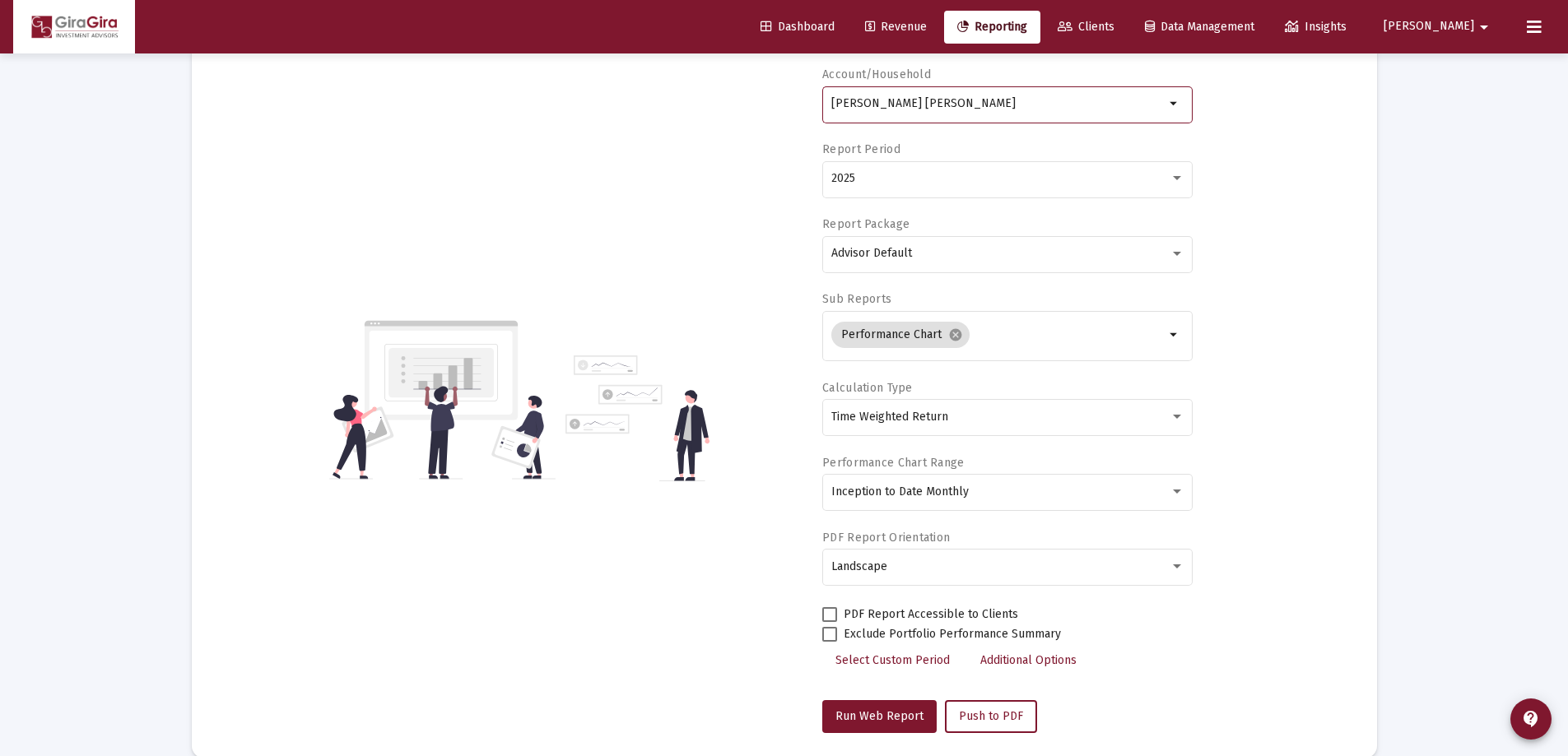
scroll to position [247, 0]
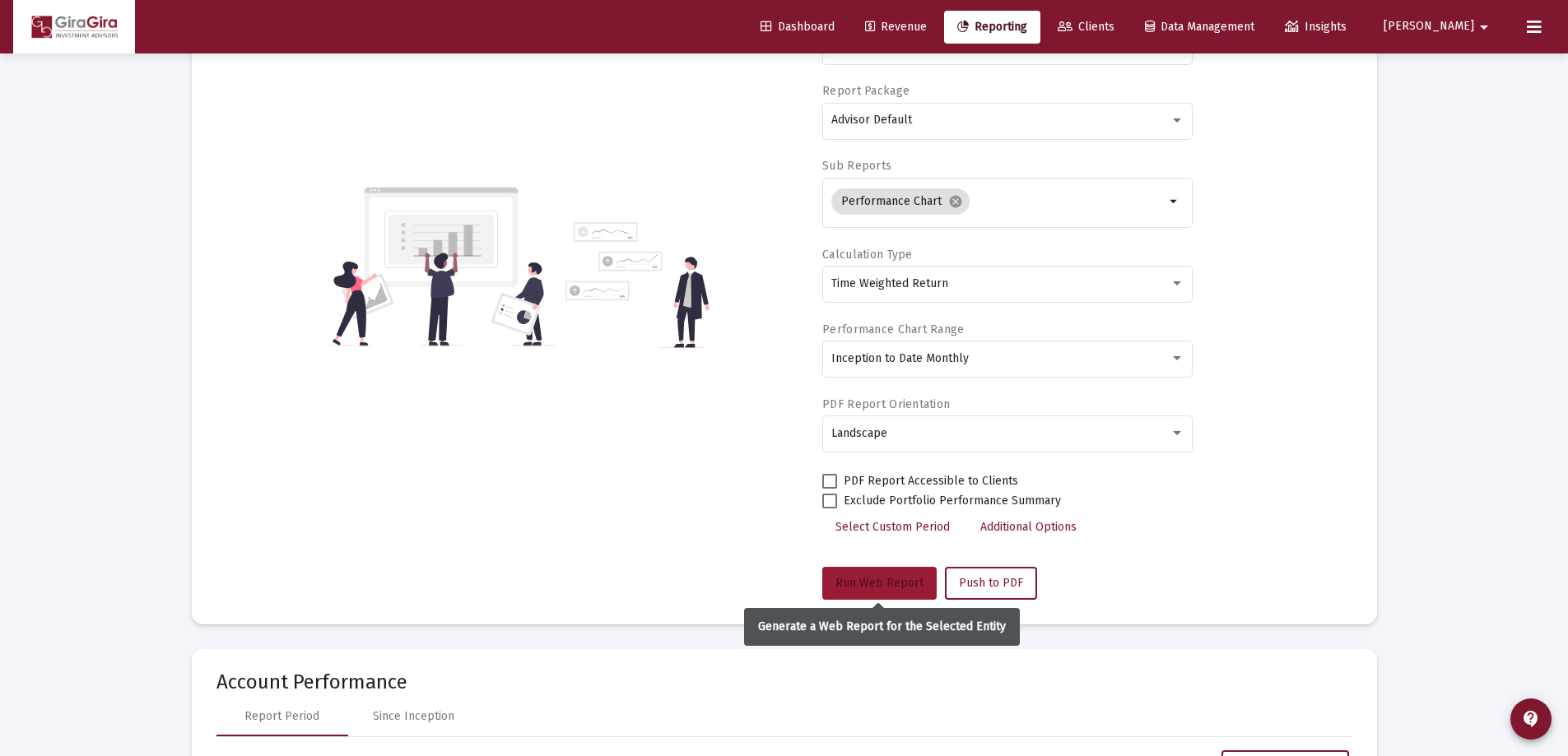
click at [869, 578] on span "Run Web Report" at bounding box center [879, 583] width 88 height 14
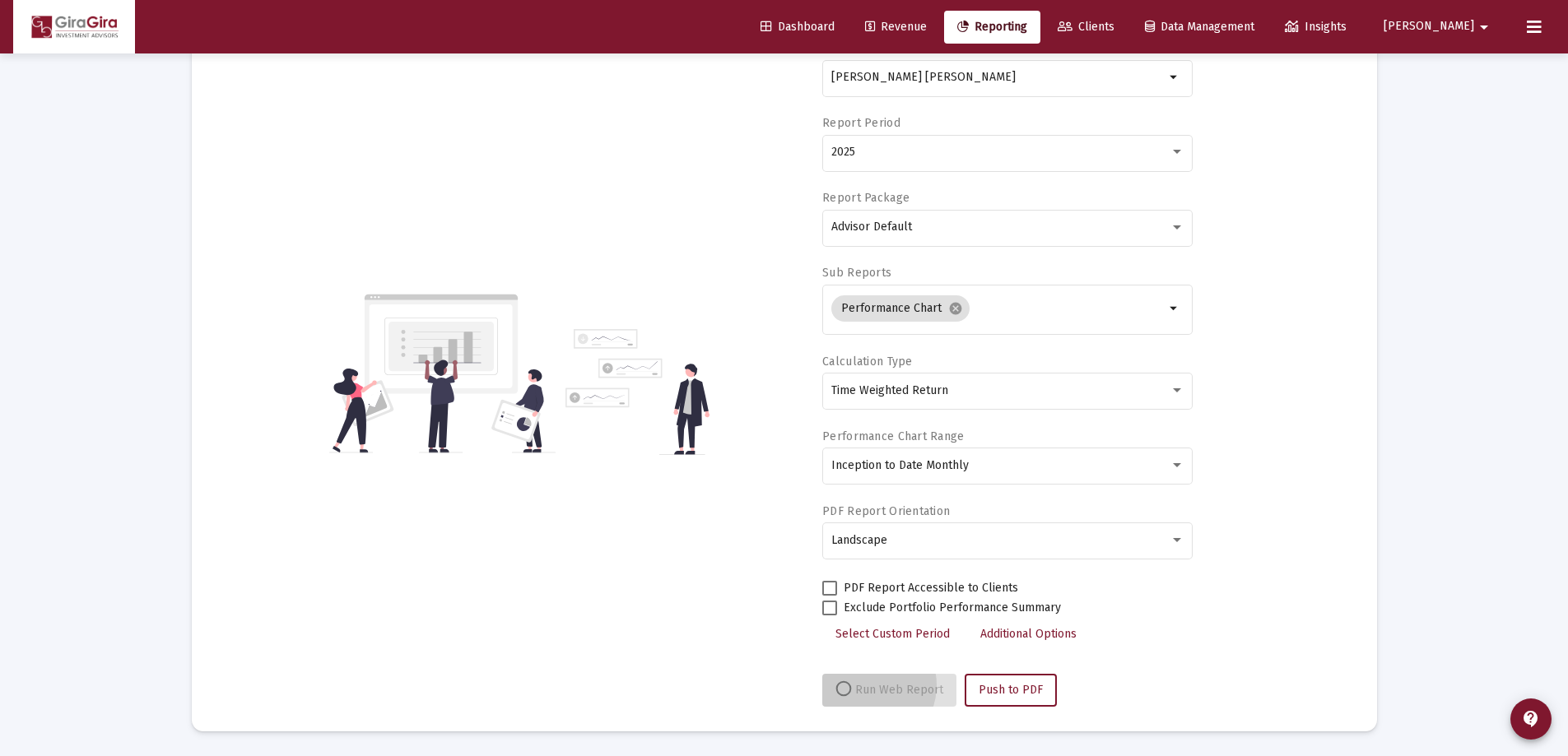
scroll to position [140, 0]
select select "View all"
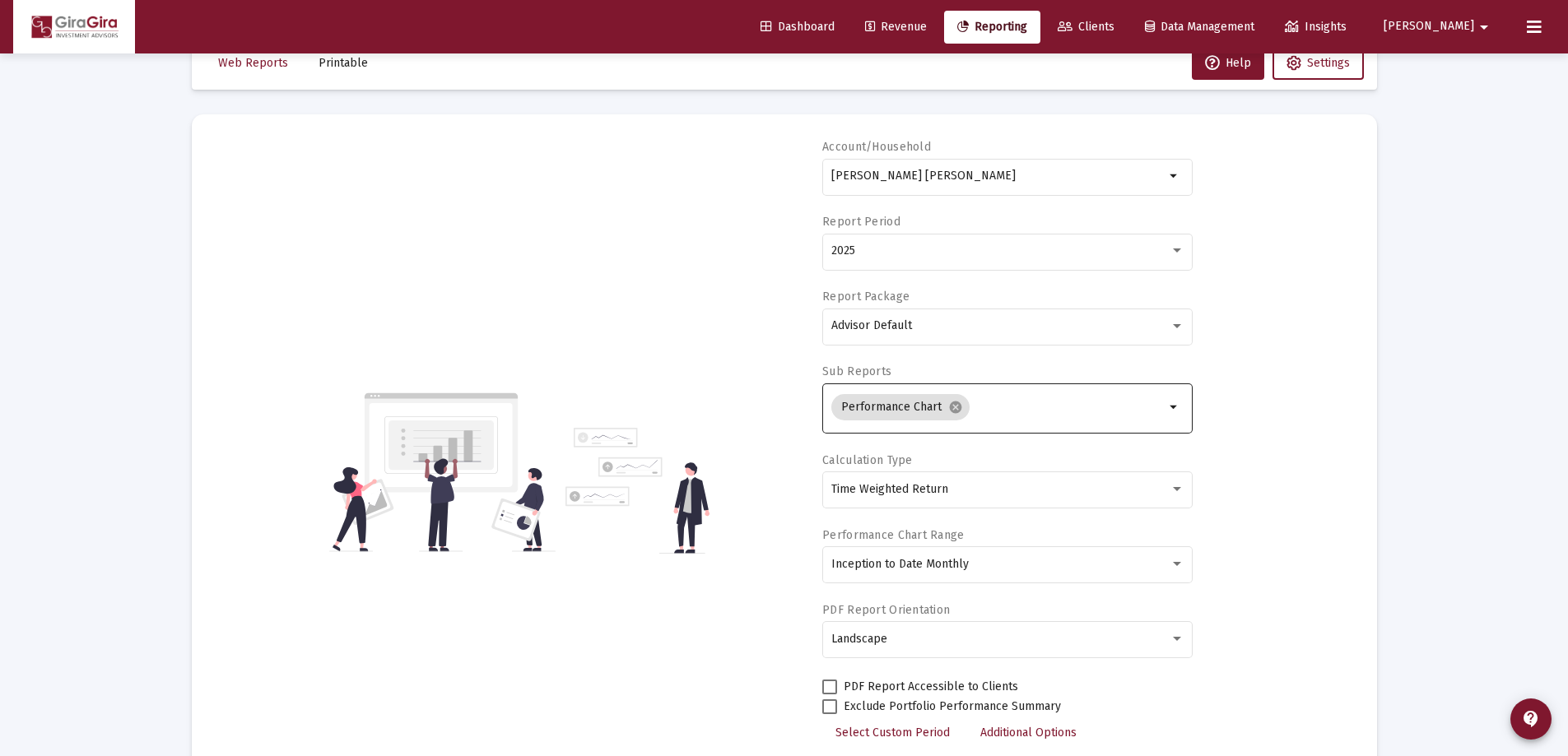
scroll to position [0, 0]
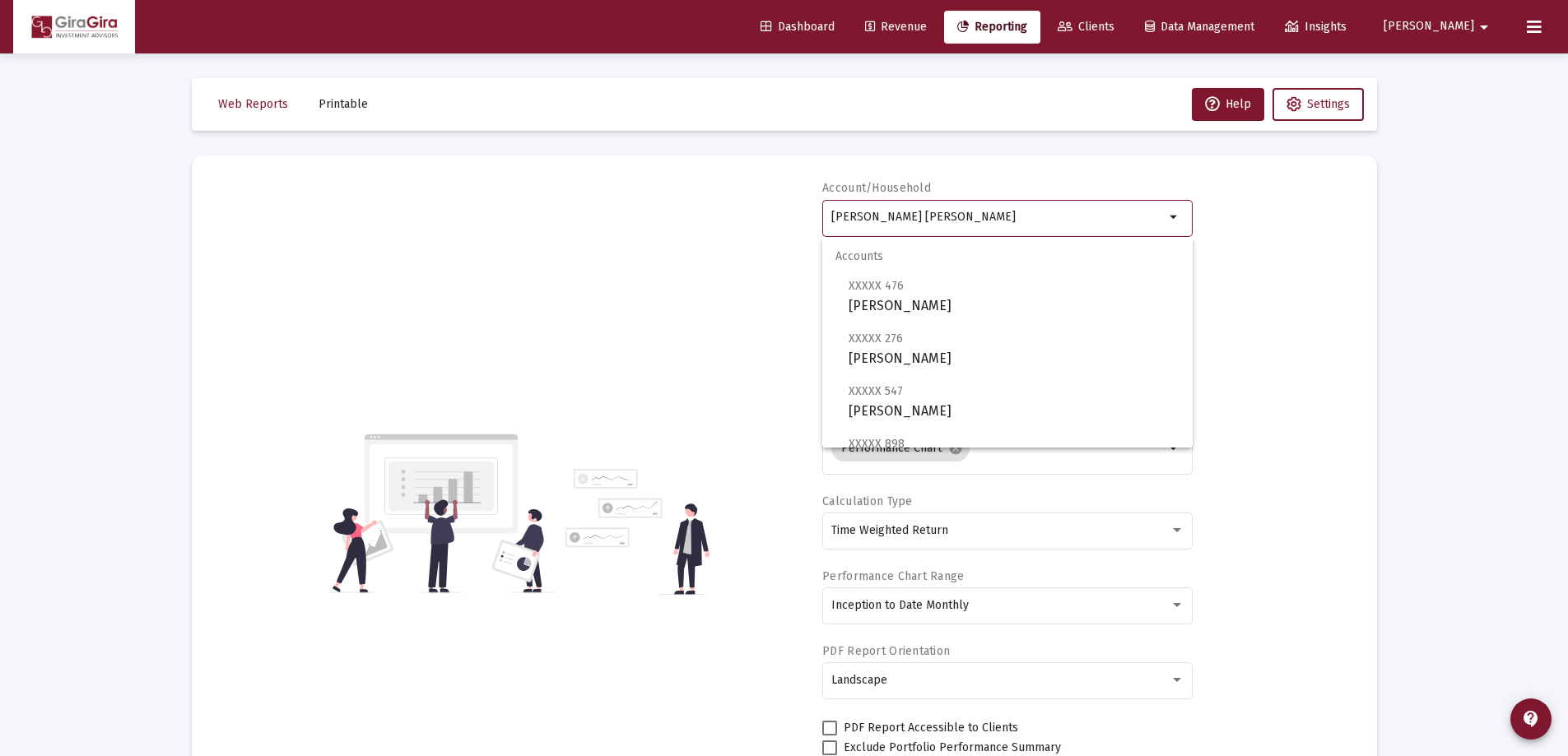
click at [929, 219] on input "[PERSON_NAME] [PERSON_NAME]" at bounding box center [997, 217] width 333 height 13
click at [916, 304] on span "XXXXX 476 [PERSON_NAME]" at bounding box center [1014, 296] width 331 height 40
type input "[PERSON_NAME]"
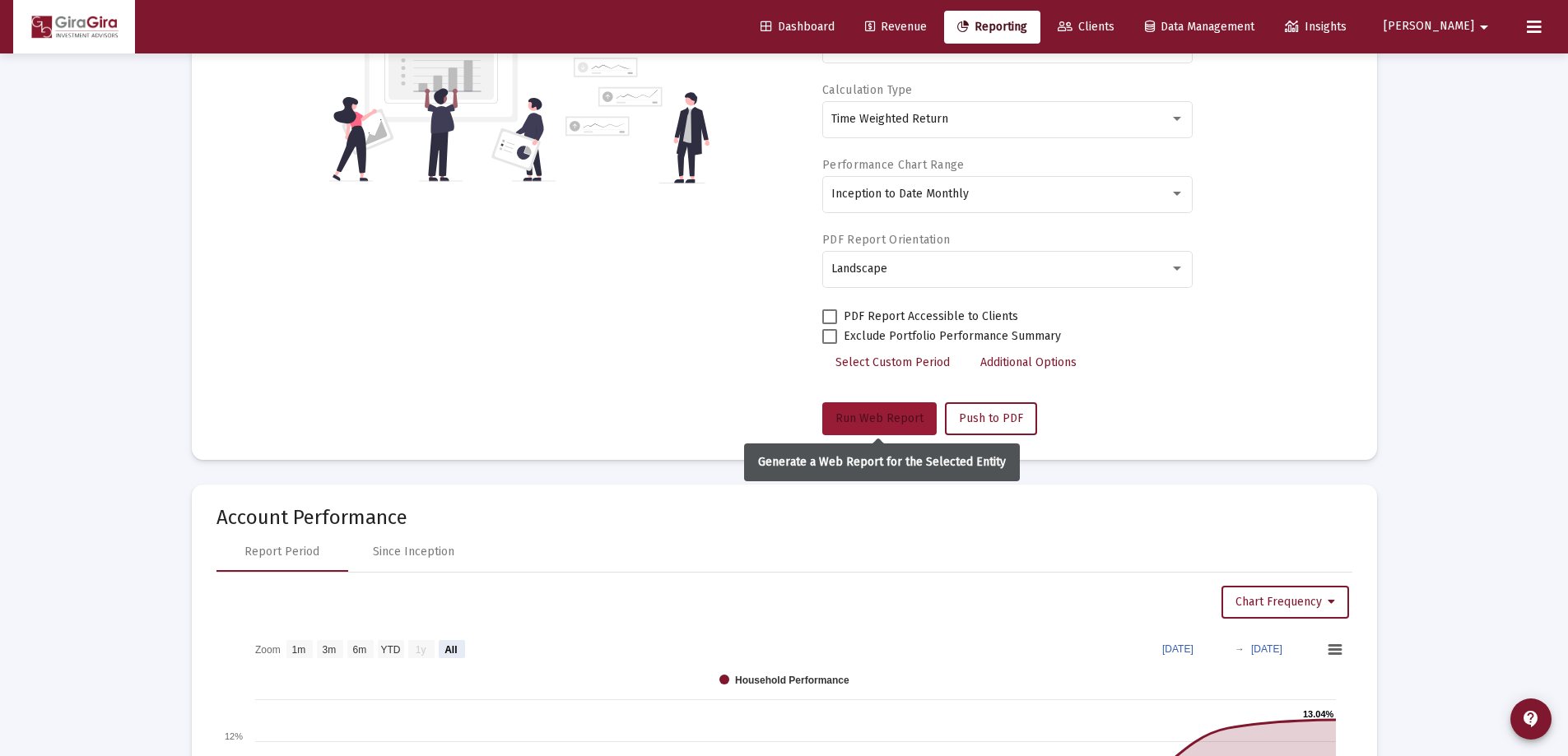
click at [892, 415] on span "Run Web Report" at bounding box center [879, 418] width 88 height 14
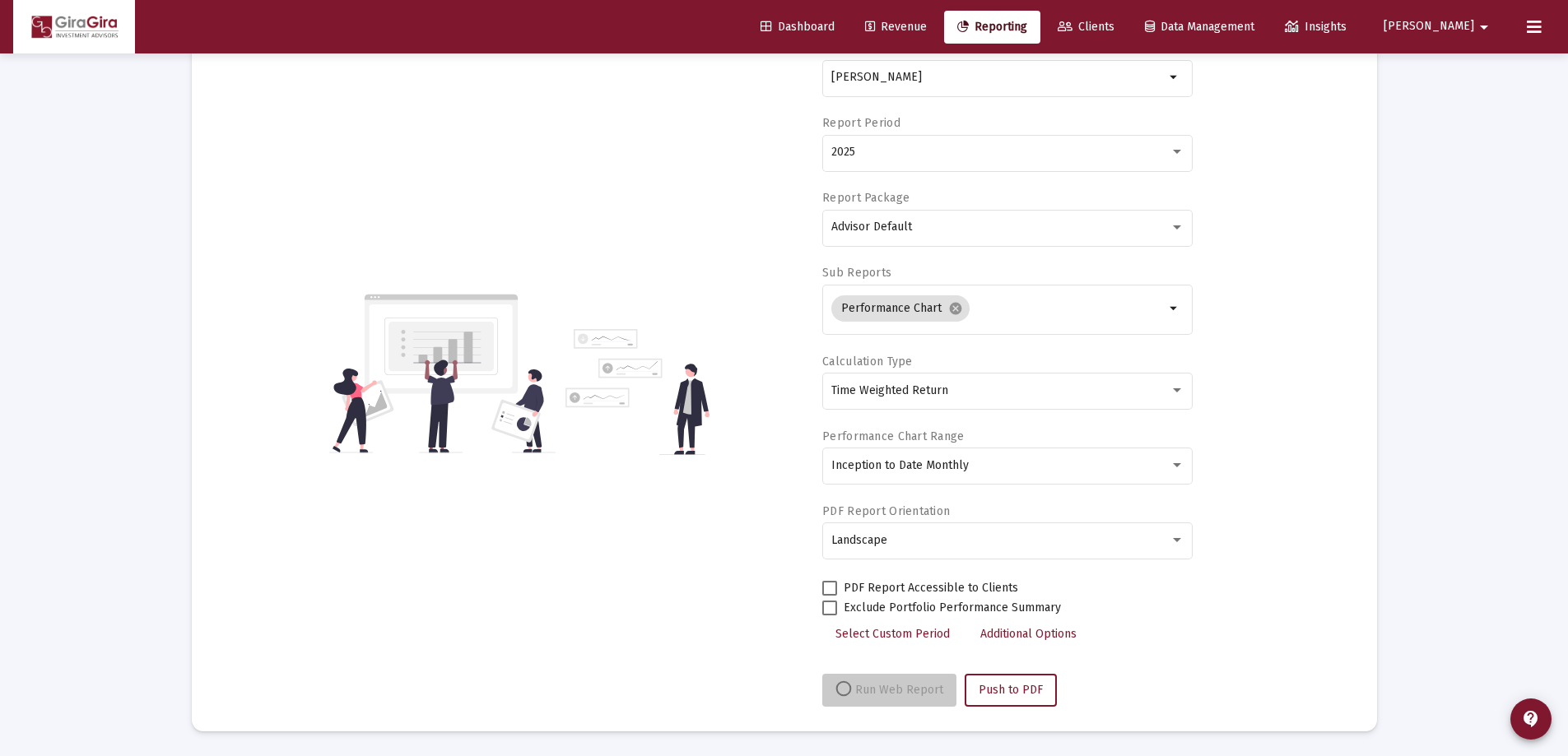
scroll to position [140, 0]
select select "View all"
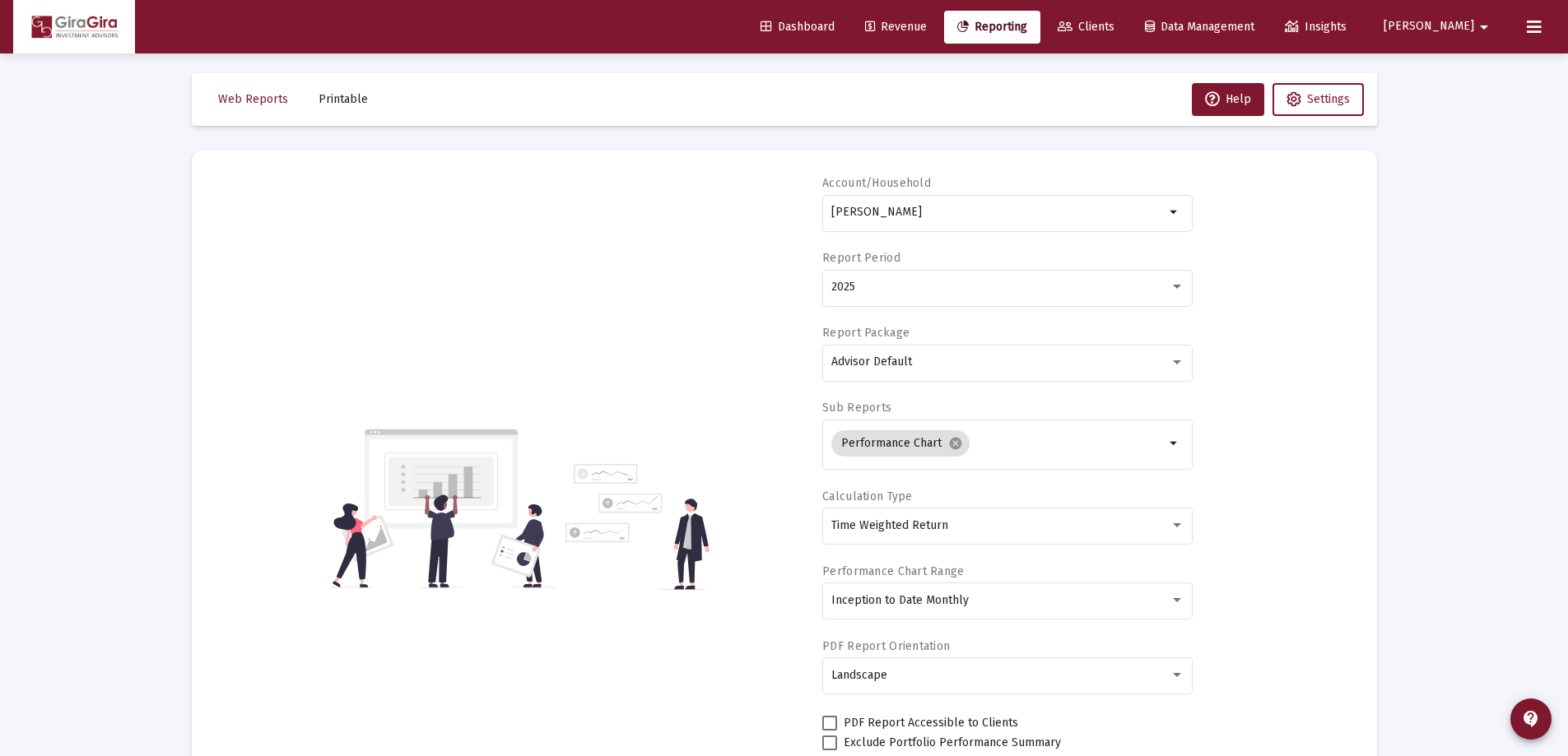
scroll to position [0, 0]
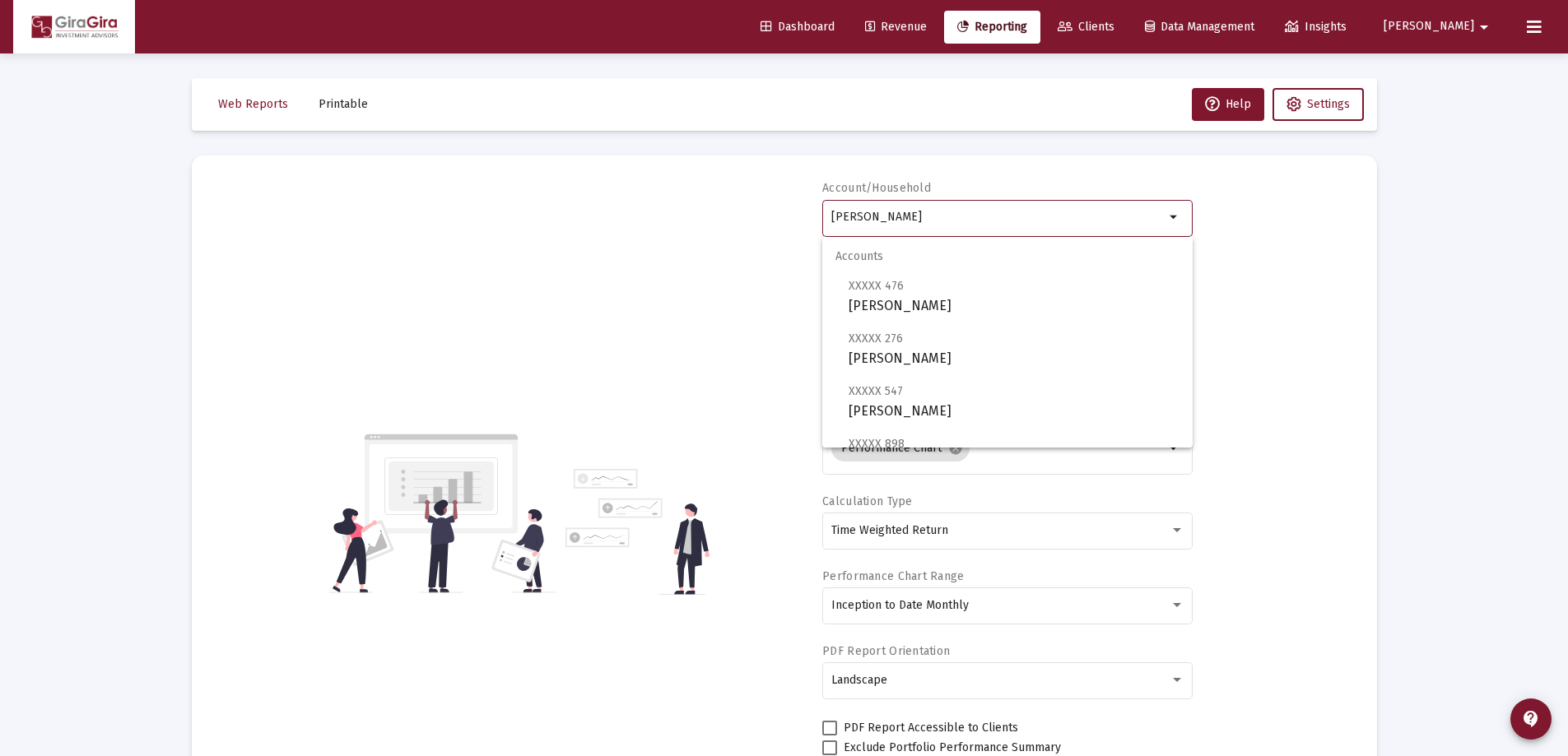
click at [896, 216] on input "[PERSON_NAME]" at bounding box center [997, 217] width 333 height 13
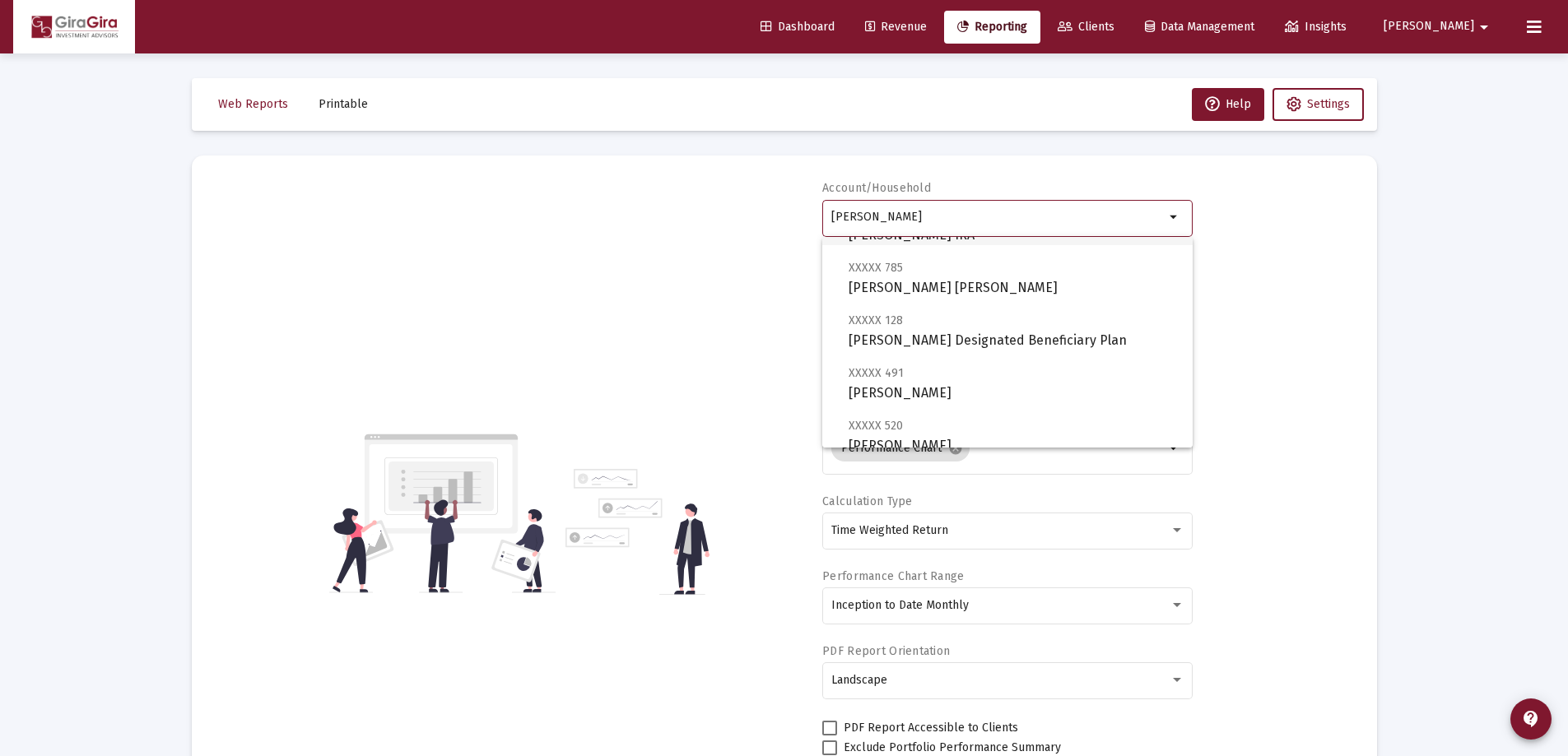
scroll to position [412, 0]
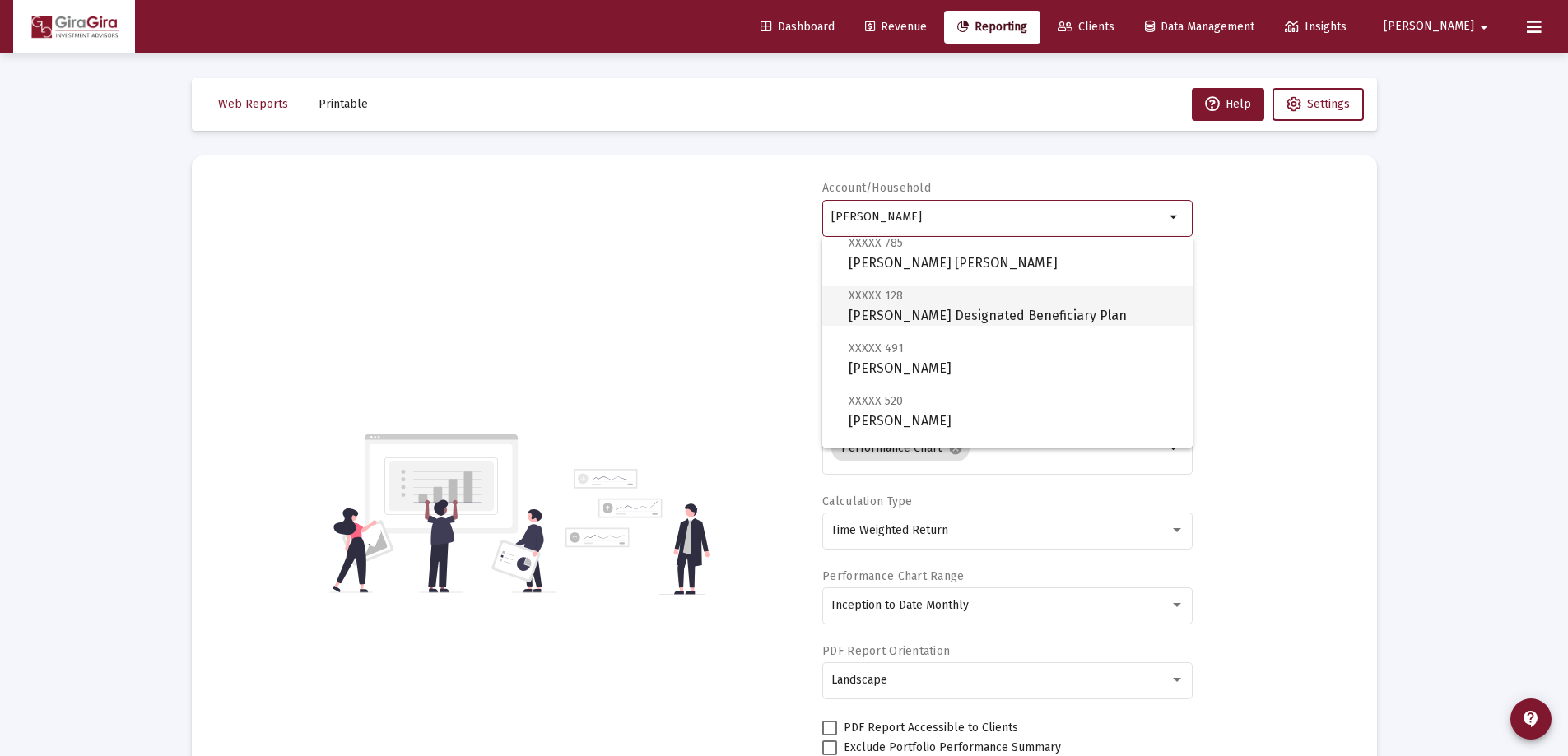
click at [924, 304] on span "XXXXX 128 [PERSON_NAME] Designated Beneficiary Plan" at bounding box center [1014, 306] width 331 height 40
type input "[PERSON_NAME] Designated Beneficiary Plan"
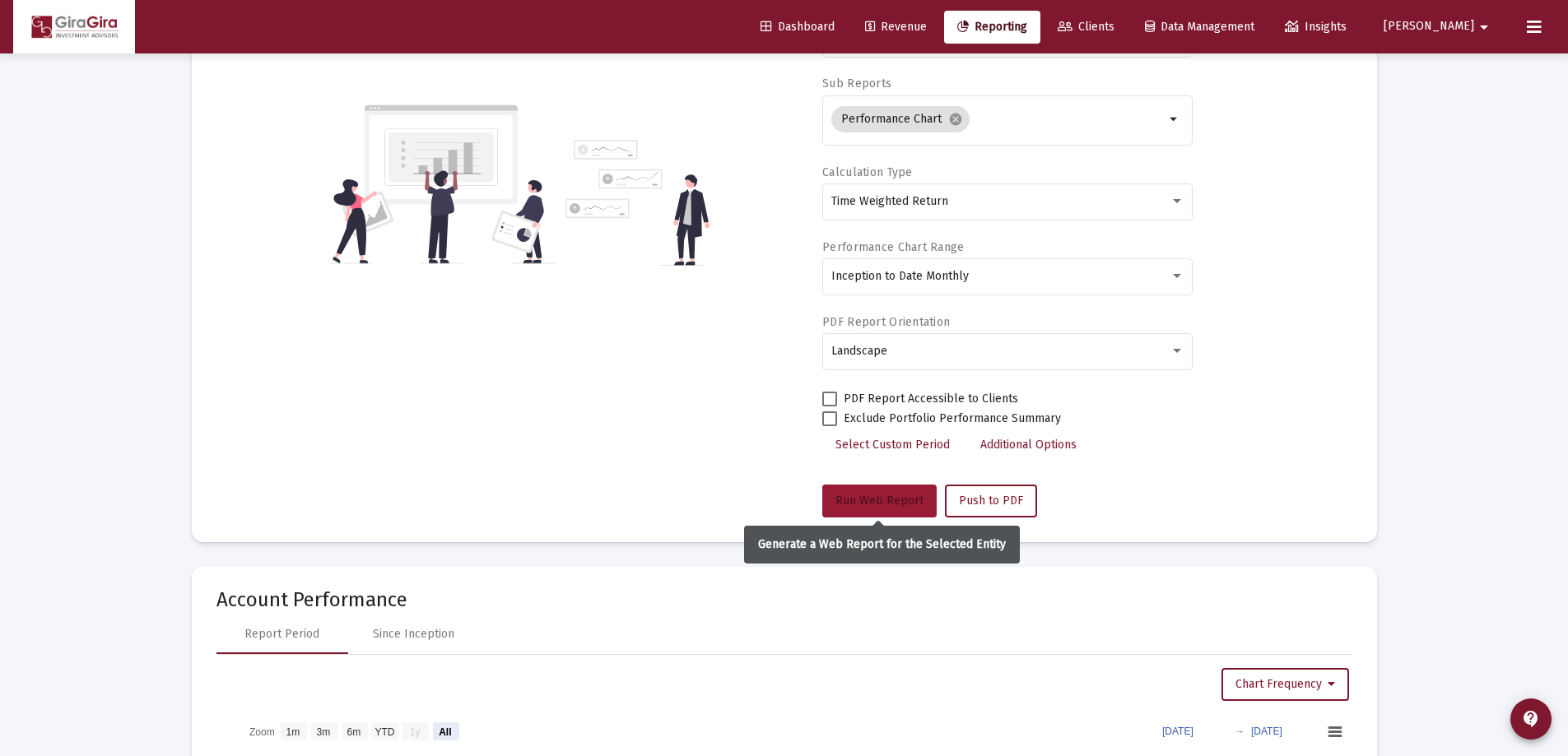
click at [859, 487] on button "Run Web Report" at bounding box center [879, 501] width 114 height 33
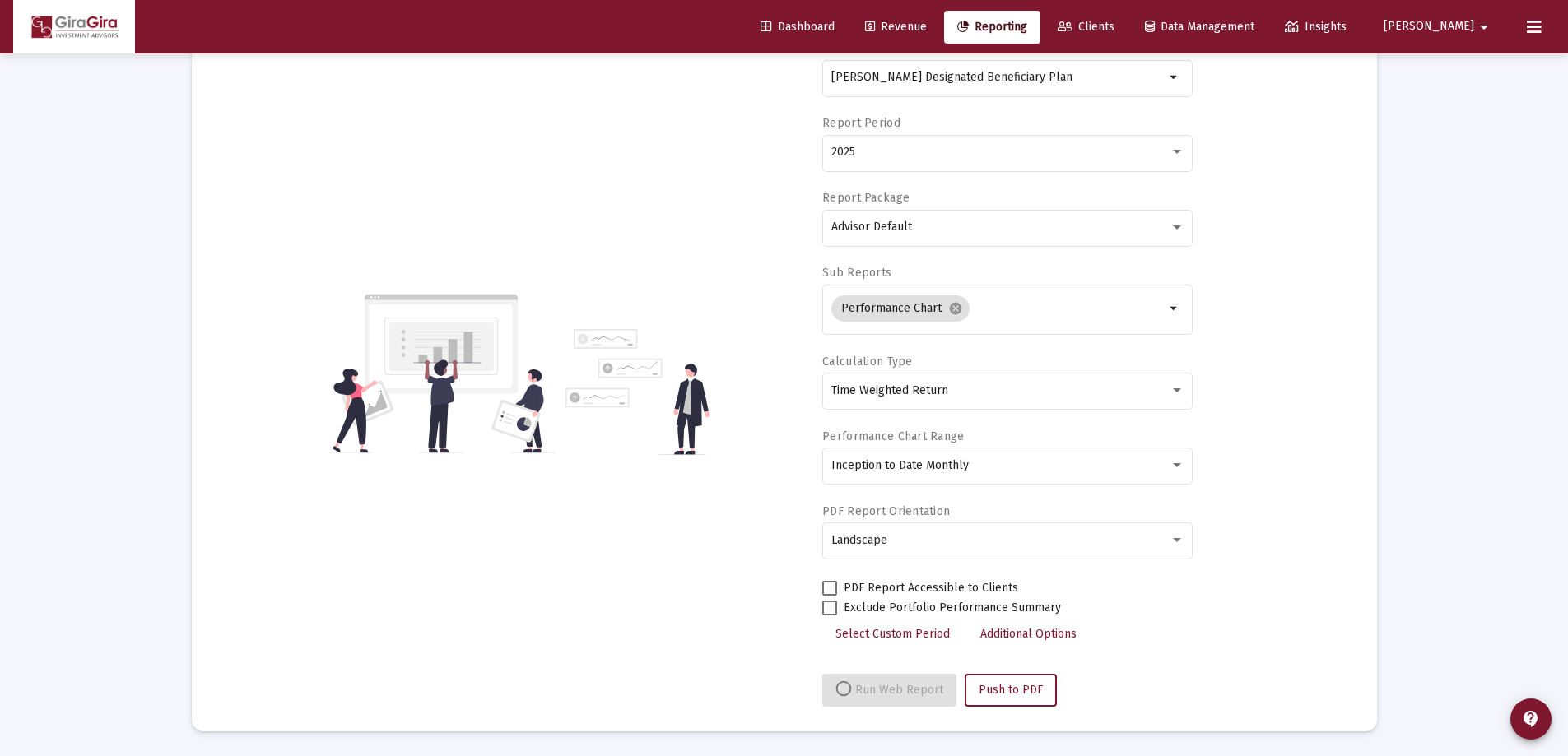
scroll to position [329, 0]
select select "View all"
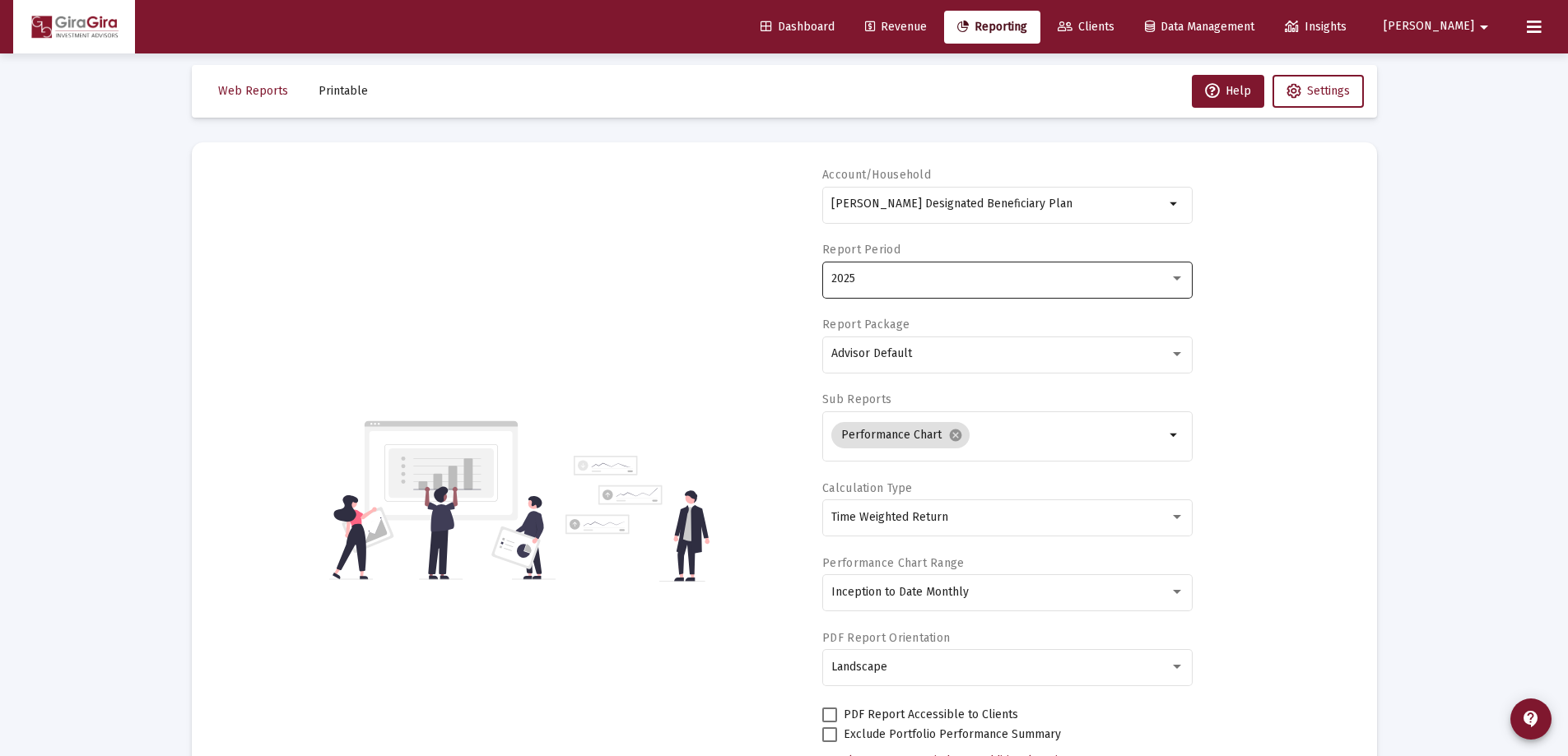
scroll to position [0, 0]
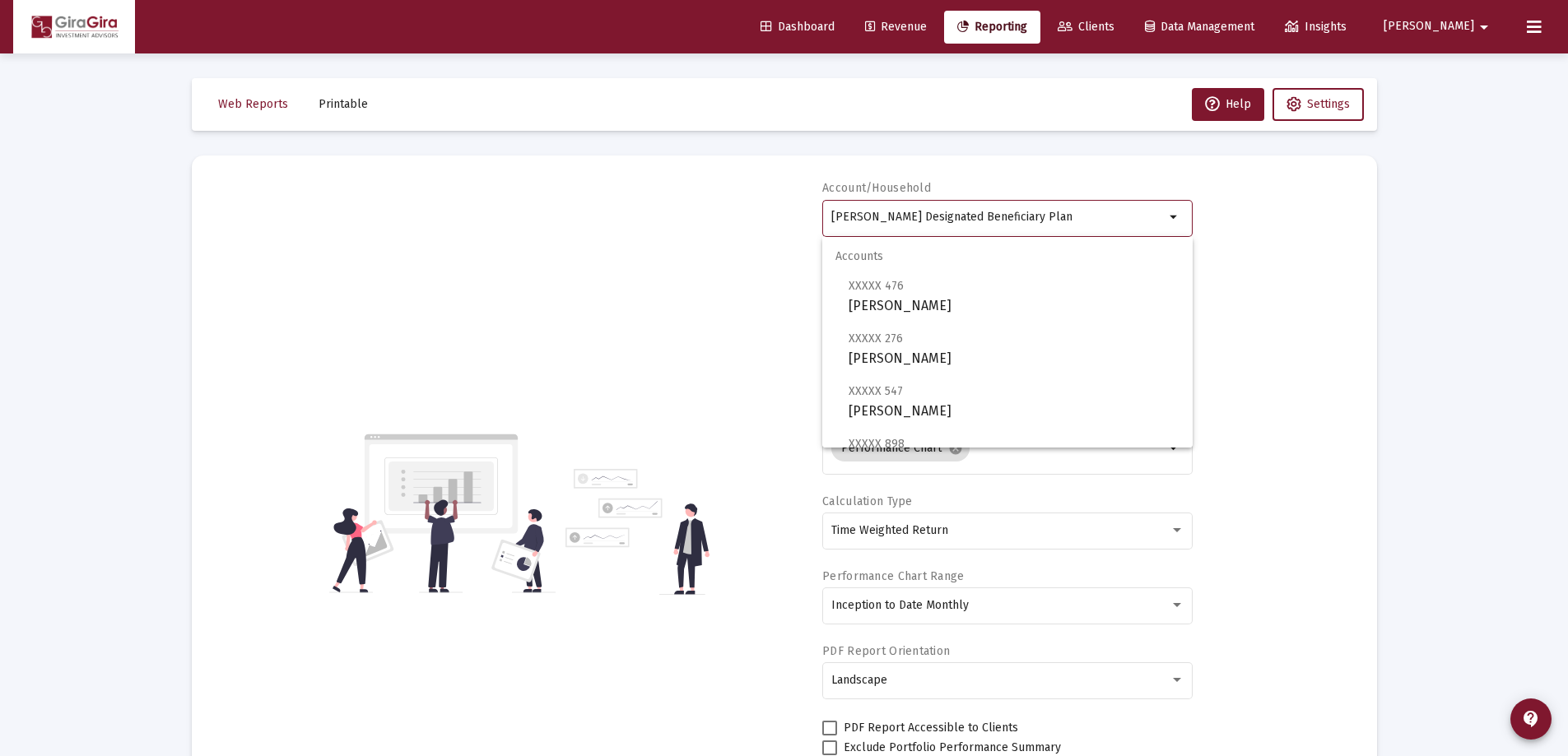
drag, startPoint x: 830, startPoint y: 214, endPoint x: 1788, endPoint y: 225, distance: 958.1
click at [1568, 225] on html "Dashboard Revenue Reporting Clients Data Management Insights [PERSON_NAME] Inte…" at bounding box center [784, 378] width 1568 height 756
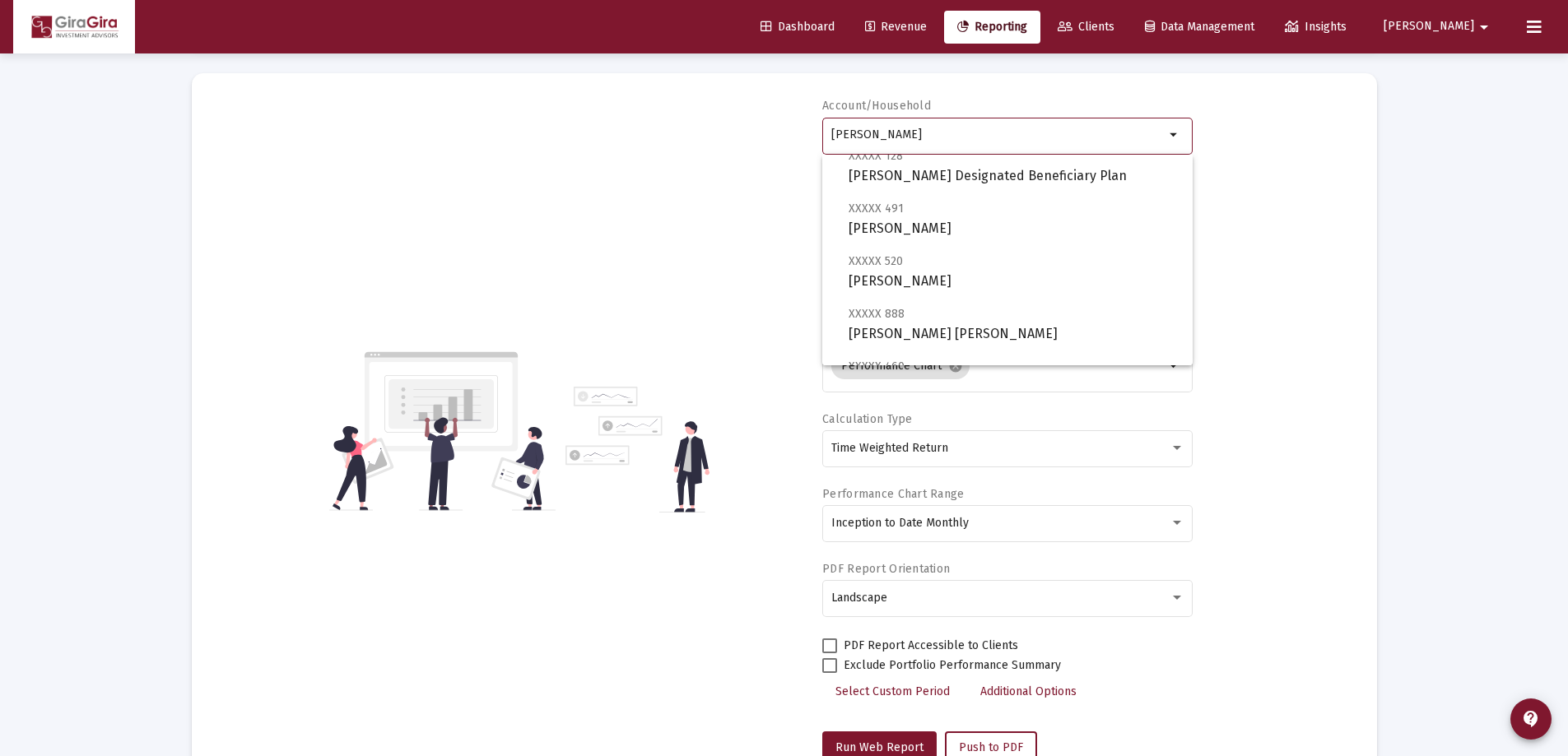
scroll to position [494, 0]
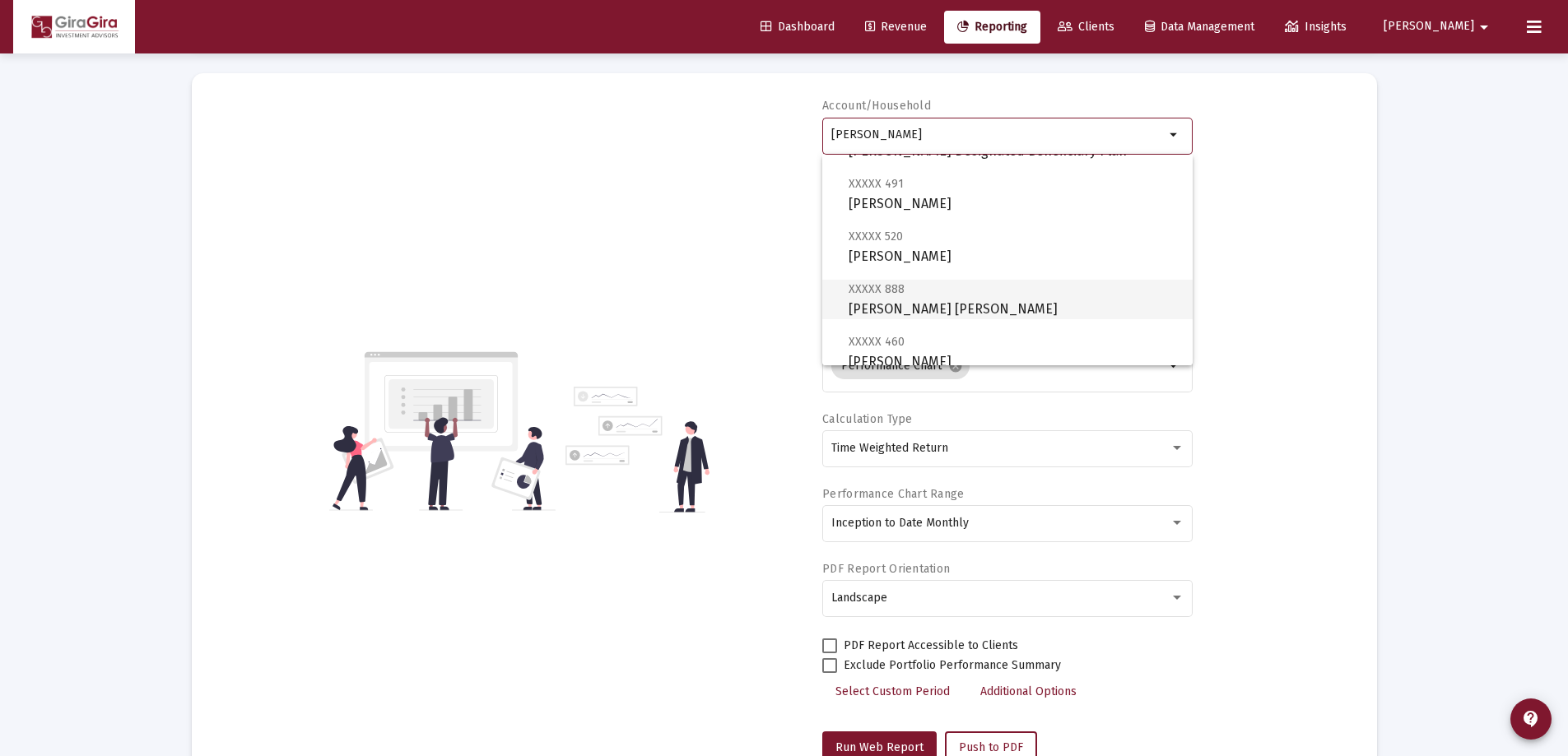
click at [924, 303] on span "XXXXX 888 [PERSON_NAME] [PERSON_NAME]" at bounding box center [1014, 299] width 331 height 40
type input "[PERSON_NAME] [PERSON_NAME]"
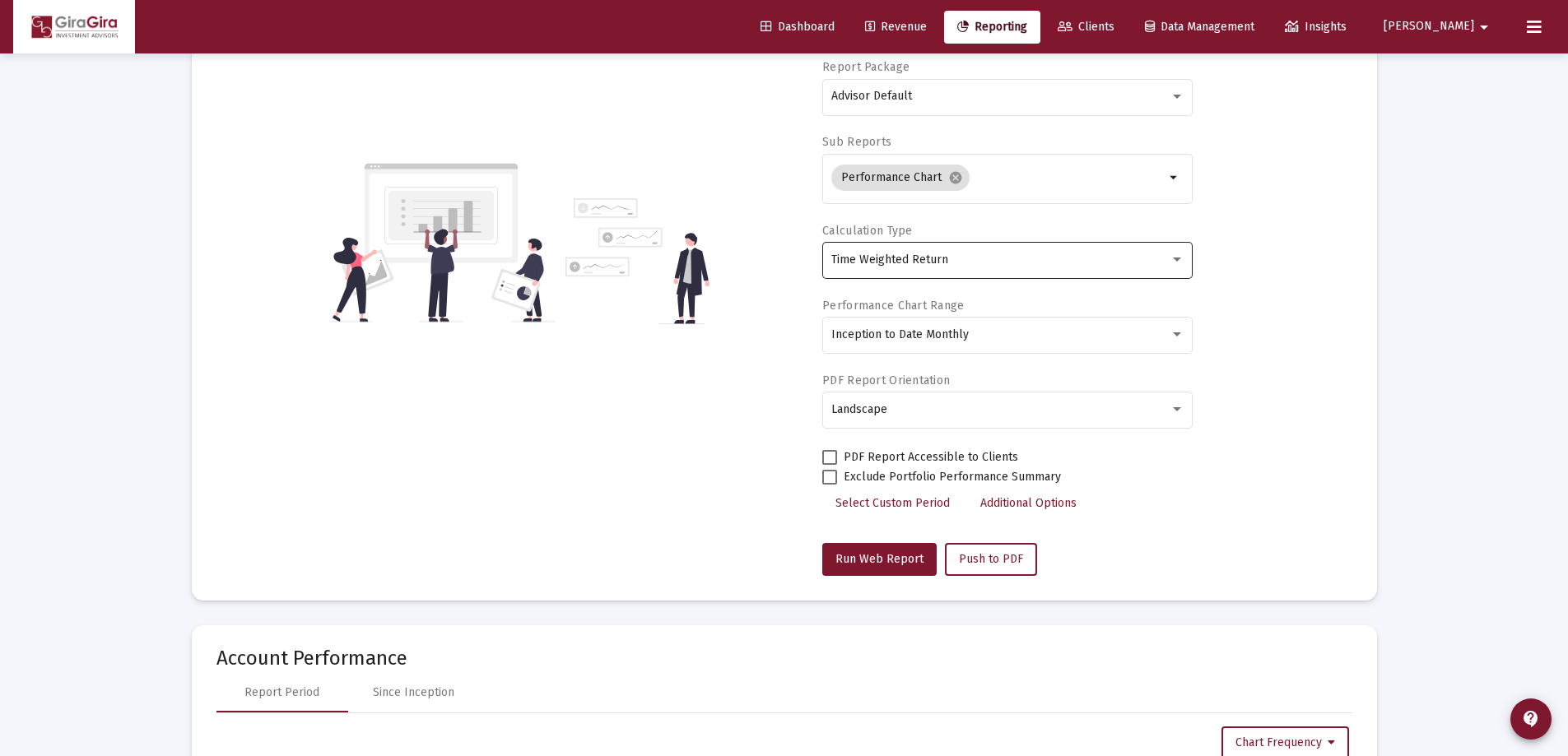
scroll to position [329, 0]
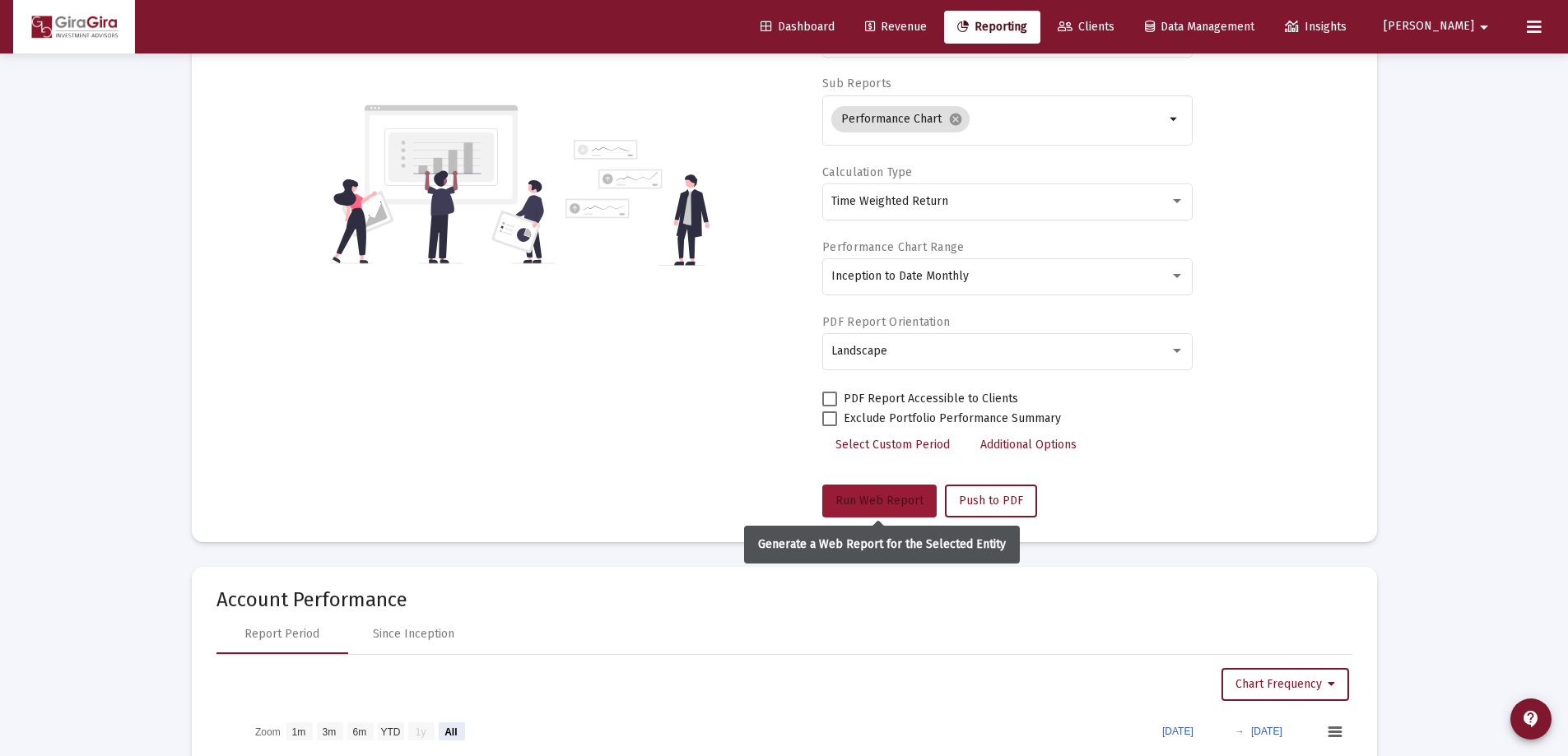
click at [859, 494] on span "Run Web Report" at bounding box center [879, 500] width 88 height 14
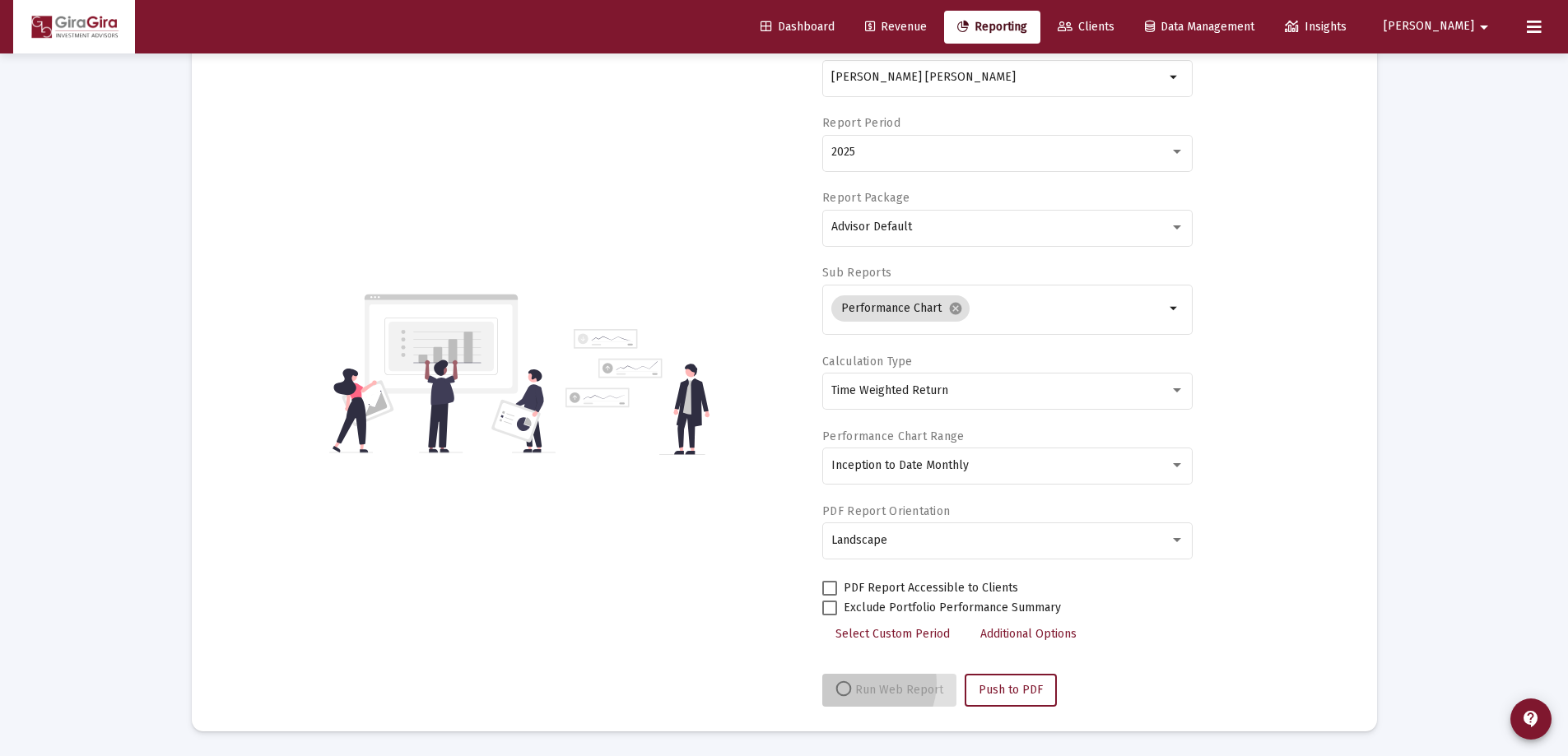
scroll to position [140, 0]
select select "View all"
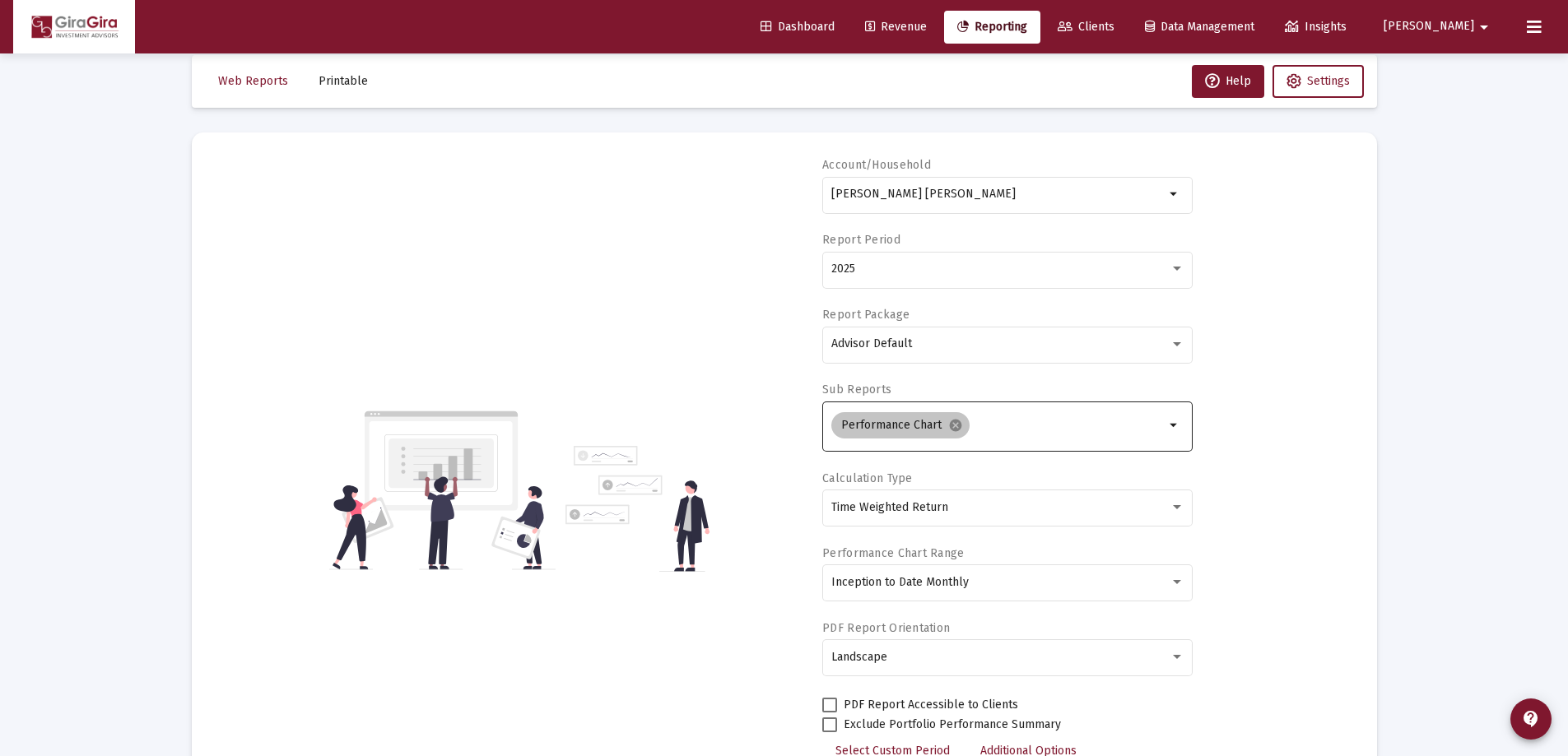
scroll to position [0, 0]
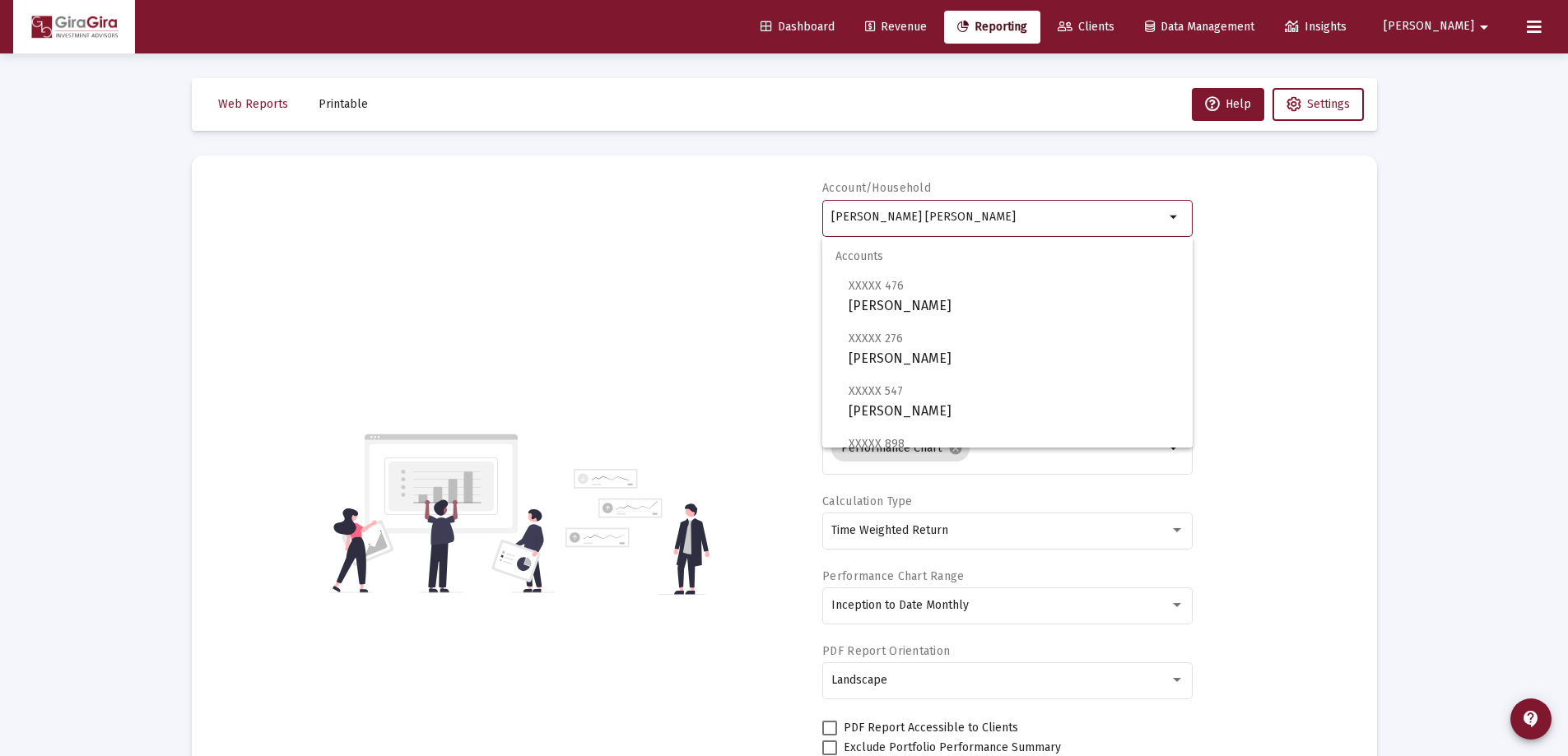
click at [914, 215] on input "[PERSON_NAME] [PERSON_NAME]" at bounding box center [997, 217] width 333 height 13
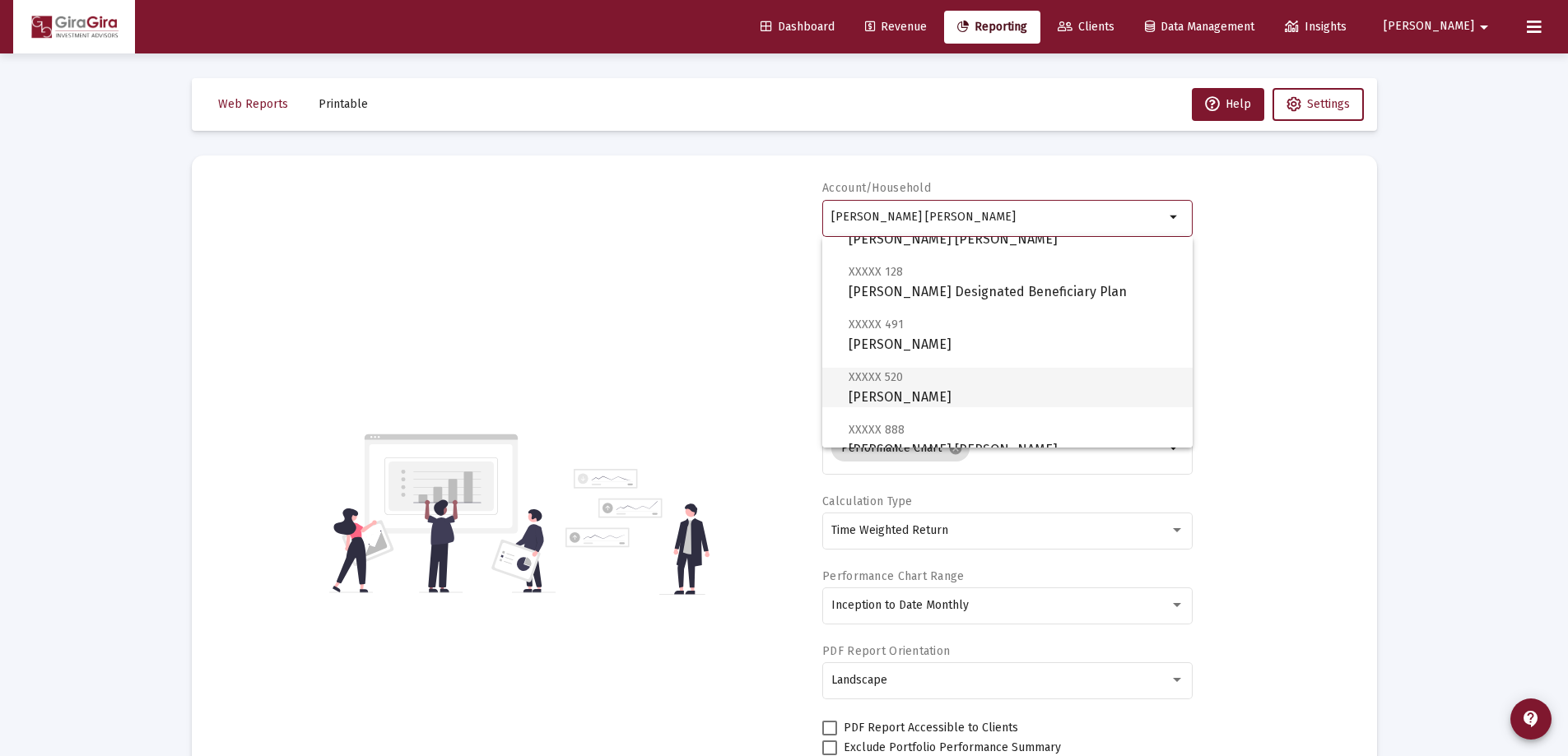
scroll to position [494, 0]
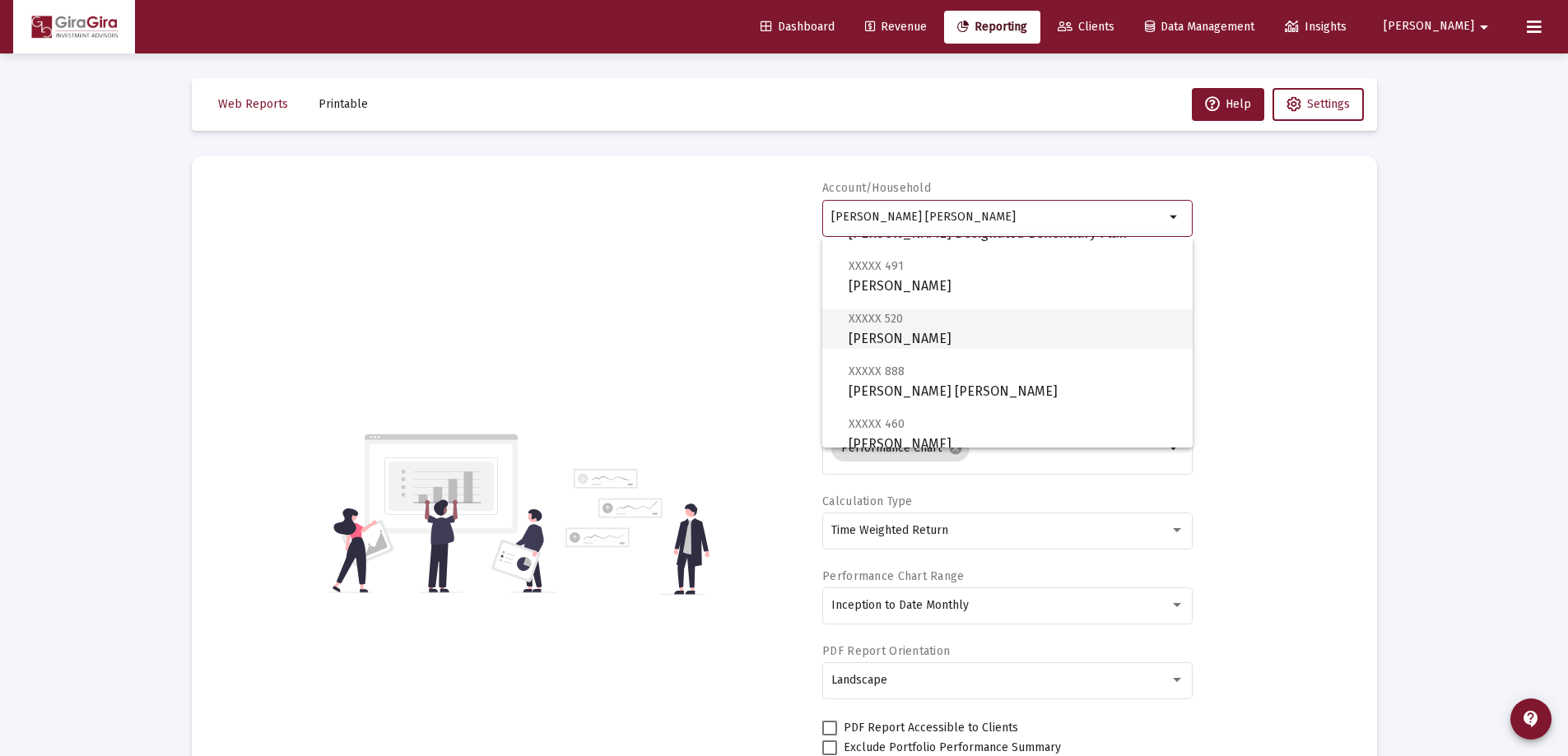
click at [887, 331] on span "XXXXX 520 [PERSON_NAME]" at bounding box center [1014, 329] width 331 height 40
type input "[PERSON_NAME]"
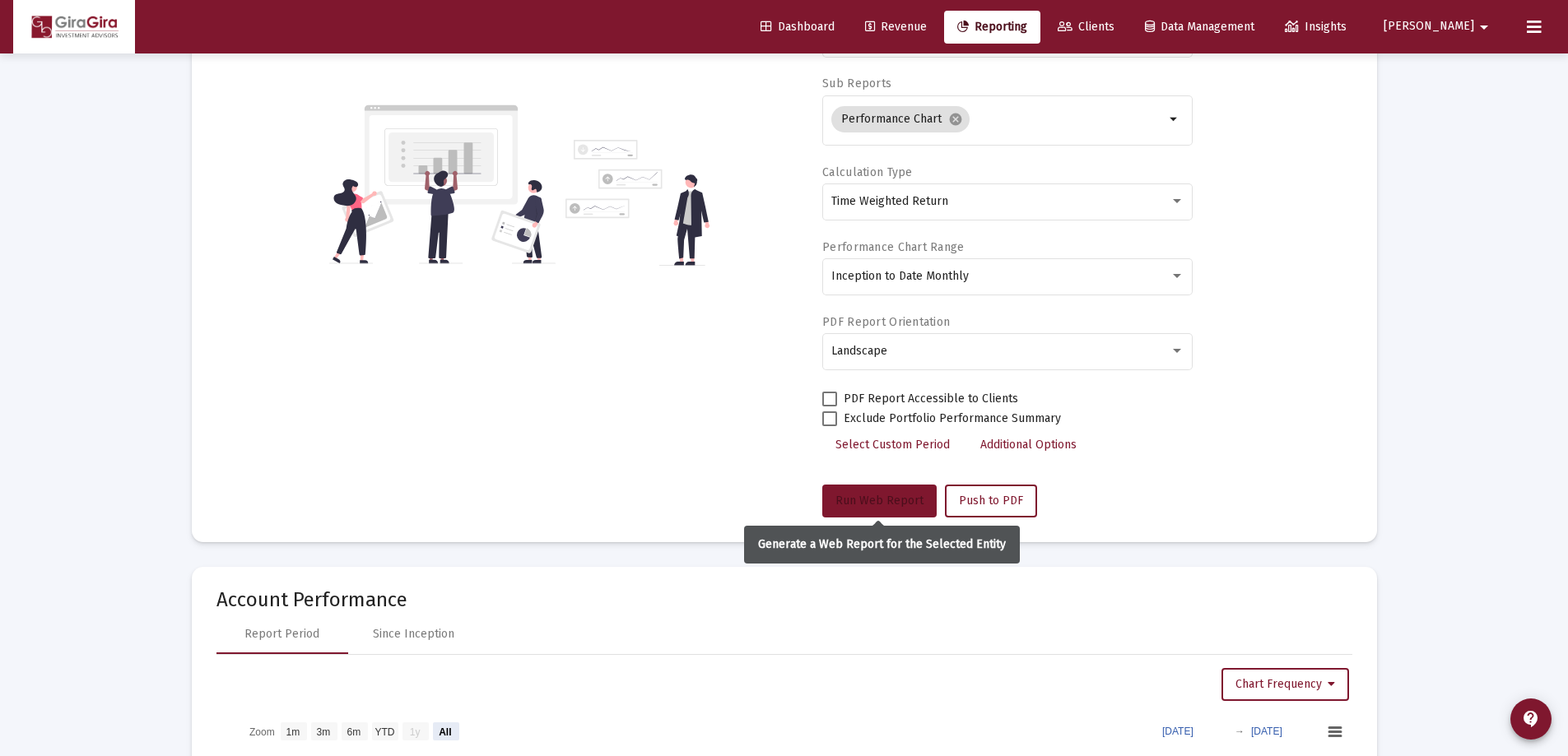
click at [891, 494] on span "Run Web Report" at bounding box center [879, 500] width 88 height 14
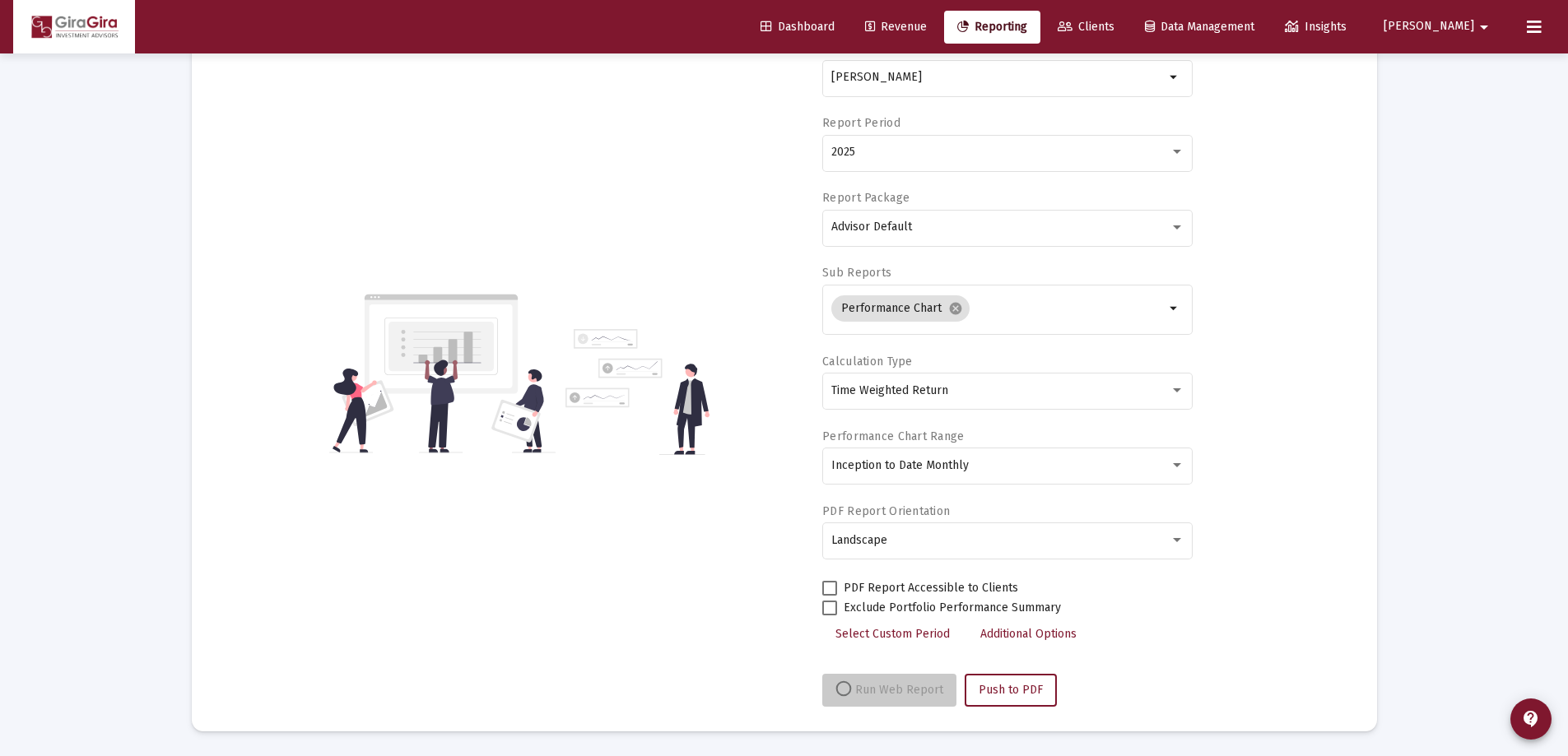
scroll to position [140, 0]
select select "View all"
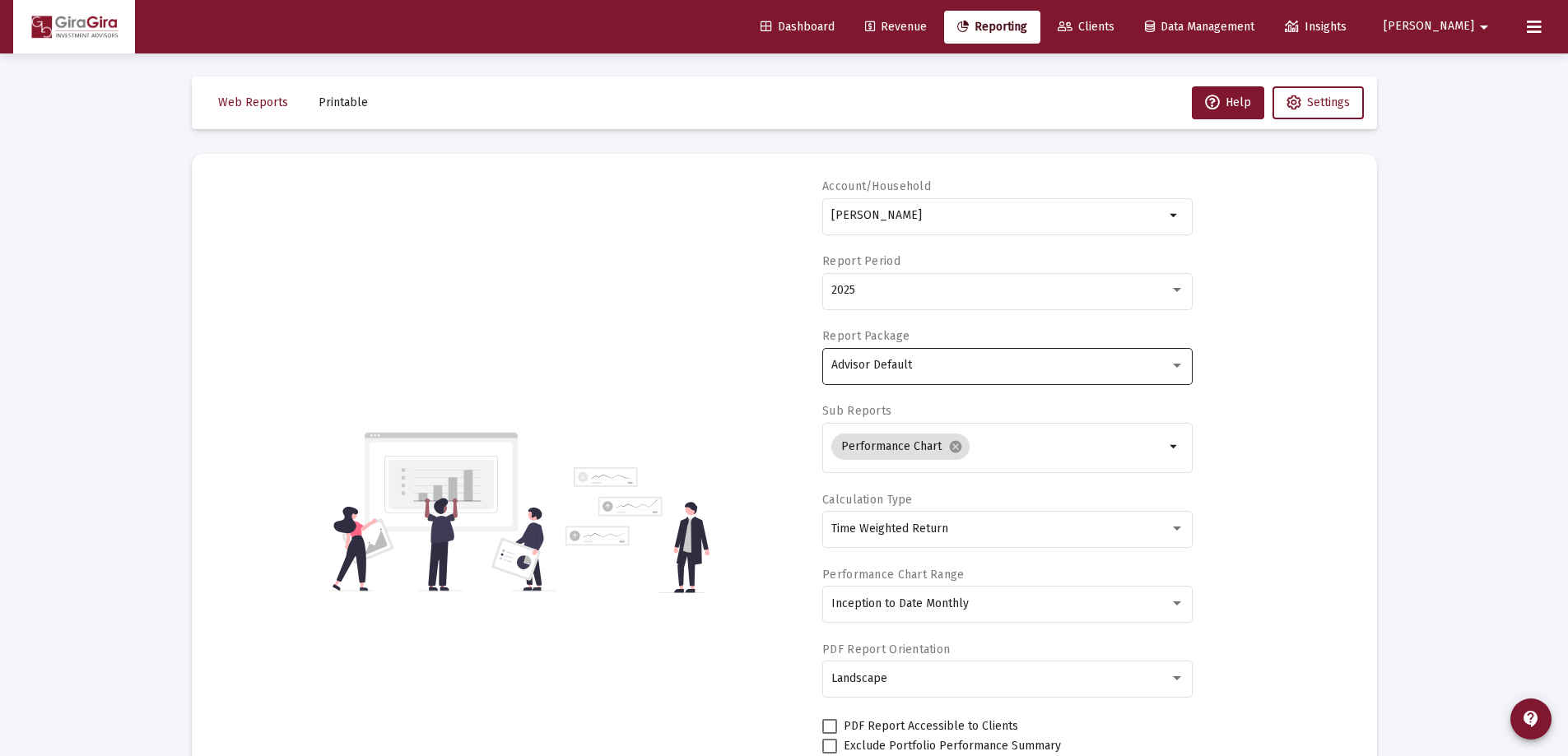
scroll to position [0, 0]
click at [895, 212] on input "[PERSON_NAME]" at bounding box center [997, 217] width 333 height 13
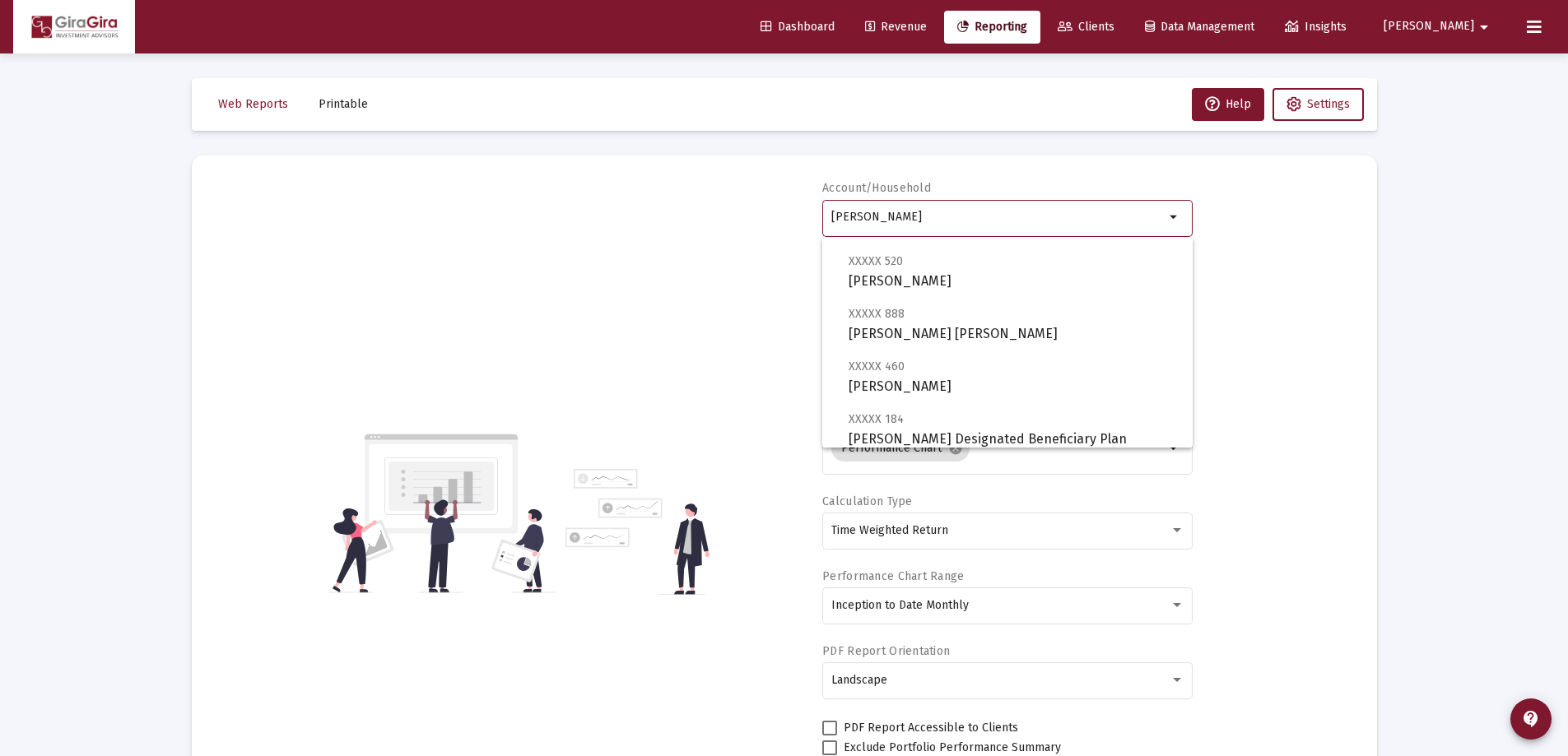
scroll to position [612, 0]
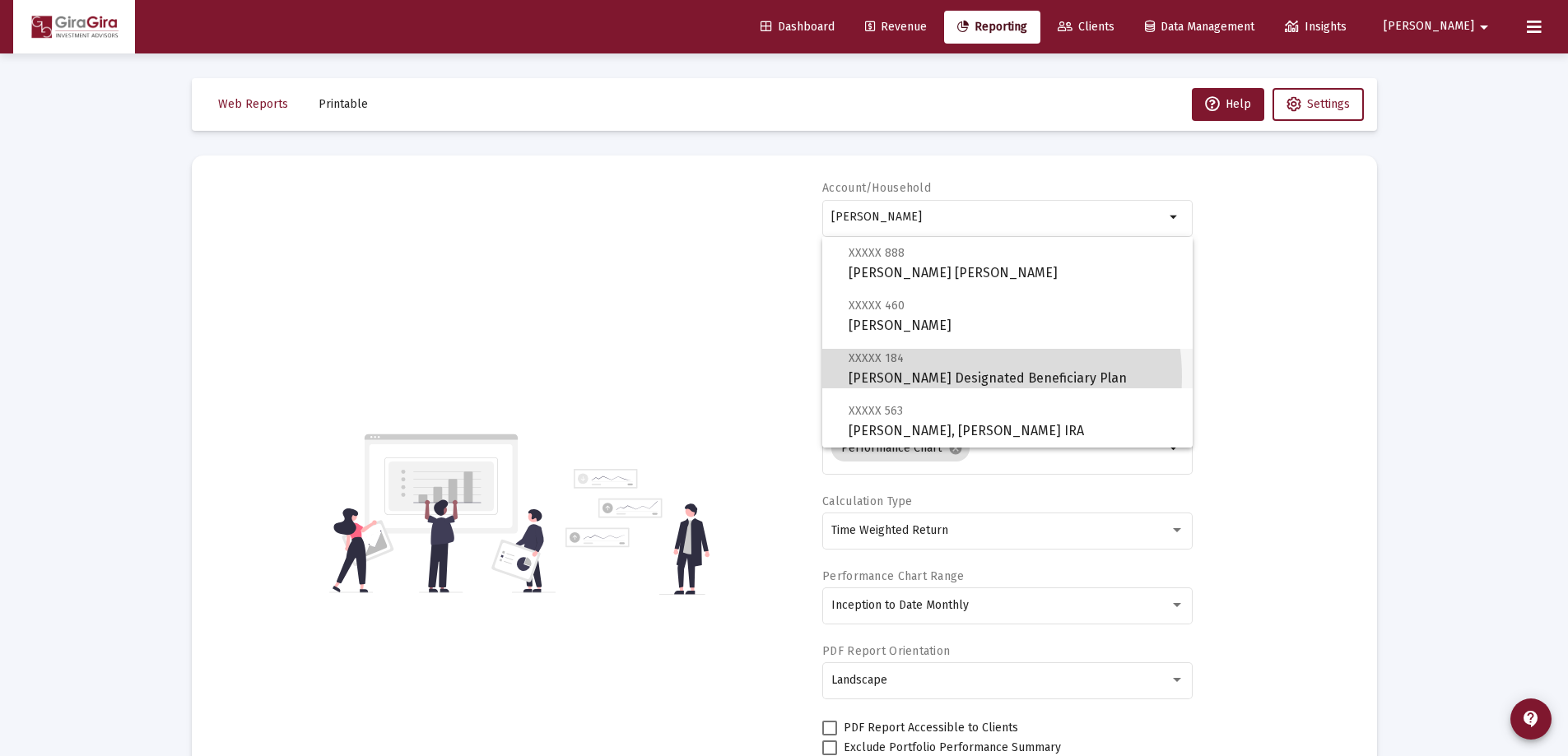
click at [957, 377] on span "XXXXX 184 [PERSON_NAME] Designated Beneficiary Plan" at bounding box center [1014, 368] width 331 height 40
type input "[PERSON_NAME] Designated Beneficiary Plan"
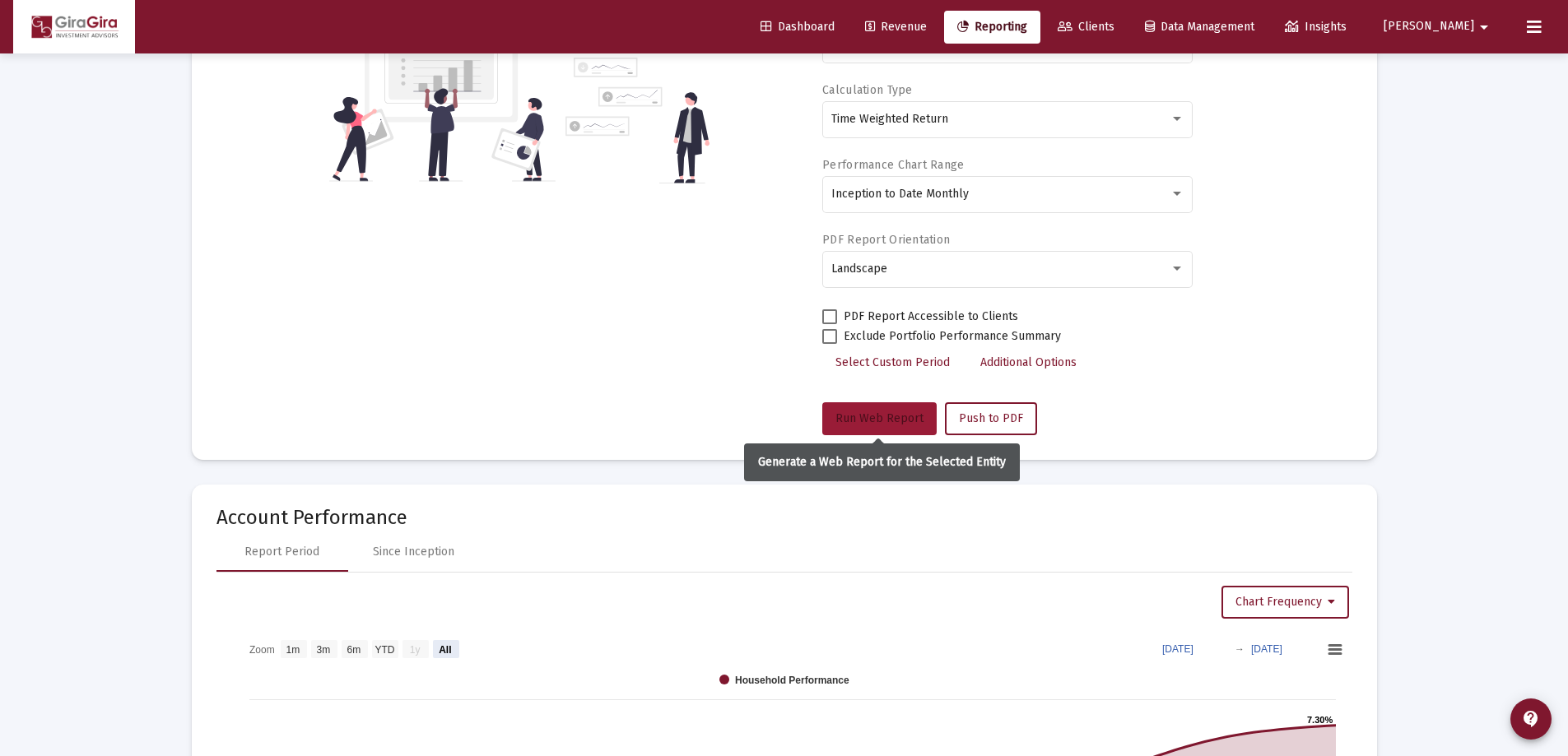
click at [879, 416] on span "Run Web Report" at bounding box center [879, 418] width 88 height 14
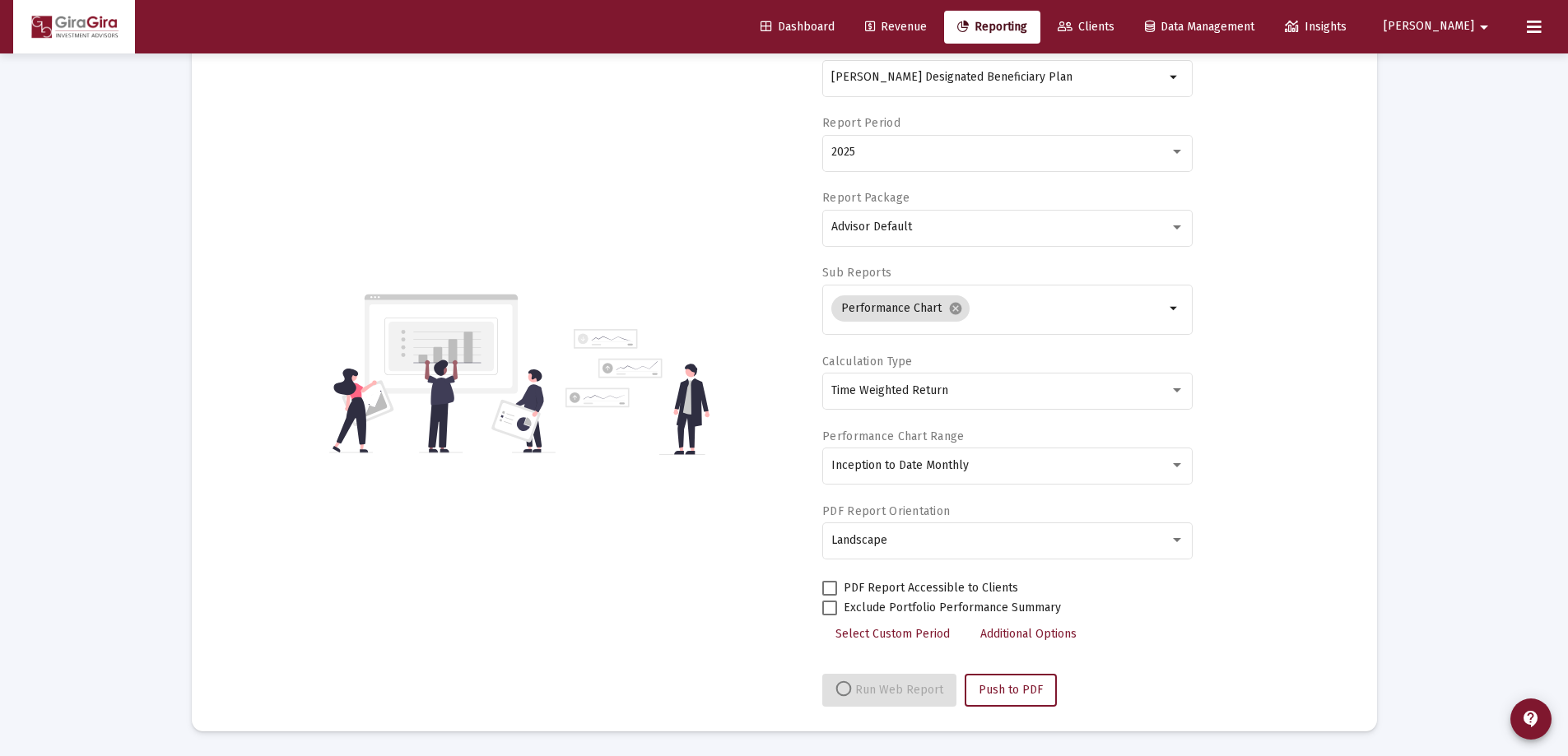
scroll to position [412, 0]
select select "View all"
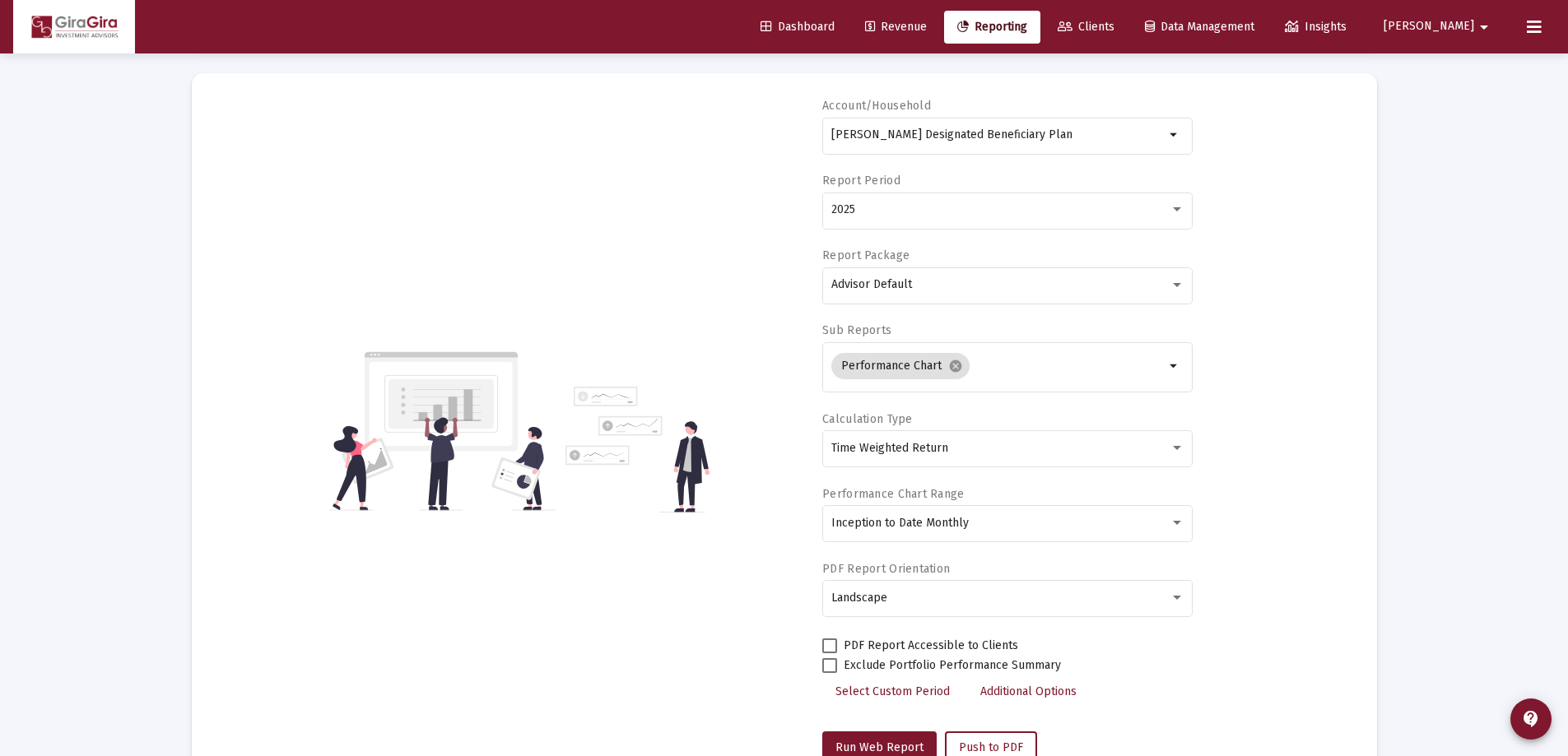
scroll to position [0, 0]
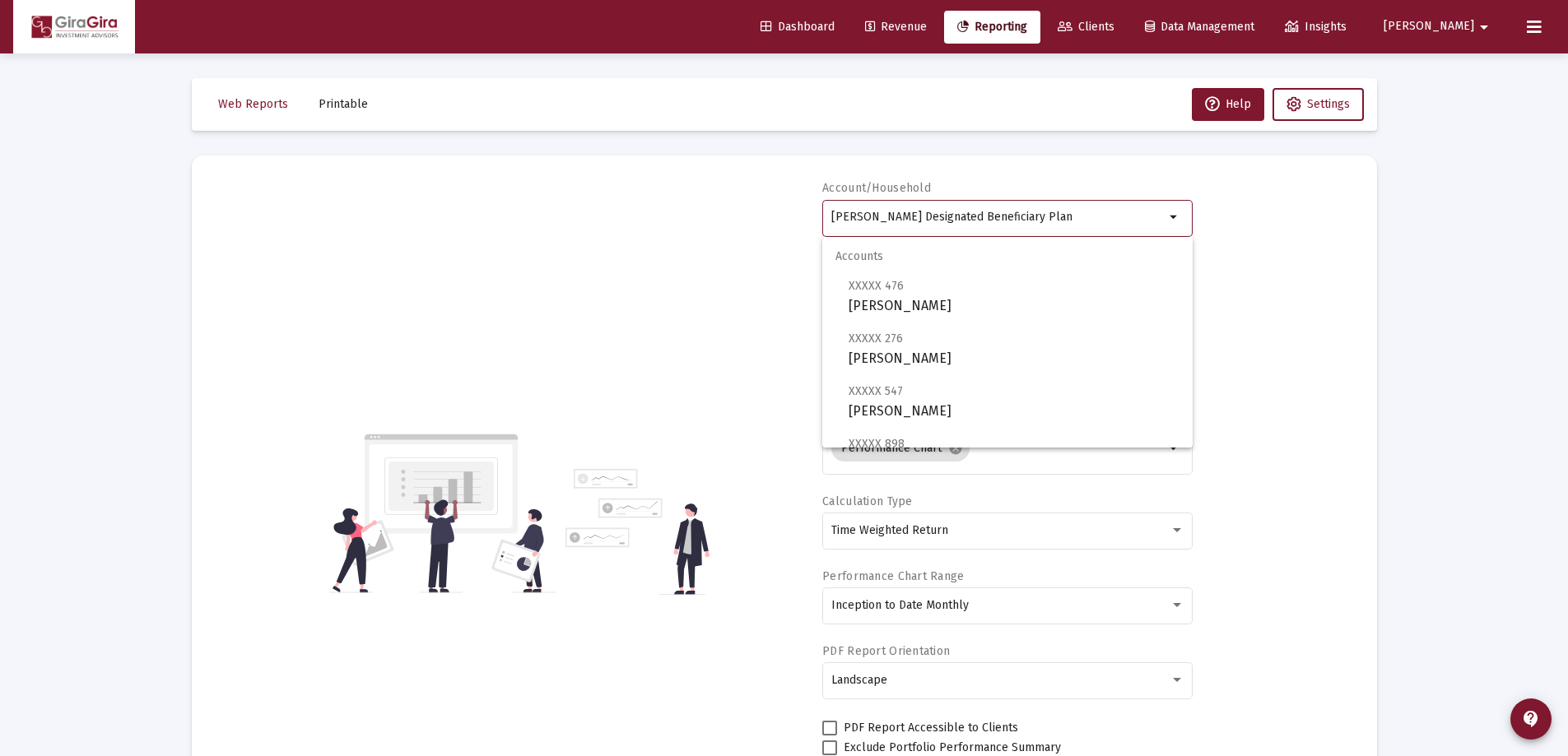
drag, startPoint x: 833, startPoint y: 215, endPoint x: 1827, endPoint y: 212, distance: 994.0
click at [1568, 212] on html "Dashboard Revenue Reporting Clients Data Management Insights [PERSON_NAME] Inte…" at bounding box center [784, 378] width 1568 height 756
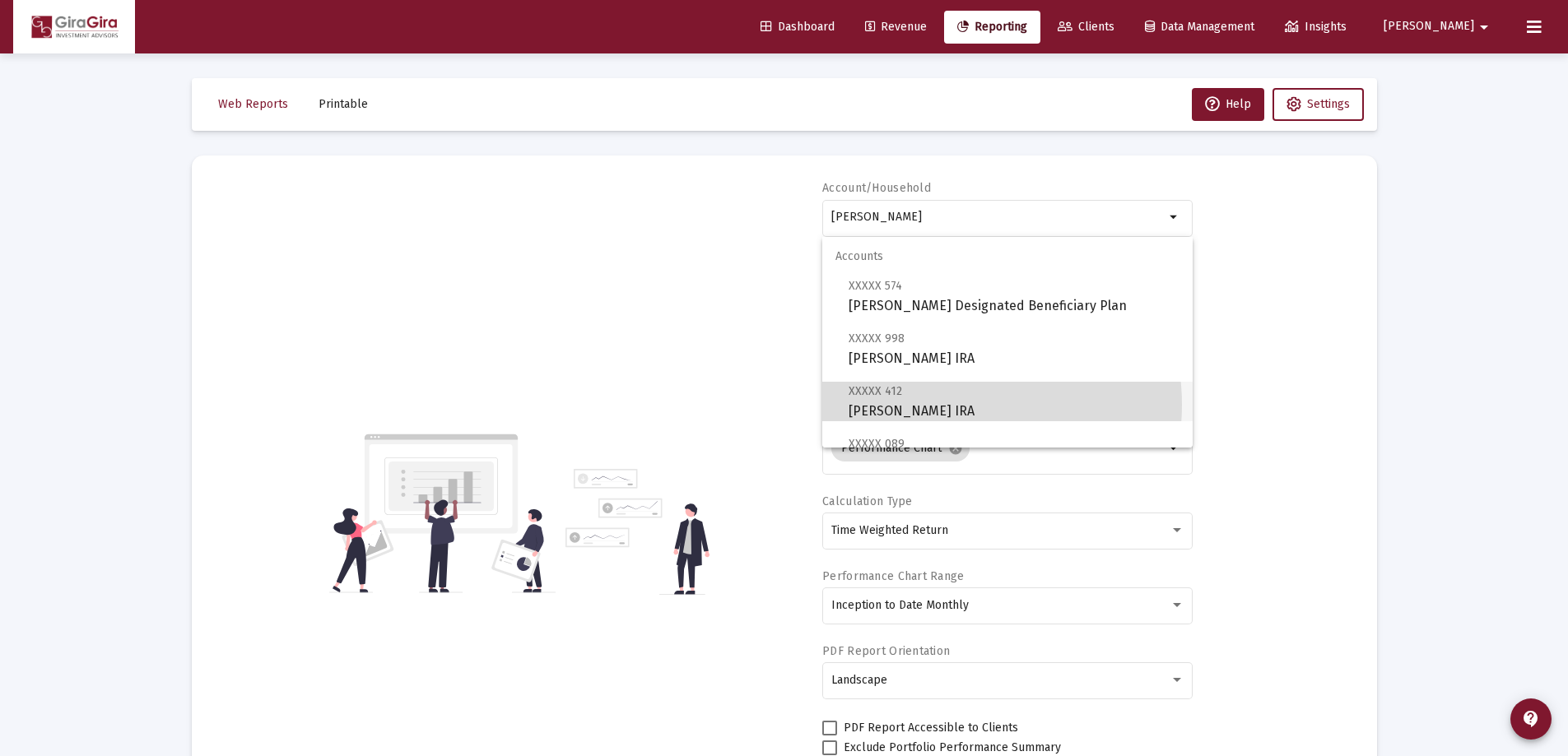
click at [953, 404] on span "XXXXX 412 [PERSON_NAME] IRA" at bounding box center [1014, 401] width 331 height 40
type input "[PERSON_NAME] IRA"
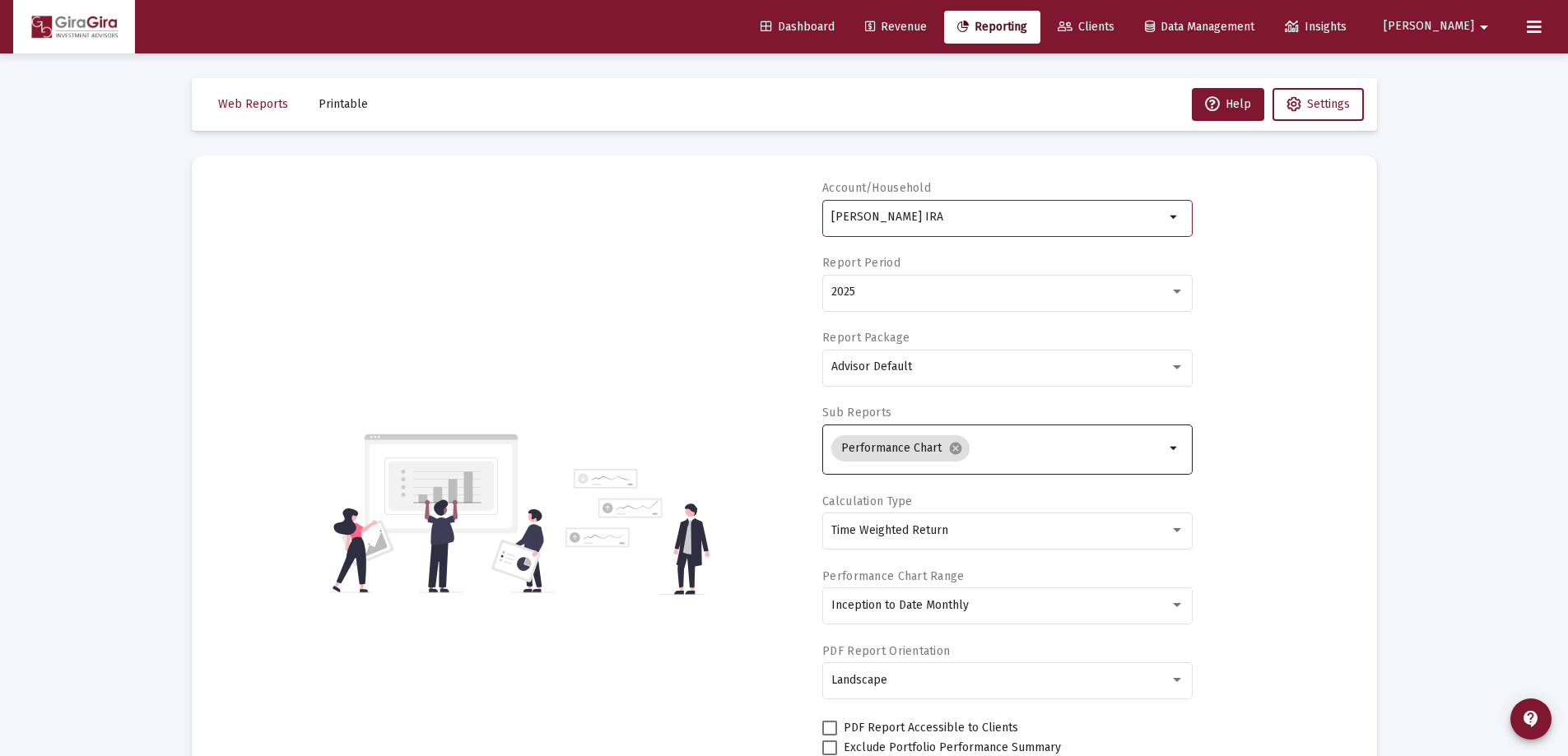
scroll to position [164, 0]
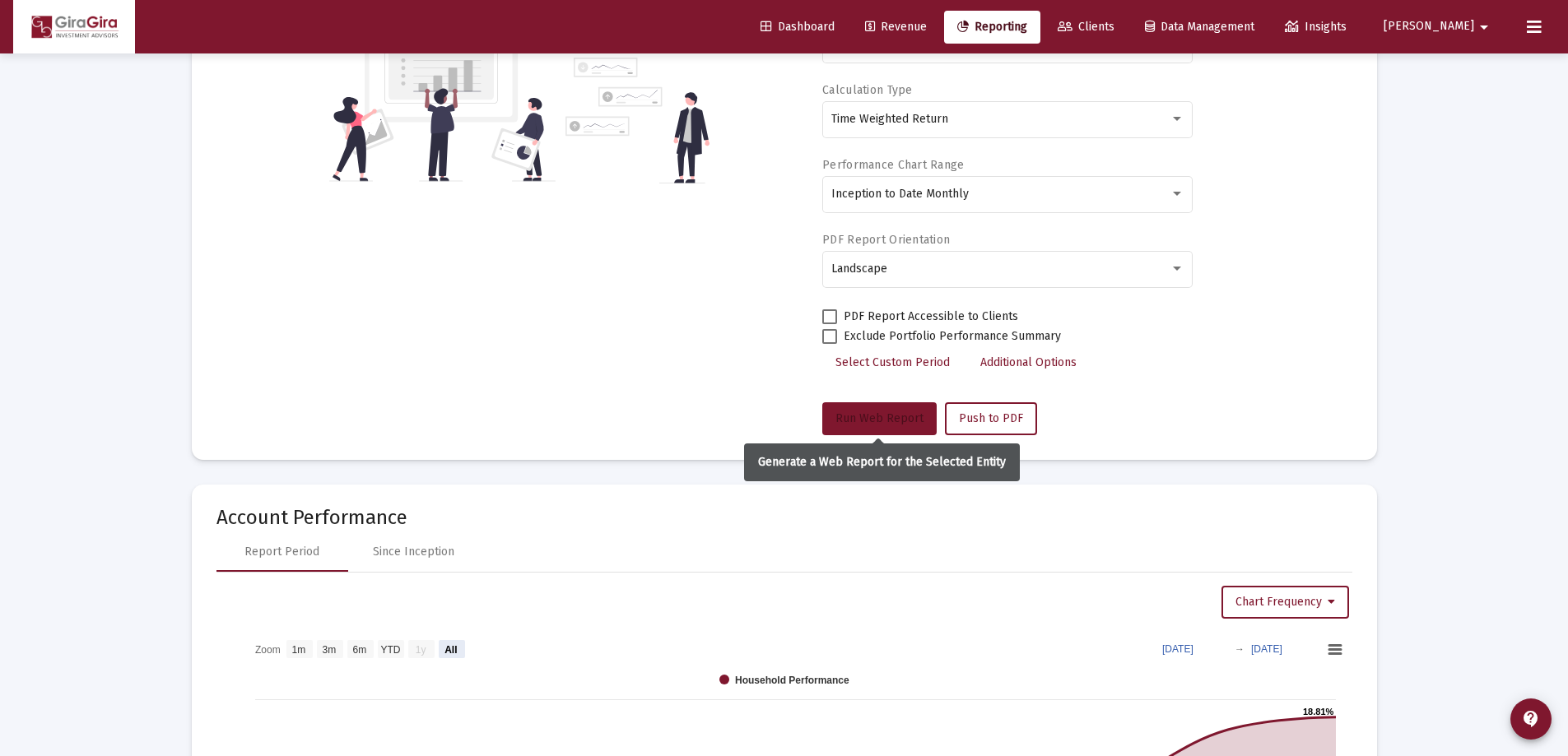
click at [858, 412] on span "Run Web Report" at bounding box center [879, 418] width 88 height 14
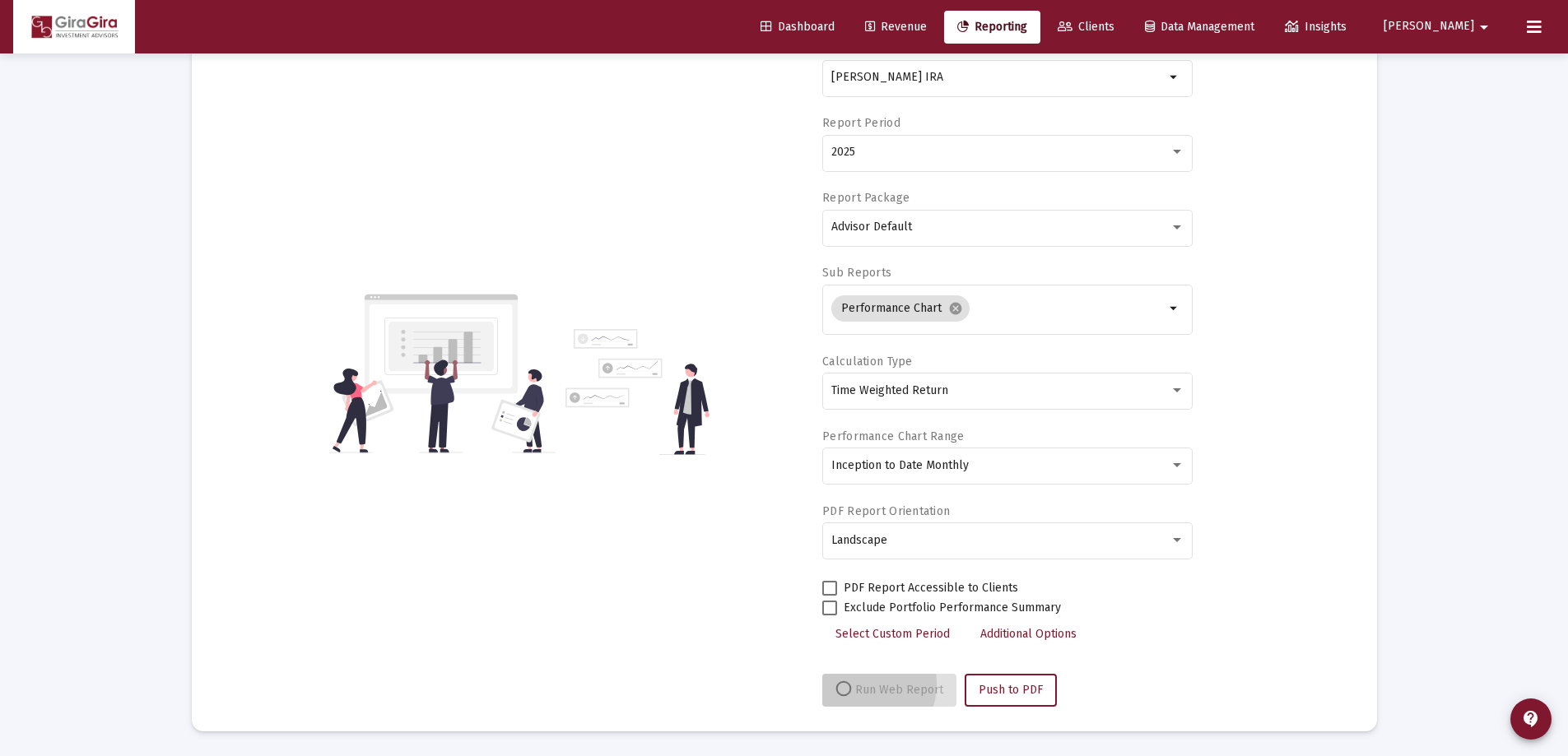
scroll to position [140, 0]
select select "View all"
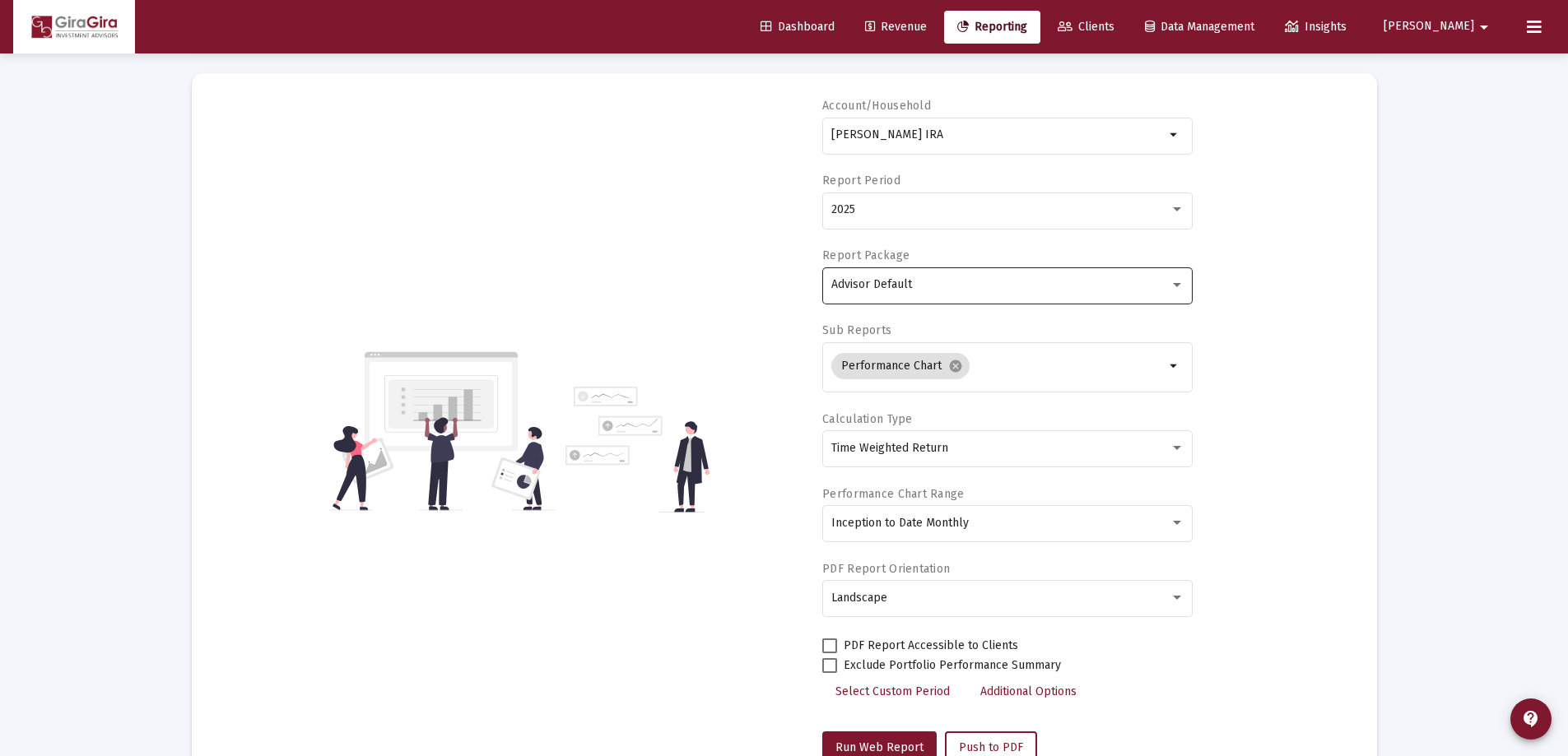
scroll to position [0, 0]
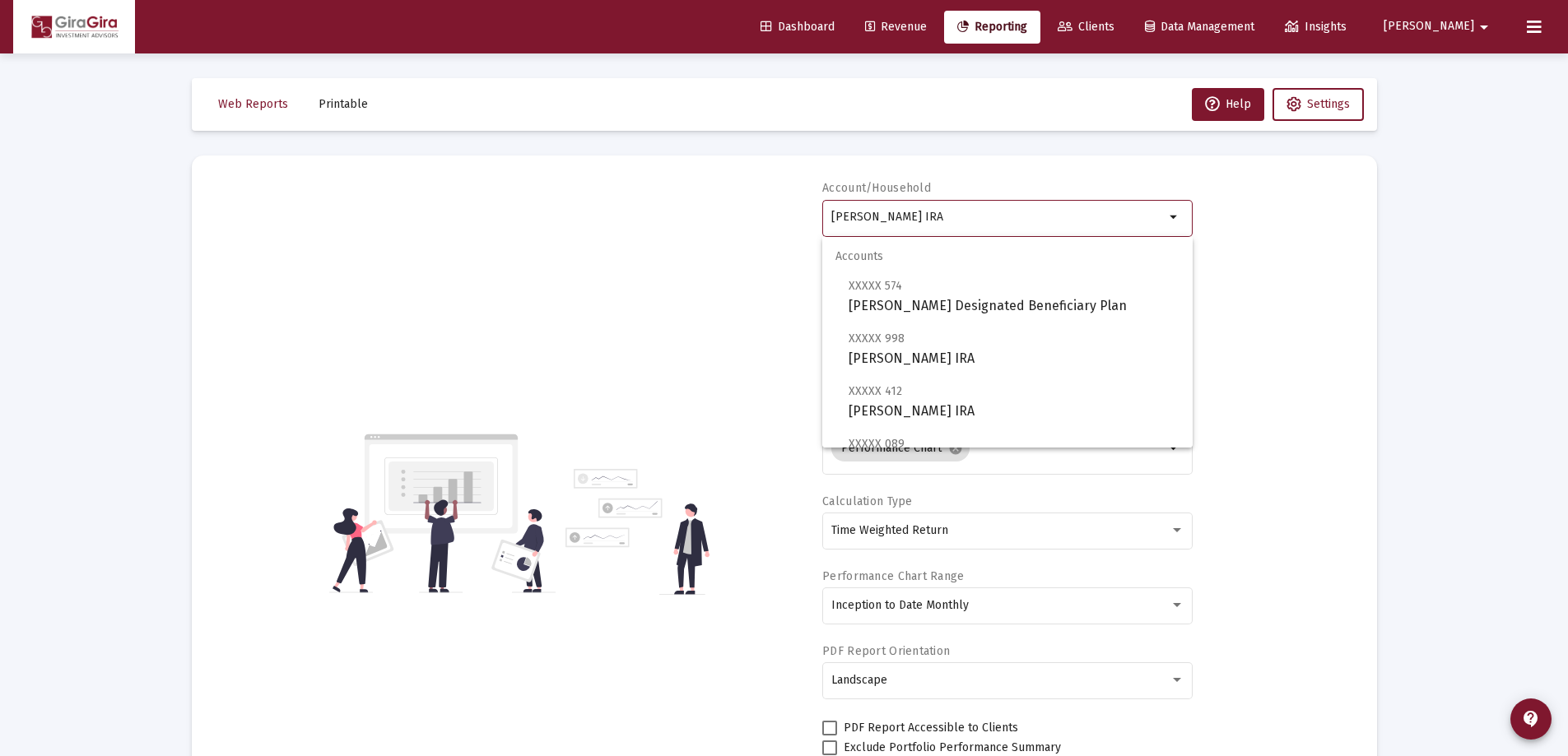
click at [917, 212] on input "[PERSON_NAME] IRA" at bounding box center [997, 217] width 333 height 13
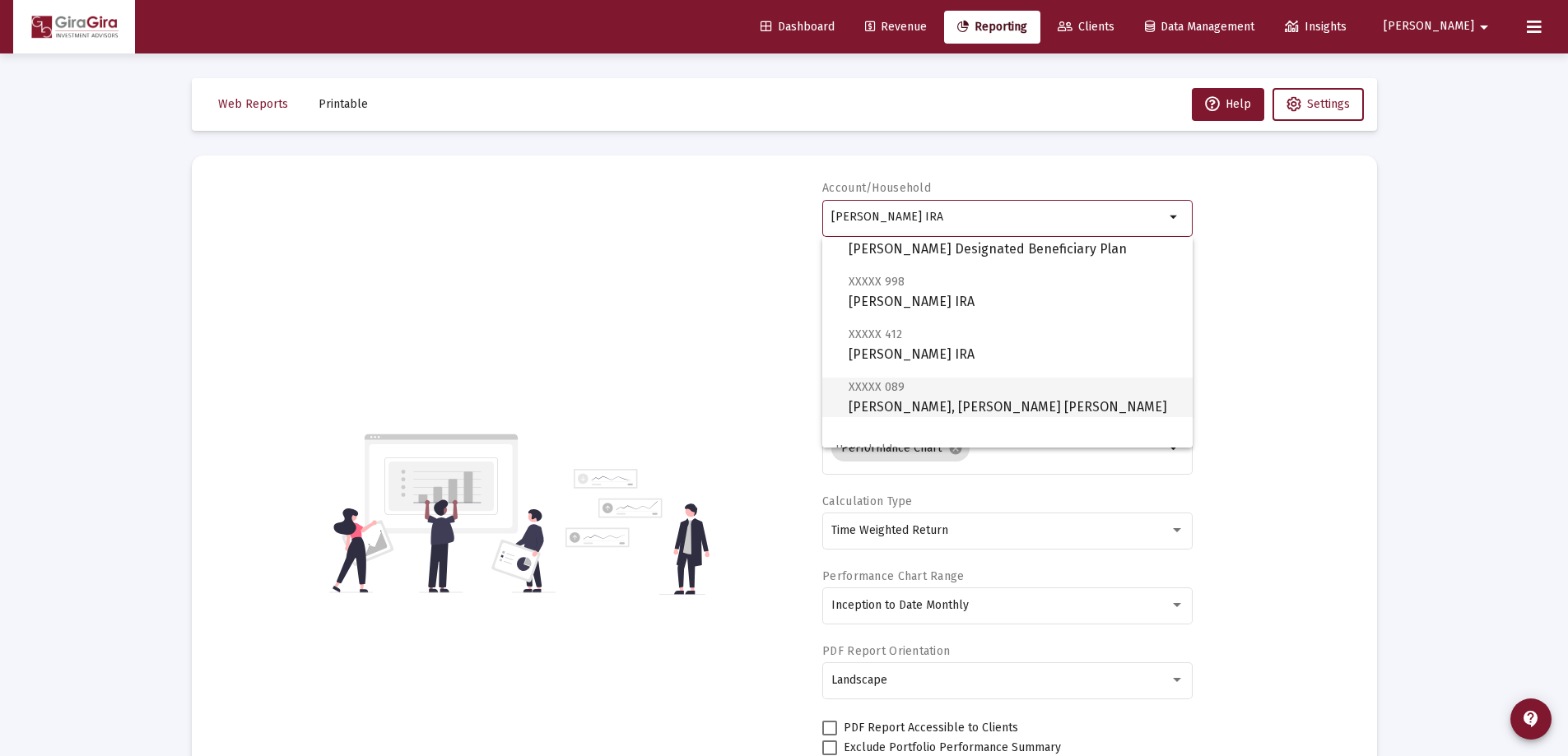
scroll to position [82, 0]
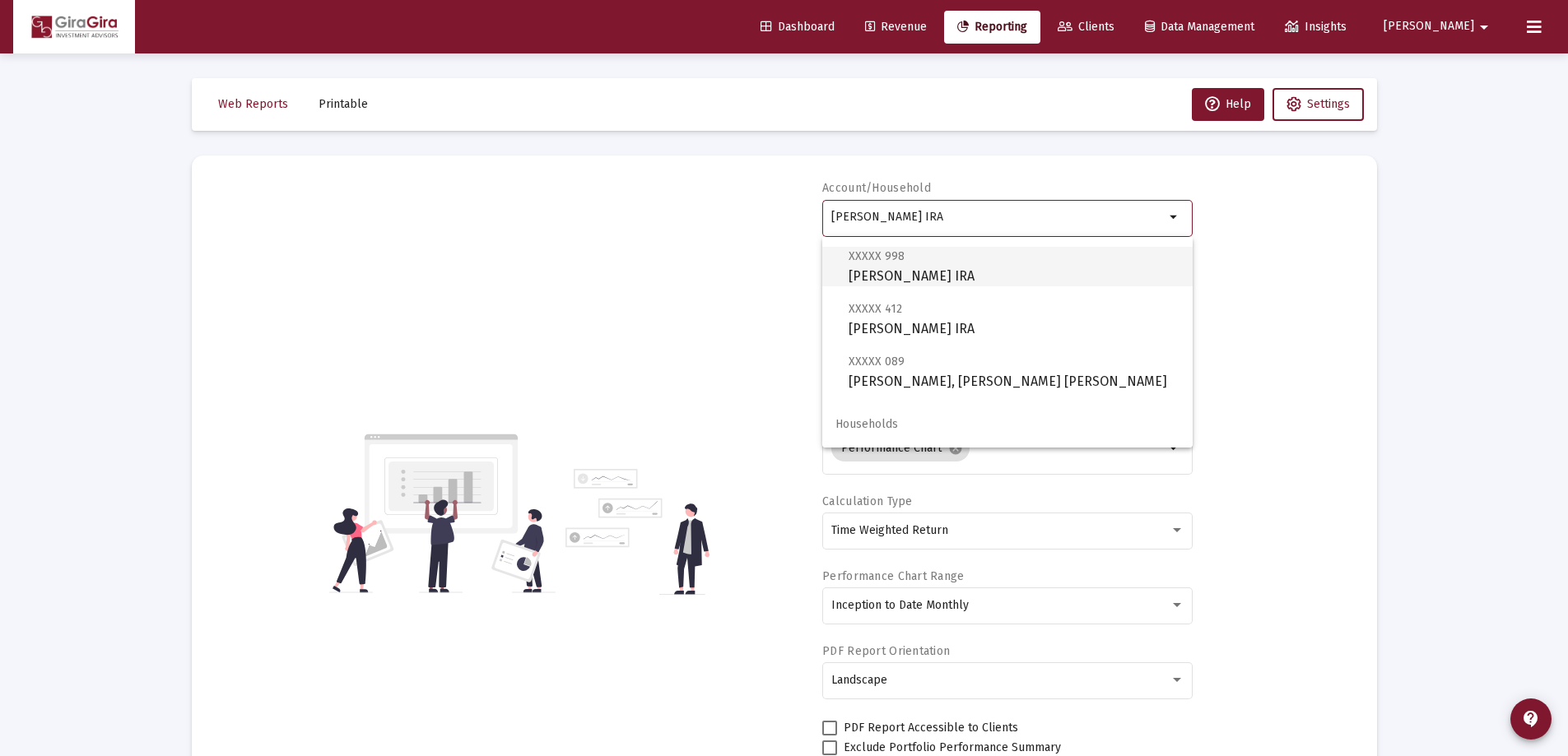
click at [928, 271] on span "XXXXX 998 [PERSON_NAME] IRA" at bounding box center [1014, 266] width 331 height 40
type input "[PERSON_NAME] IRA"
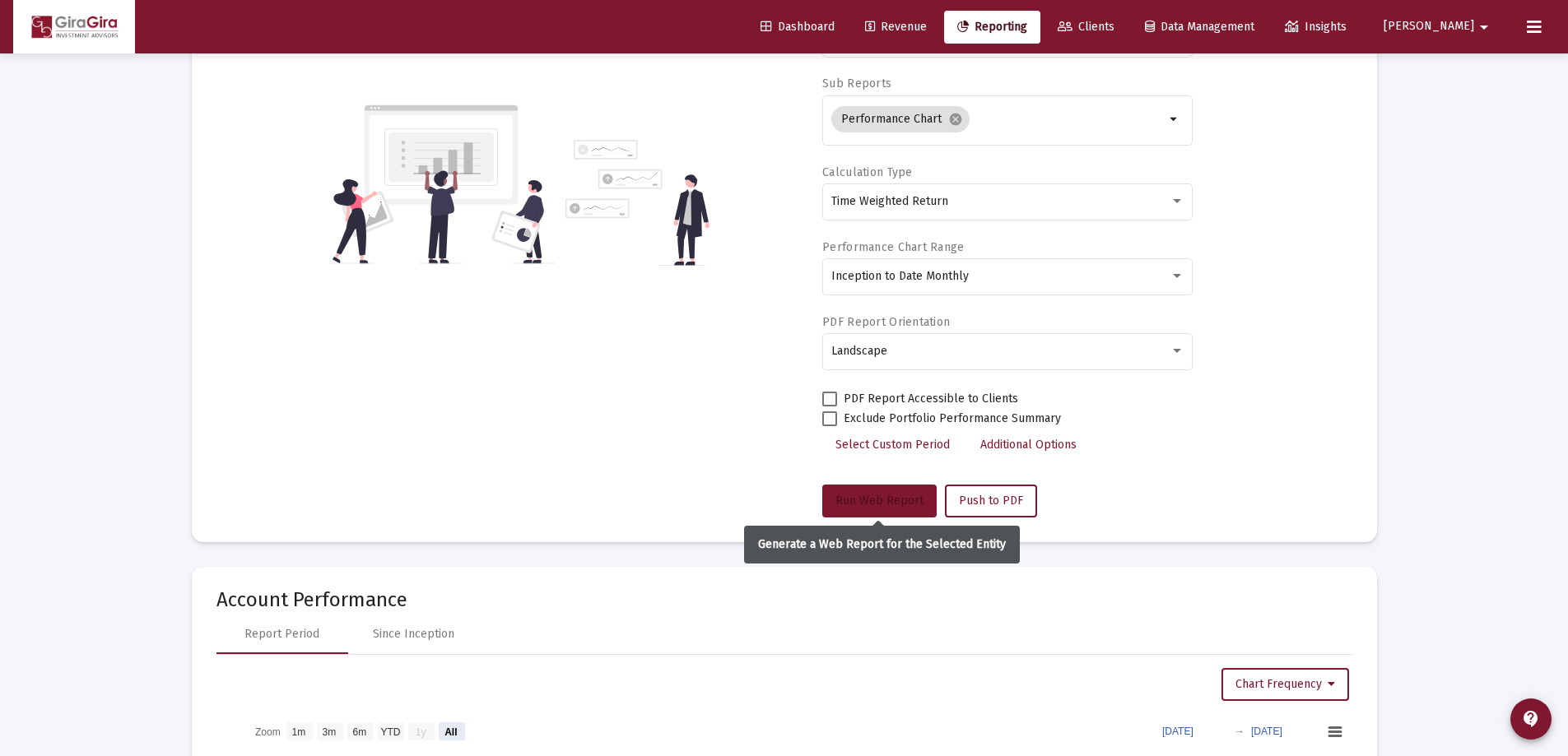
click at [862, 492] on button "Run Web Report" at bounding box center [879, 501] width 114 height 33
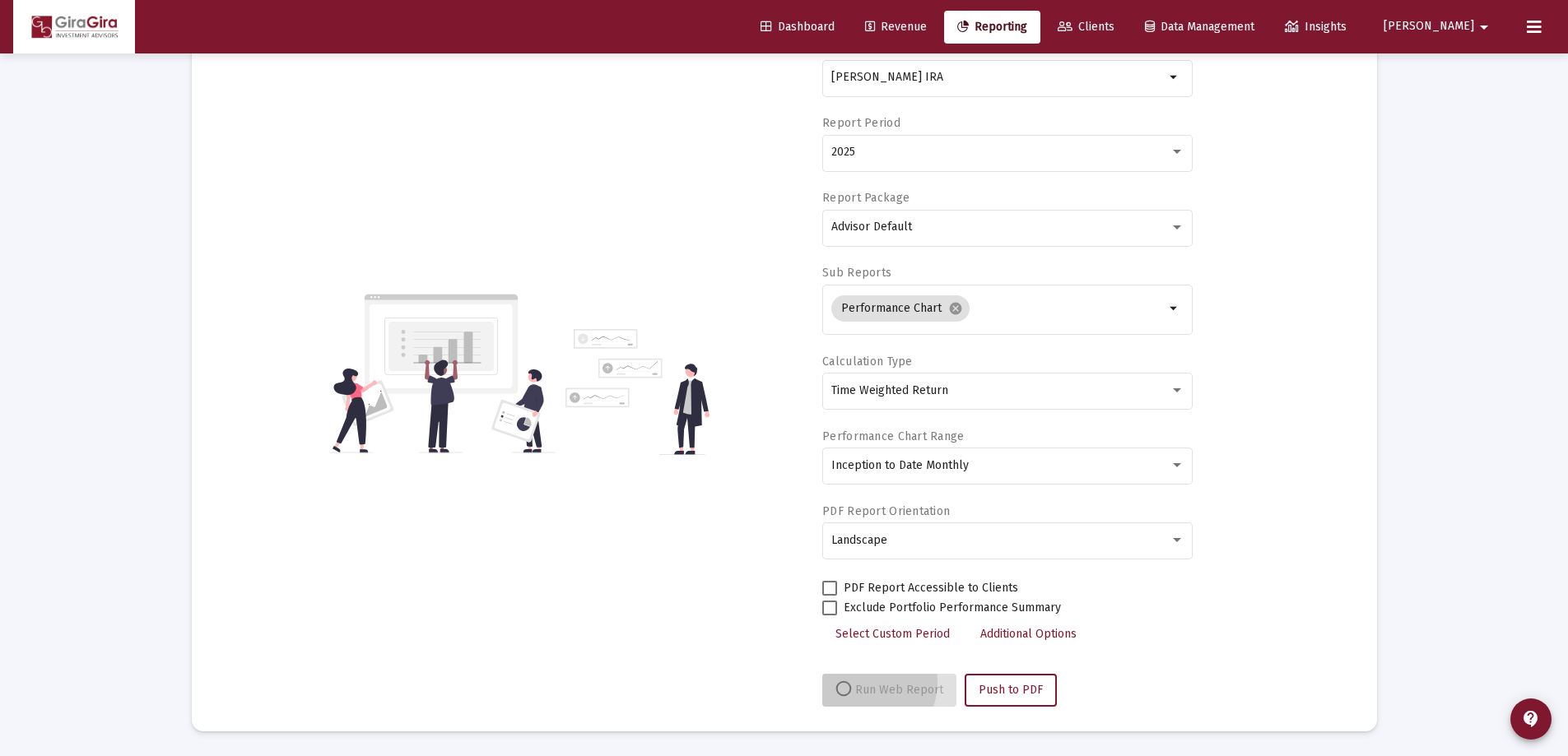
scroll to position [140, 0]
select select "View all"
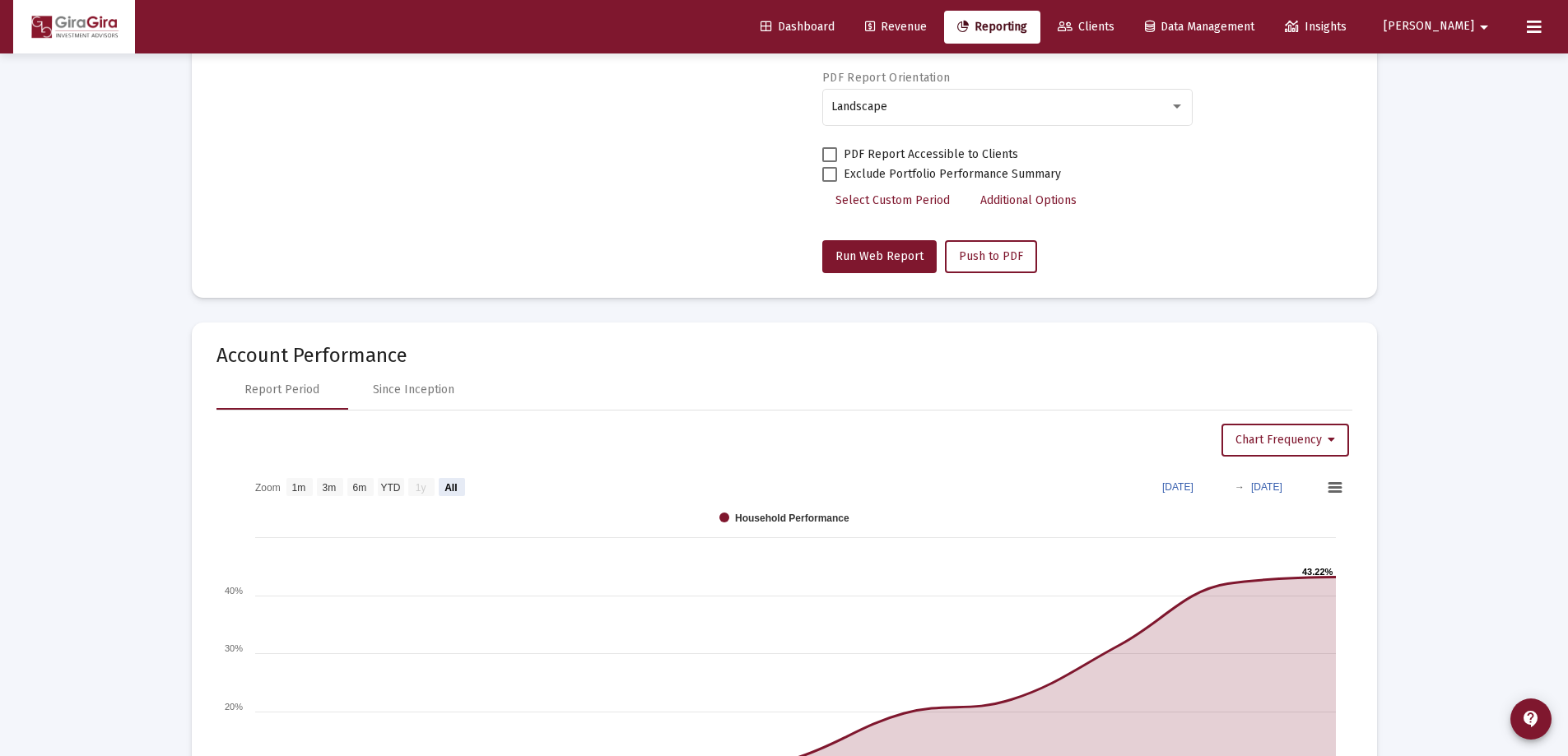
scroll to position [576, 0]
